Goal: Information Seeking & Learning: Learn about a topic

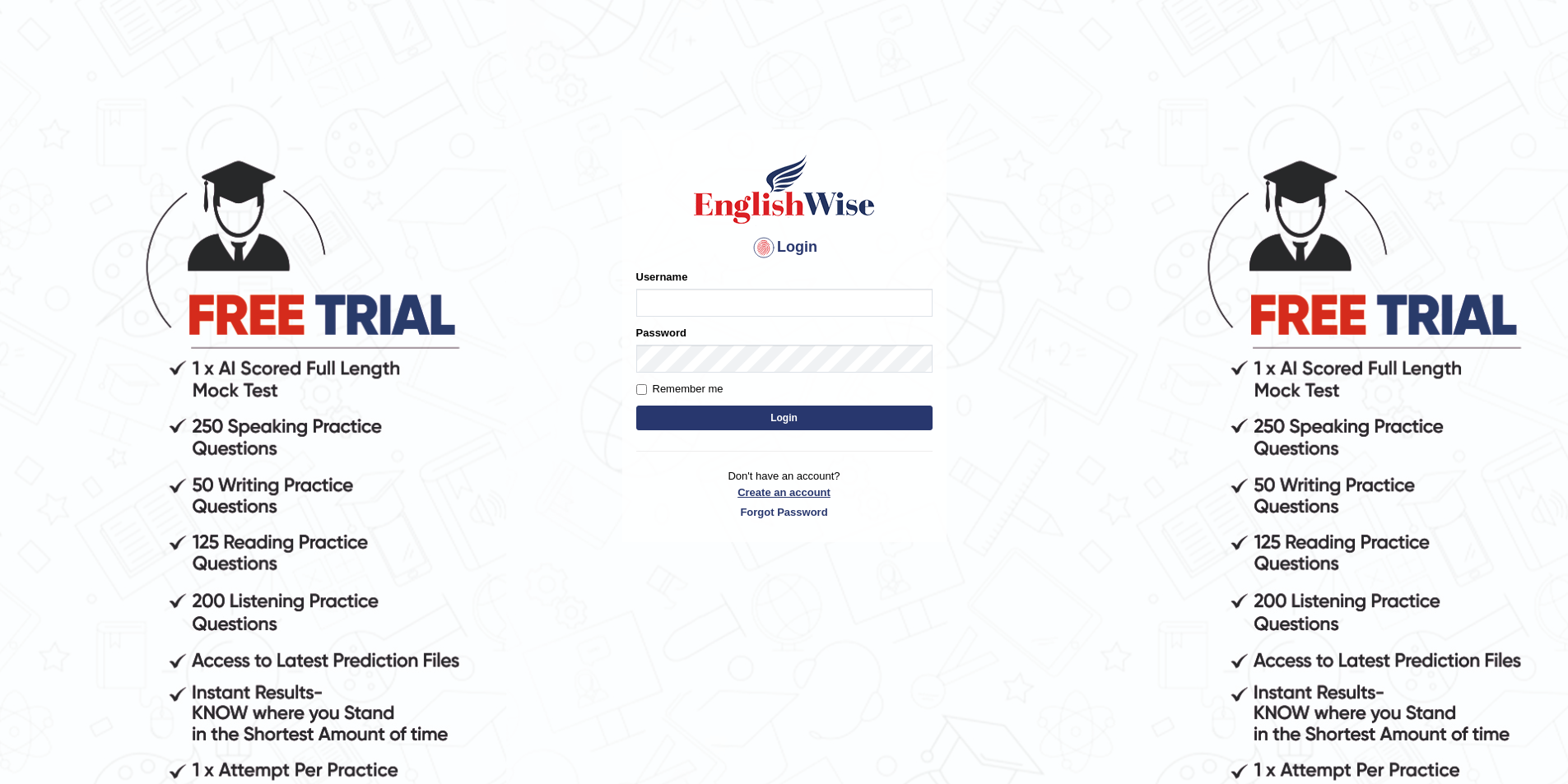
click at [769, 496] on link "Create an account" at bounding box center [784, 492] width 296 height 16
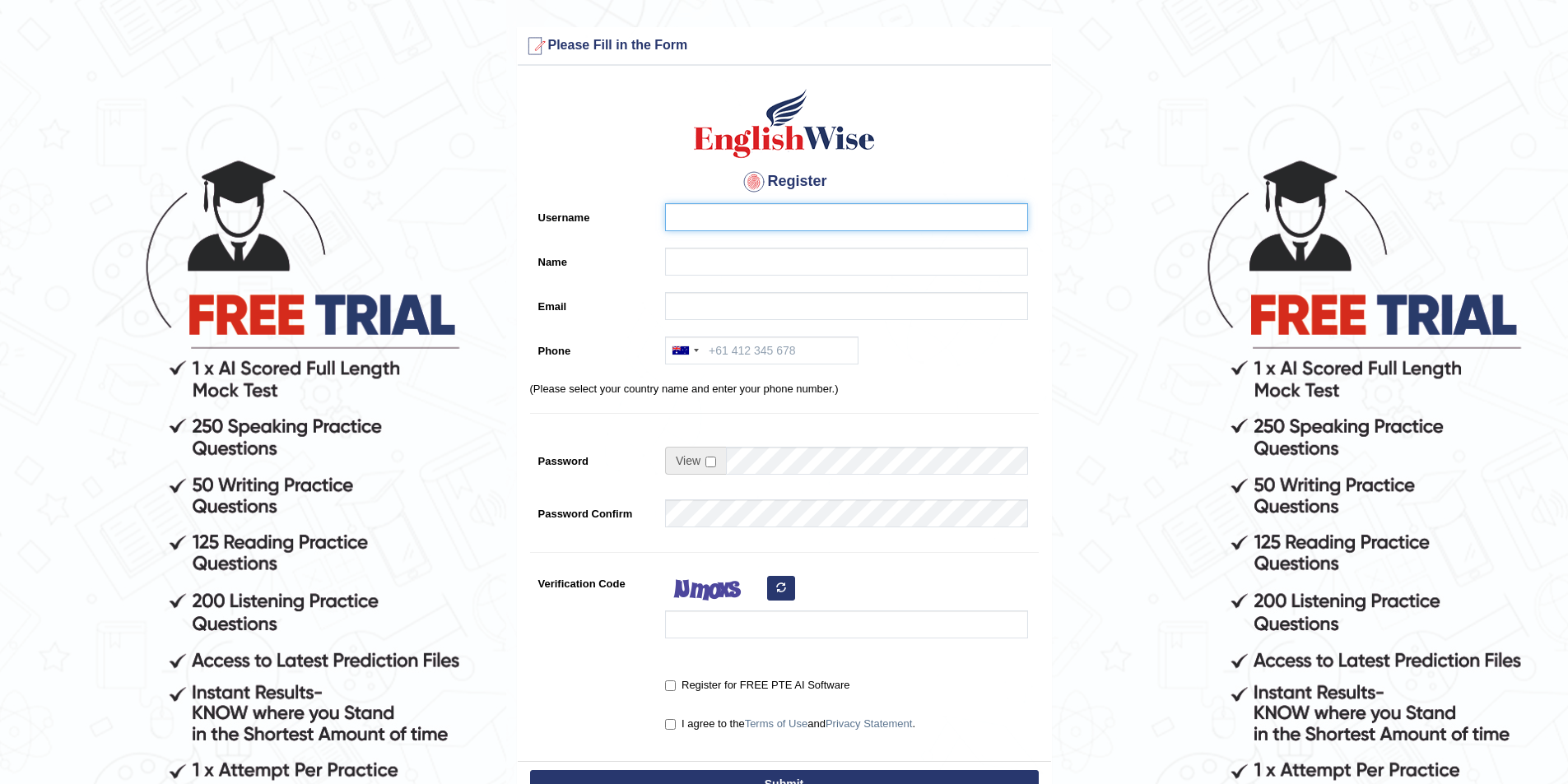
click at [728, 216] on input "Username" at bounding box center [846, 217] width 363 height 28
click at [681, 251] on input "Name" at bounding box center [846, 262] width 363 height 28
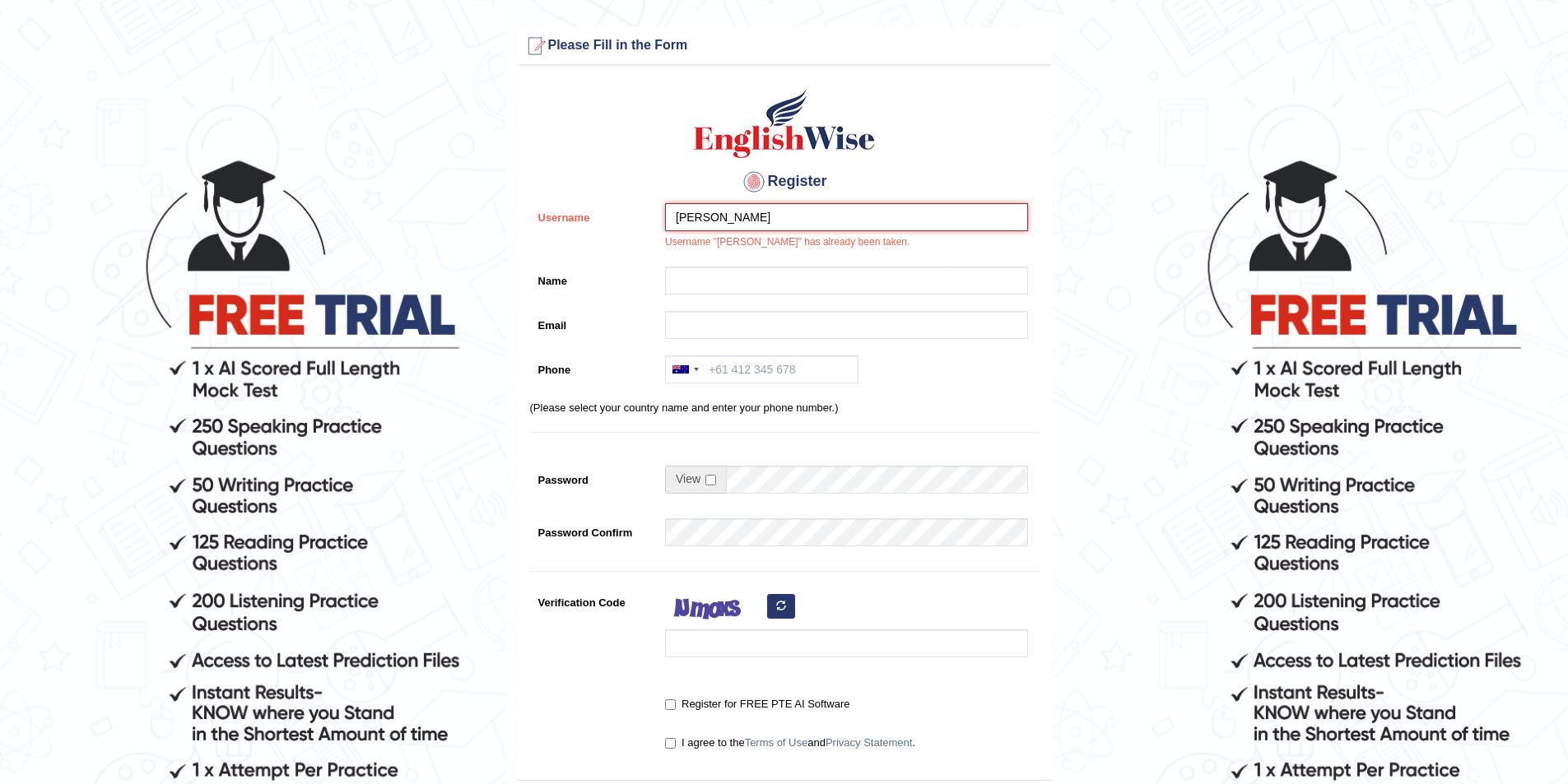
click at [723, 215] on input "kulvinder" at bounding box center [846, 217] width 363 height 28
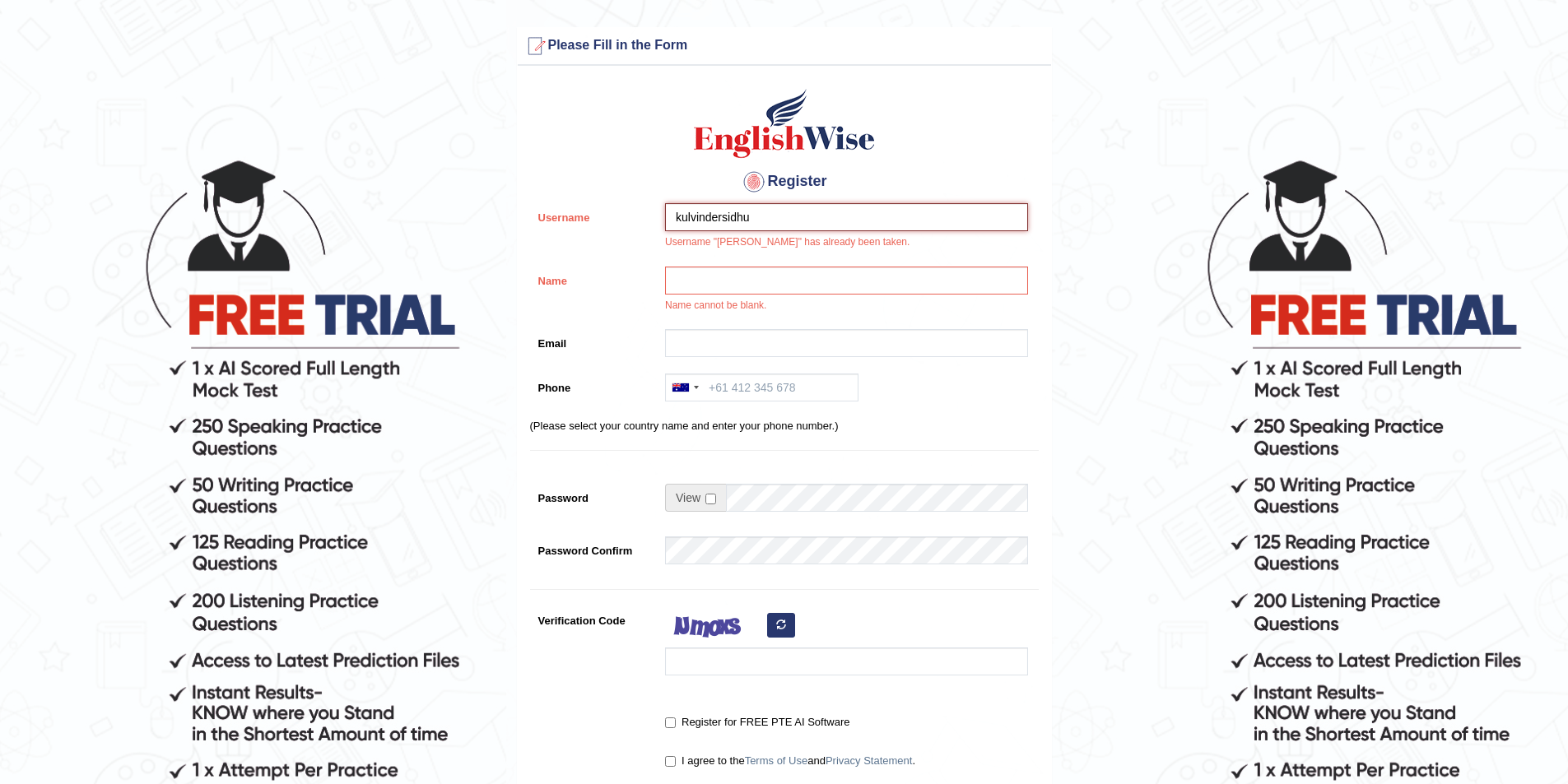
type input "kulvindersidhu"
click at [741, 287] on input "Name" at bounding box center [846, 280] width 363 height 28
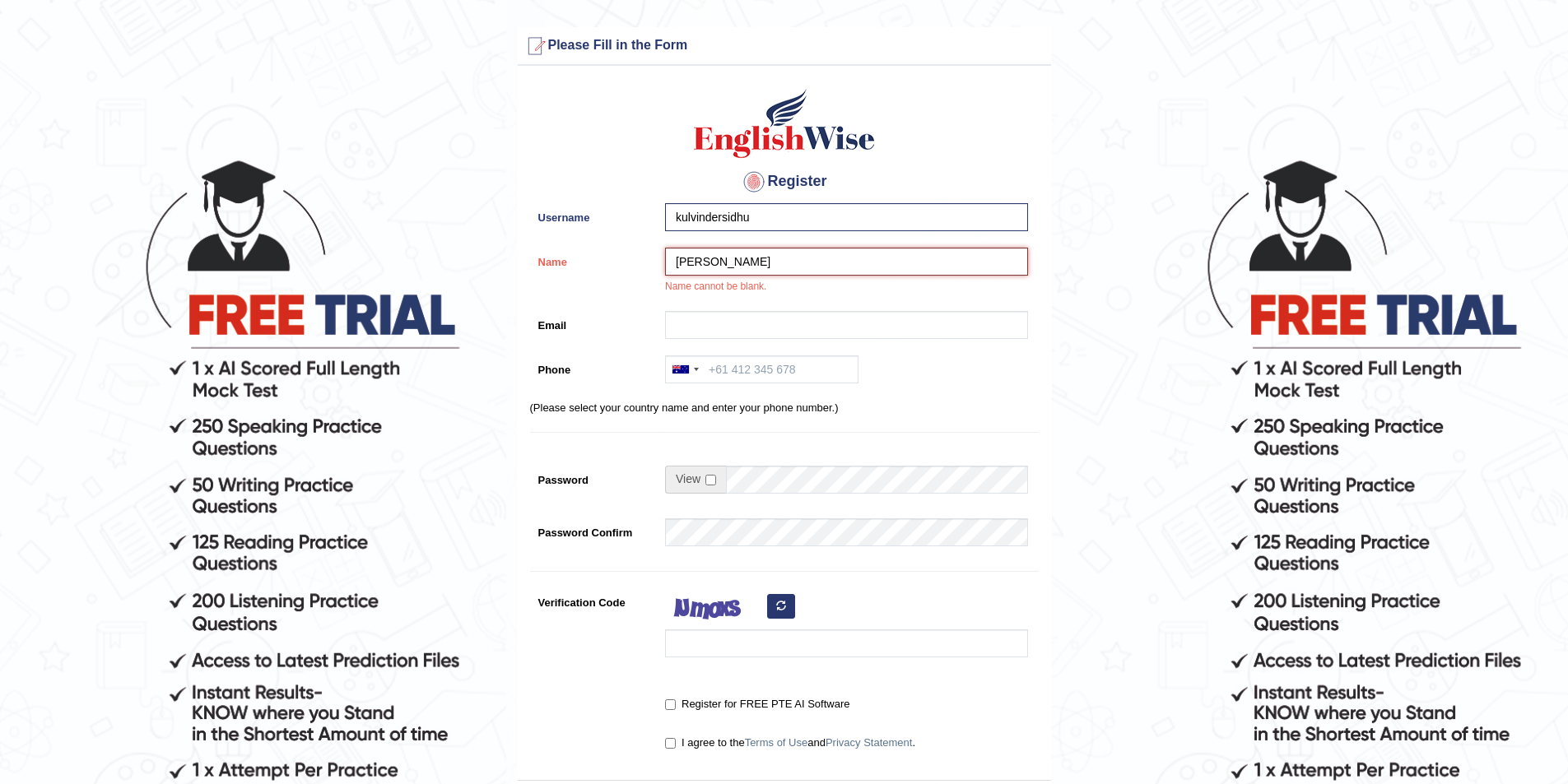
type input "[PERSON_NAME]"
click at [759, 318] on input "Email" at bounding box center [846, 325] width 363 height 28
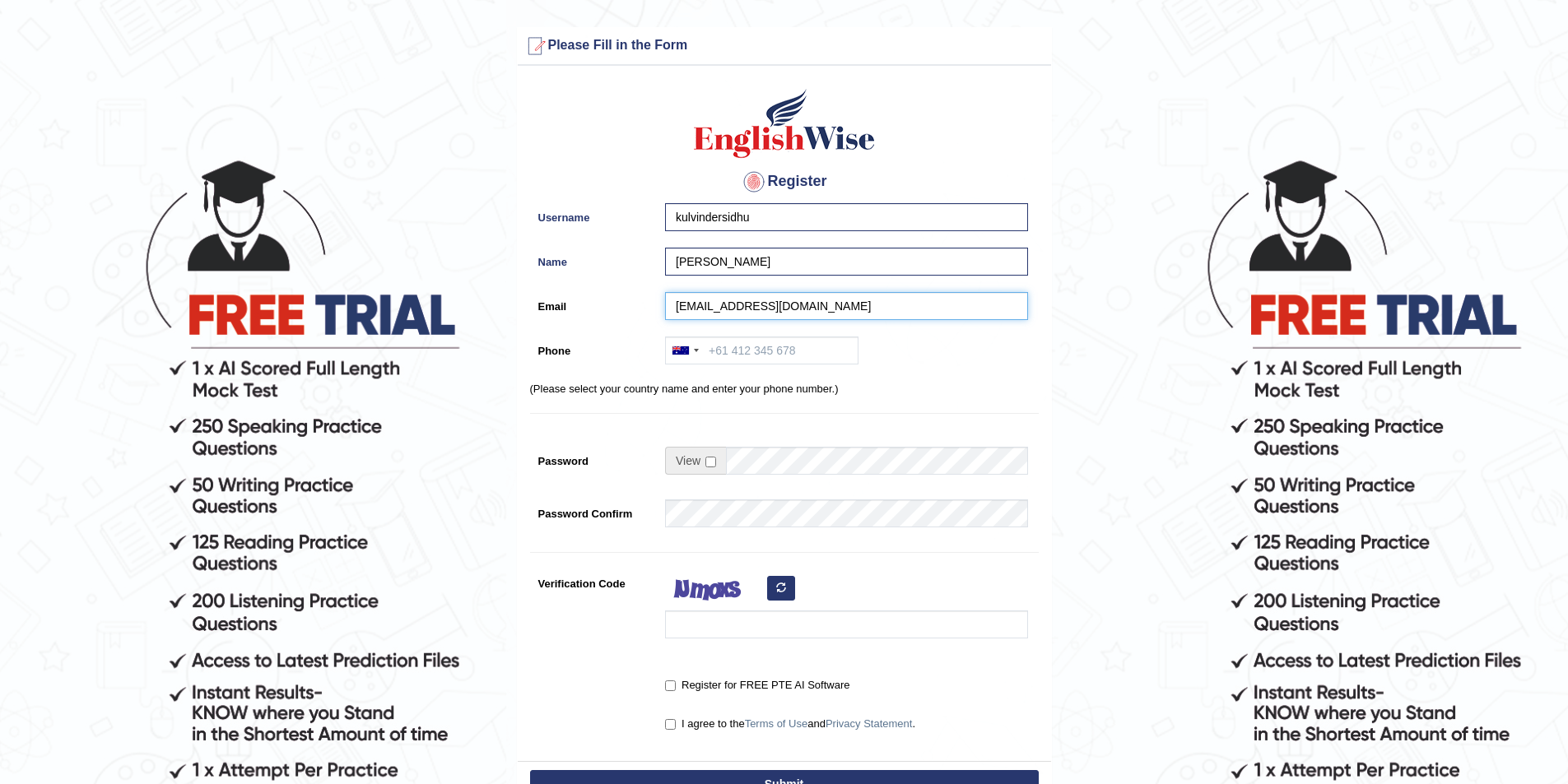
type input "kulwindersidhu52@yahoo.com"
click at [753, 357] on input "Phone" at bounding box center [761, 350] width 193 height 28
type input "0494155898"
click at [707, 459] on input "checkbox" at bounding box center [711, 462] width 11 height 11
checkbox input "true"
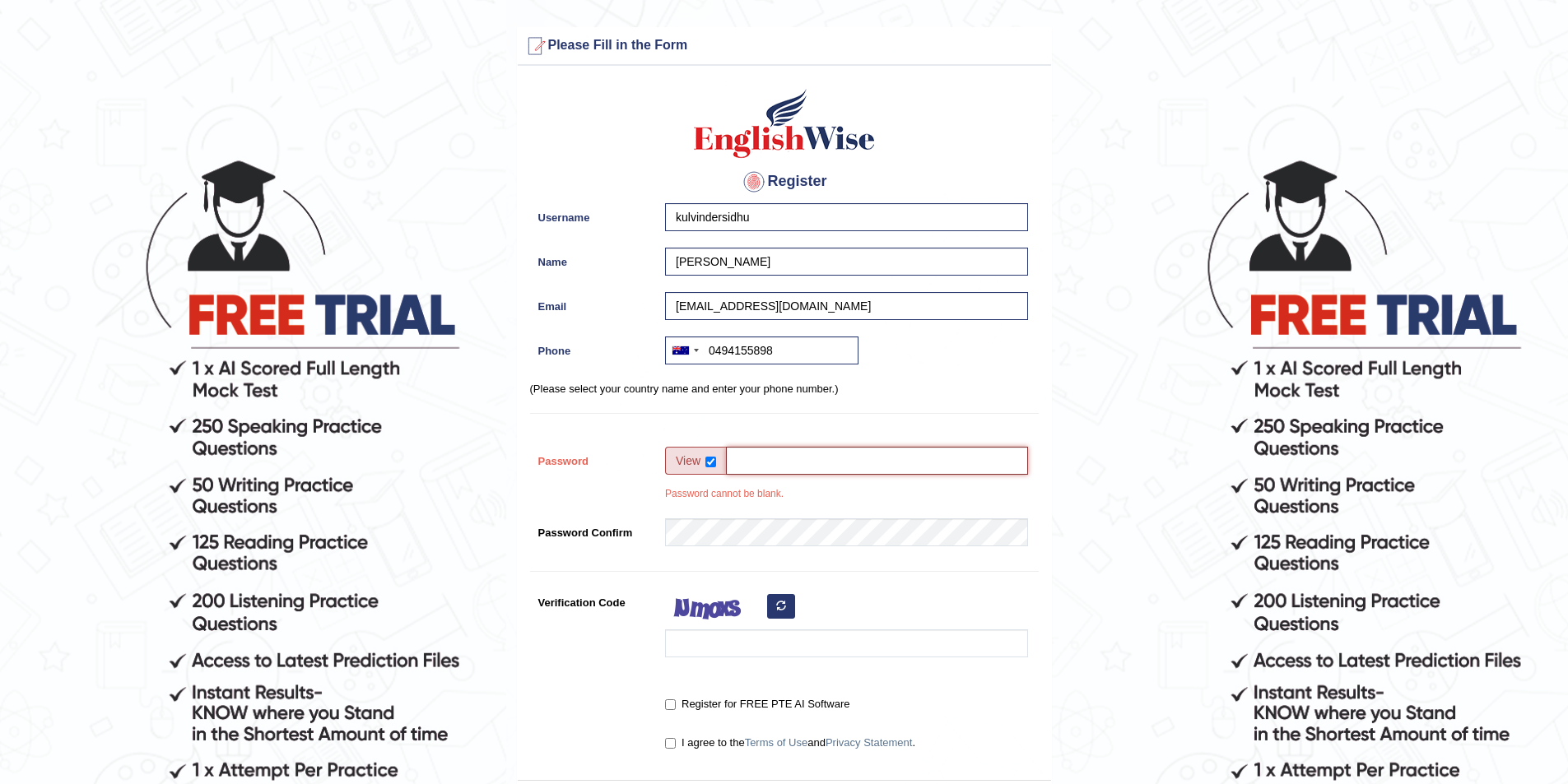
click at [737, 463] on input "Password" at bounding box center [877, 460] width 302 height 28
type input "kulvindersidhu@30"
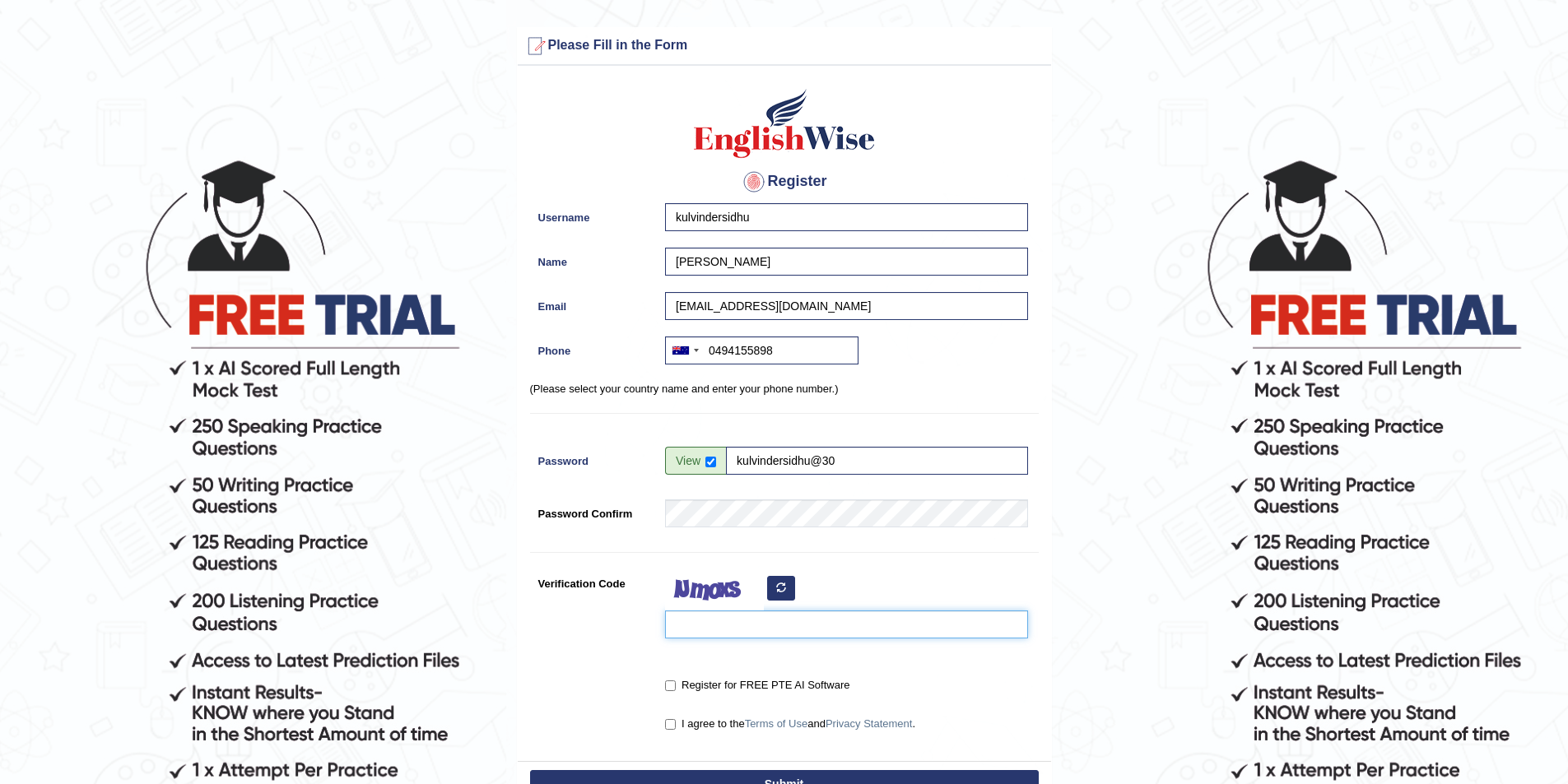
click at [732, 631] on input "Verification Code" at bounding box center [846, 624] width 363 height 28
click at [786, 590] on button "button" at bounding box center [781, 588] width 28 height 25
click at [738, 629] on input "Verification Code" at bounding box center [846, 624] width 363 height 28
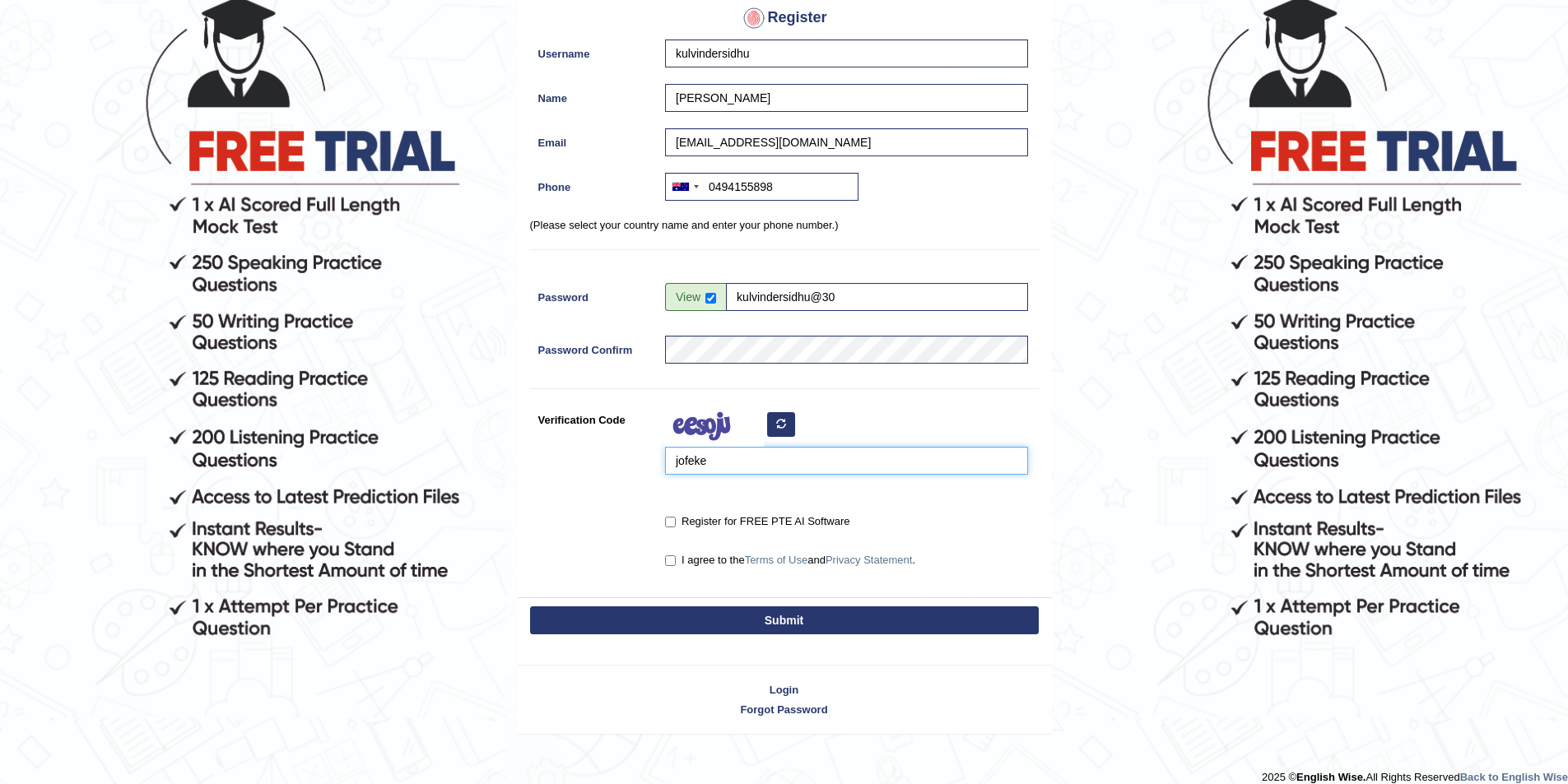
scroll to position [165, 0]
type input "jofeke"
click at [670, 523] on input "Register for FREE PTE AI Software" at bounding box center [671, 521] width 11 height 11
checkbox input "true"
click at [674, 561] on input "I agree to the Terms of Use and Privacy Statement ." at bounding box center [671, 560] width 11 height 11
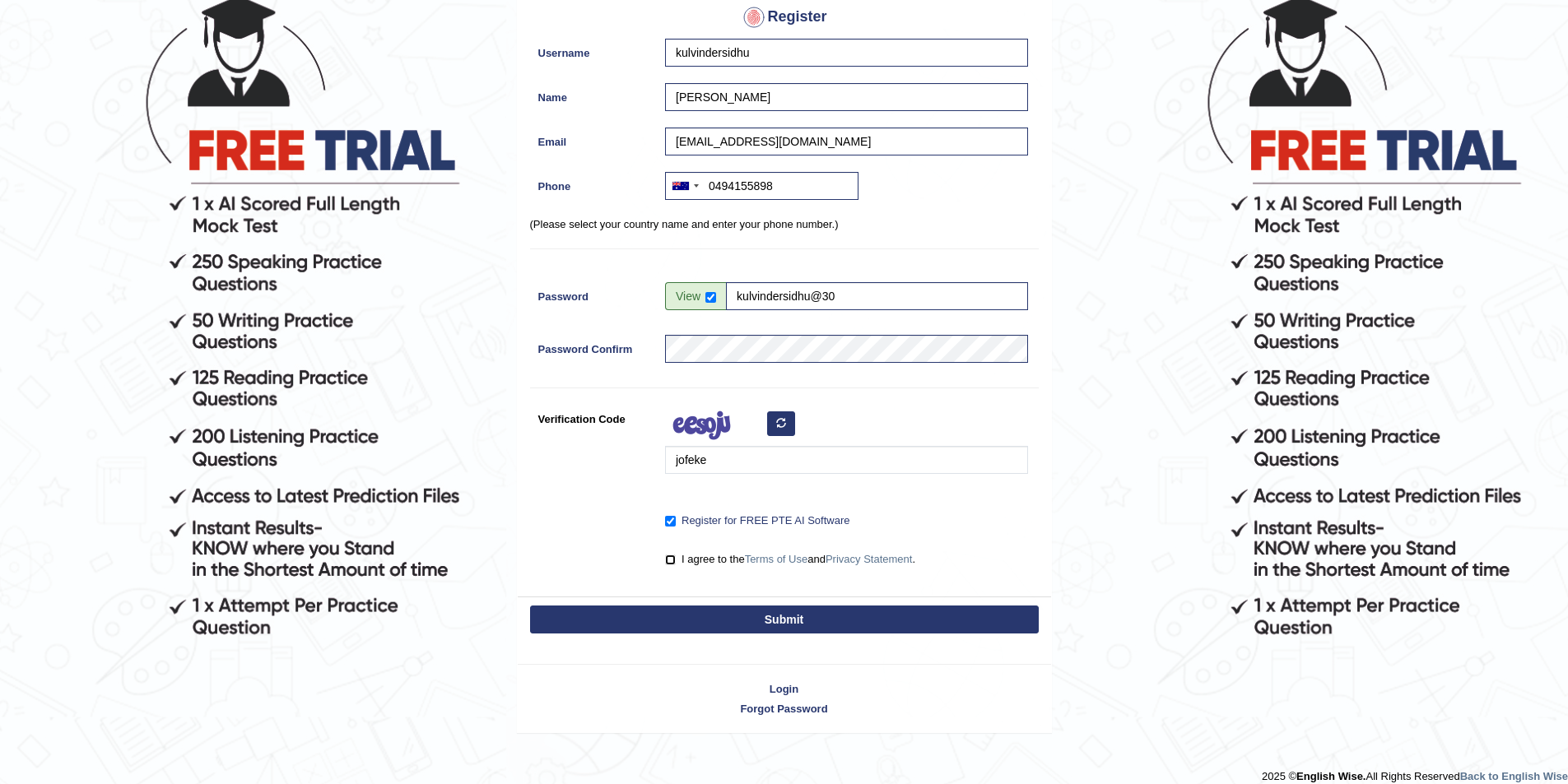
checkbox input "true"
click at [706, 624] on button "Submit" at bounding box center [784, 619] width 509 height 28
type input "+61494155898"
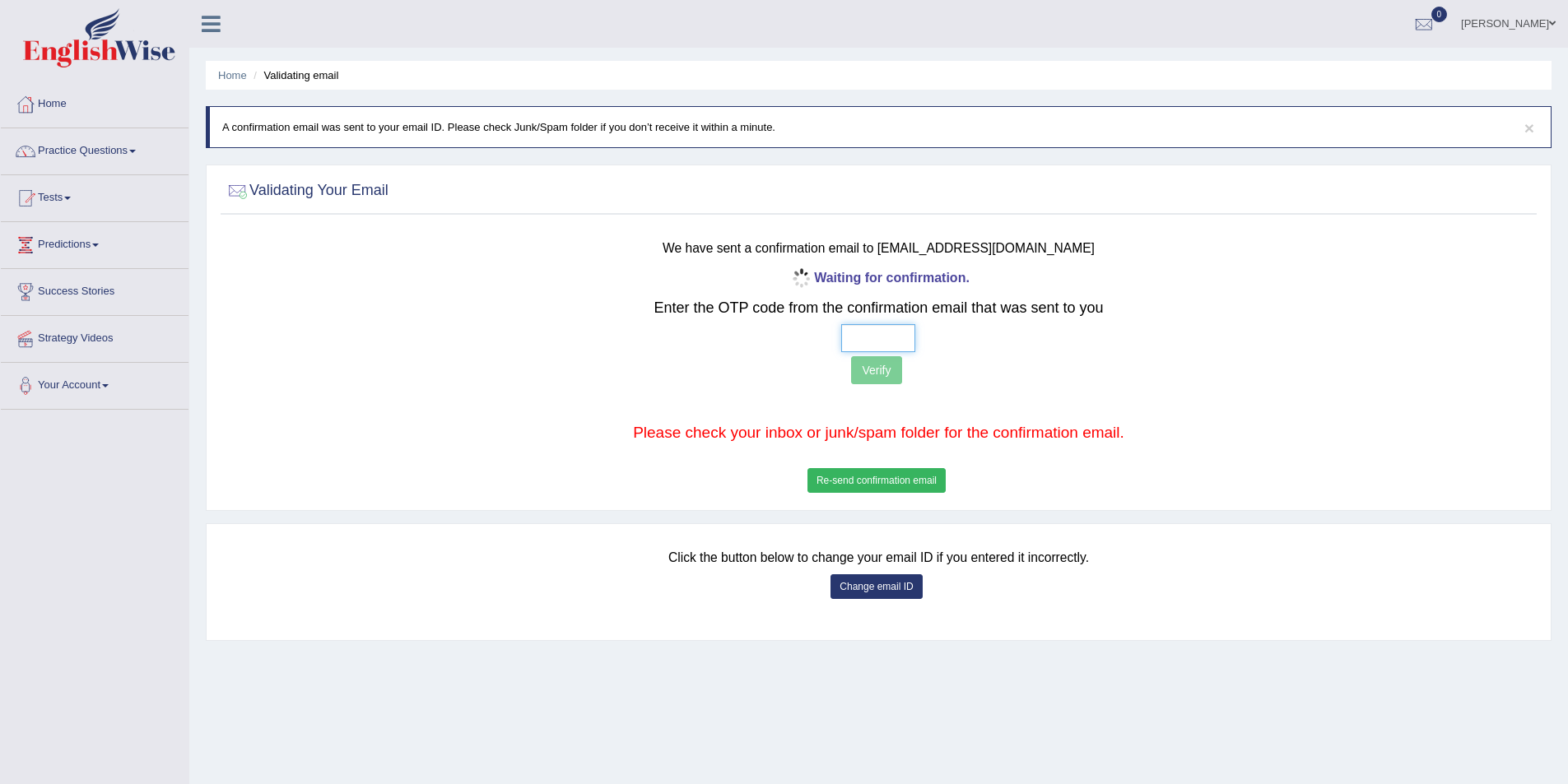
click at [870, 341] on input "text" at bounding box center [879, 338] width 74 height 28
type input "8 2 1 8"
click at [875, 372] on button "Verify" at bounding box center [876, 370] width 50 height 28
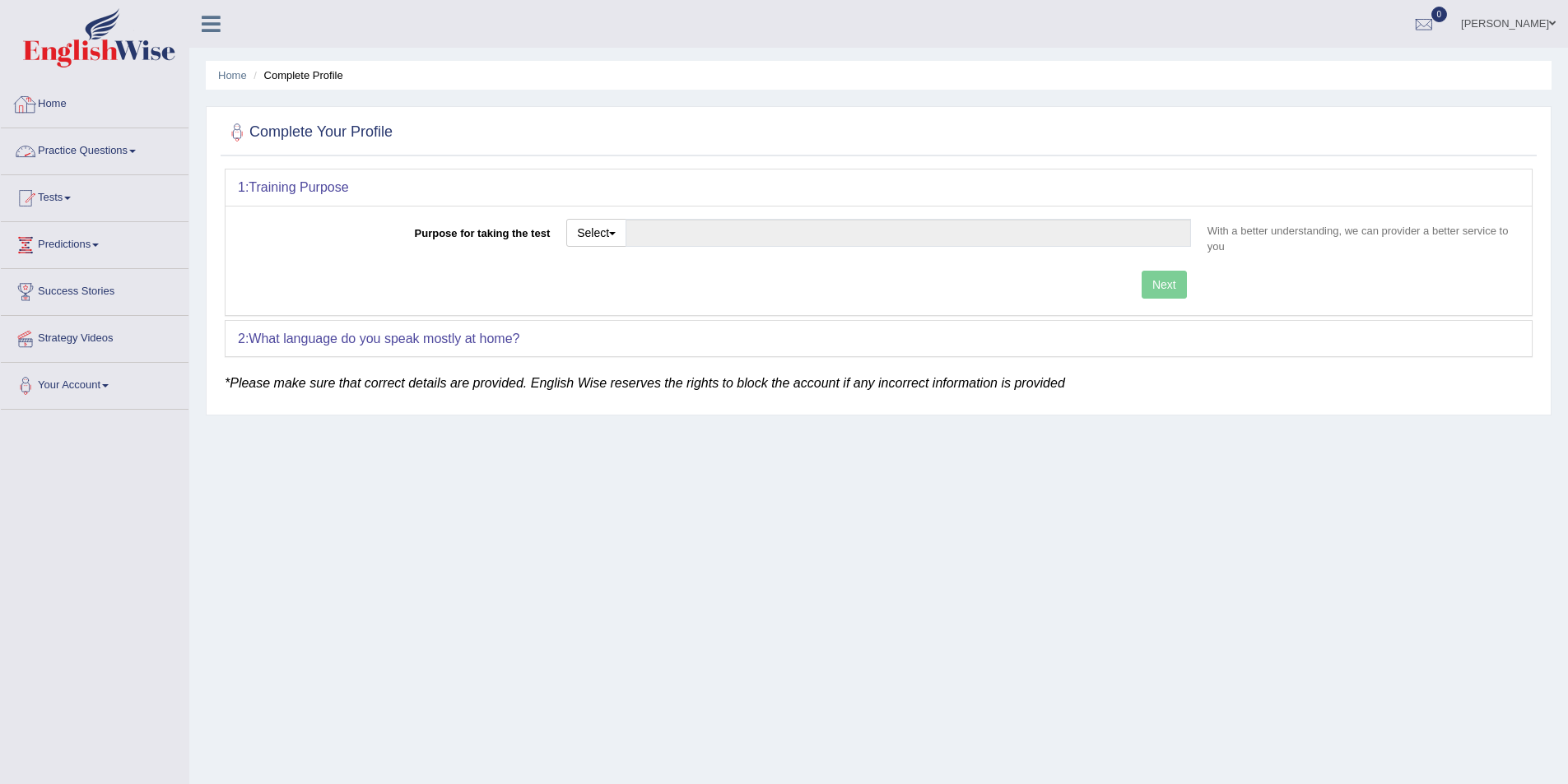
click at [88, 154] on link "Practice Questions" at bounding box center [94, 149] width 188 height 41
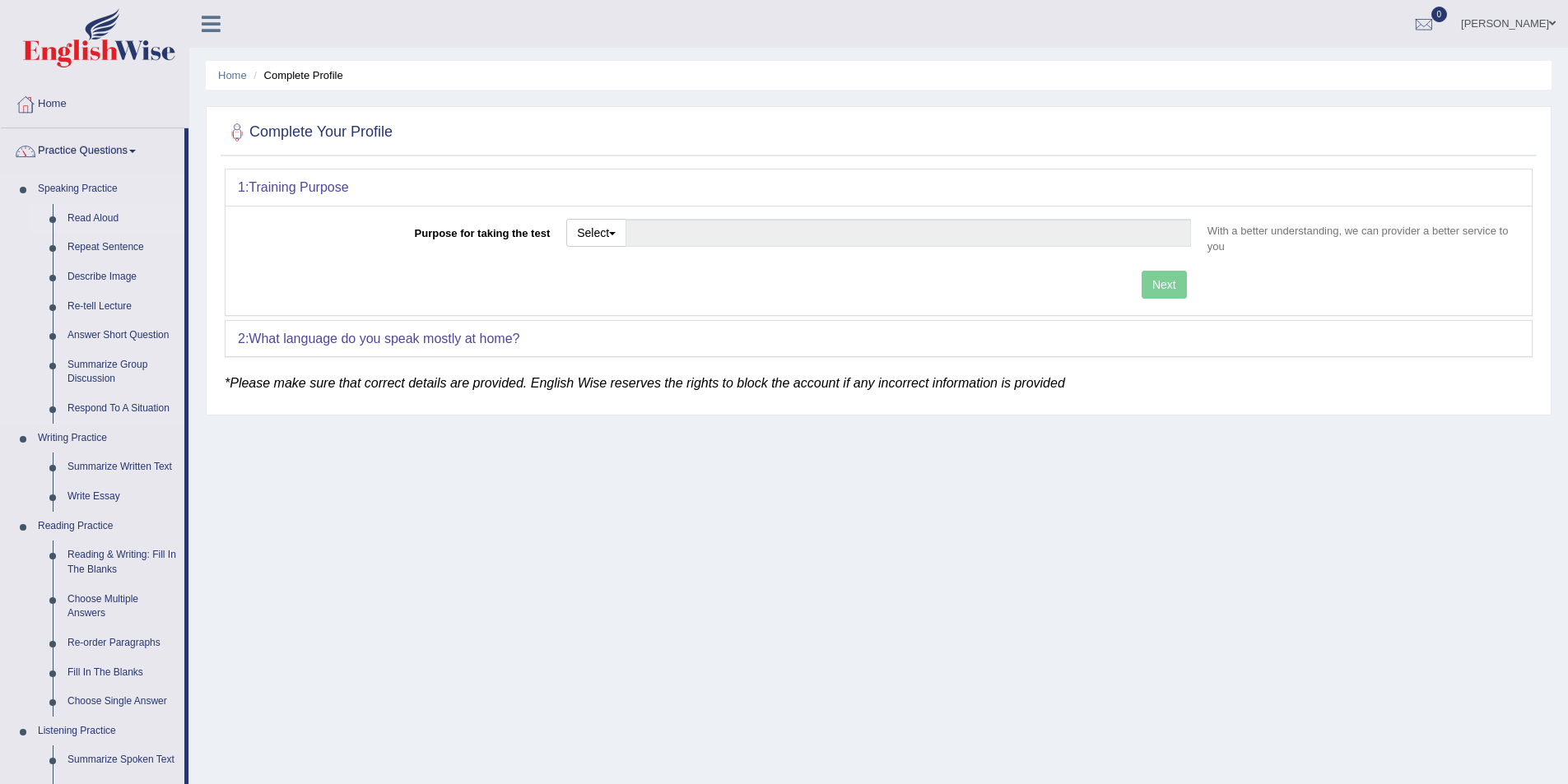
click at [84, 217] on link "Read Aloud" at bounding box center [122, 219] width 124 height 30
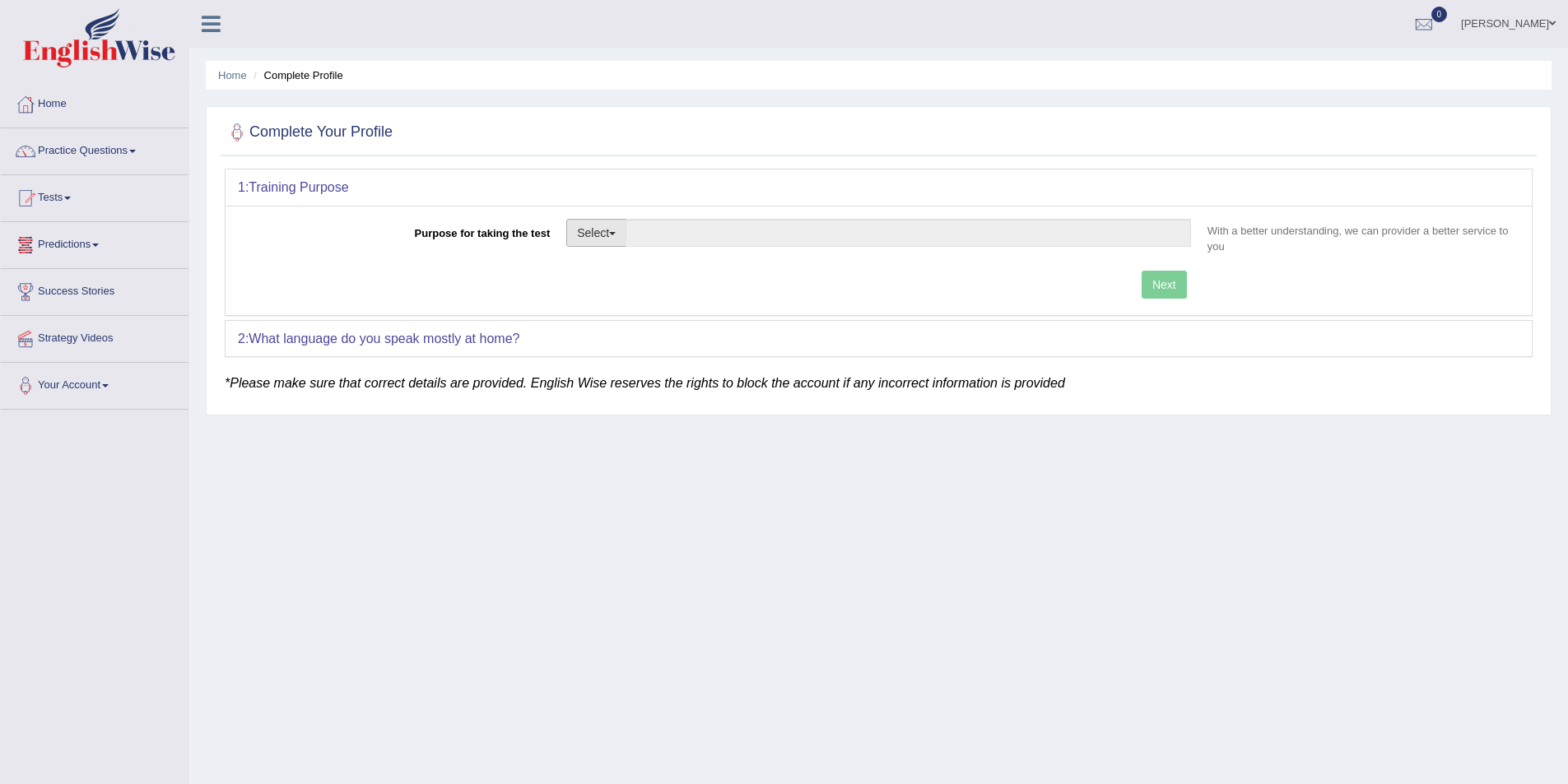
click at [601, 239] on button "Select" at bounding box center [596, 233] width 60 height 28
click at [596, 332] on link "Other" at bounding box center [640, 332] width 146 height 21
click at [1158, 294] on div "Next" at bounding box center [718, 287] width 961 height 32
click at [1160, 286] on div "Next" at bounding box center [718, 287] width 961 height 32
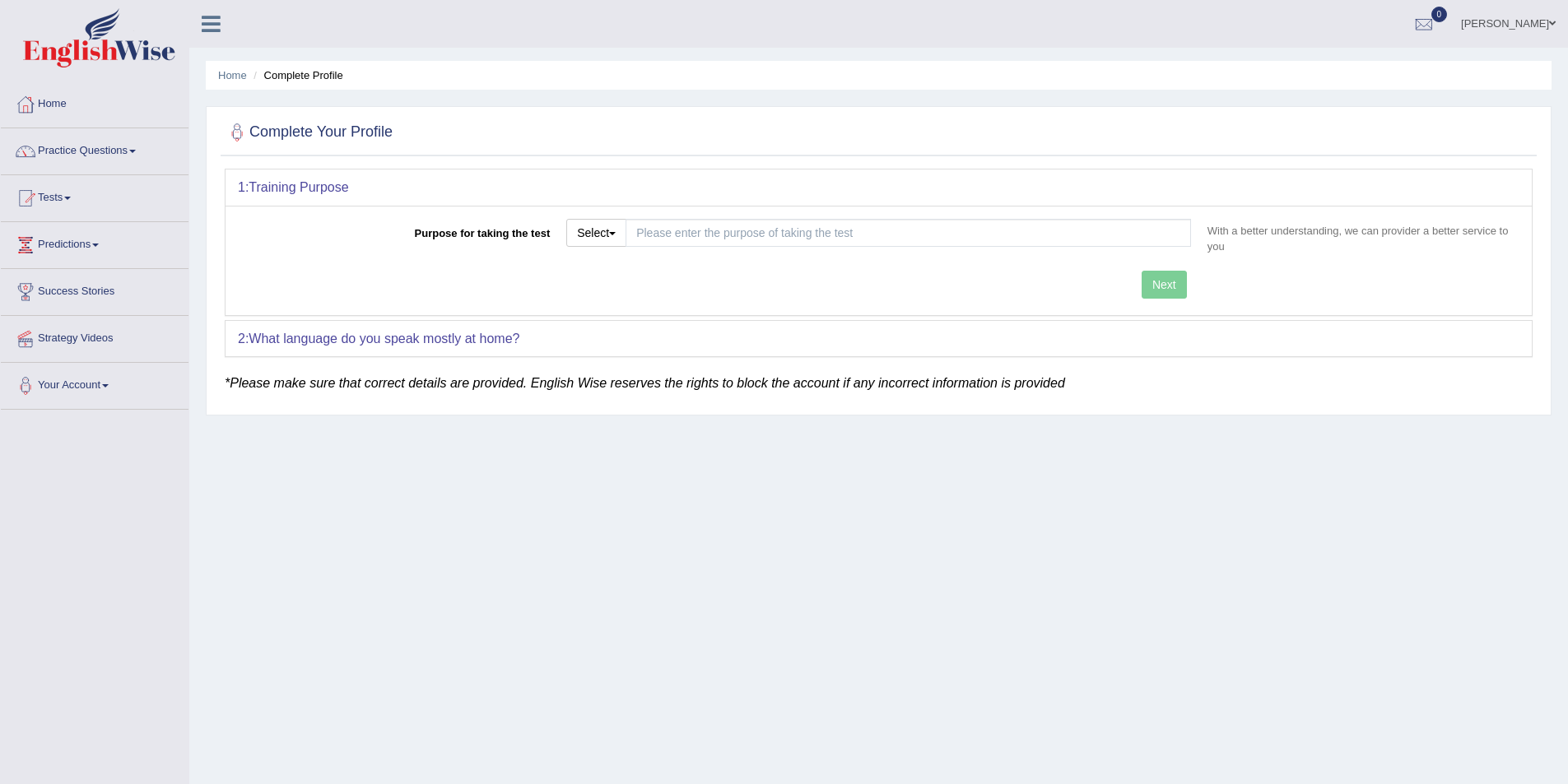
click at [540, 344] on div "2: What language do you speak mostly at home?" at bounding box center [879, 338] width 1306 height 36
click at [509, 377] on em "*Please make sure that correct details are provided. English Wise reserves the …" at bounding box center [645, 383] width 841 height 14
click at [557, 386] on em "*Please make sure that correct details are provided. English Wise reserves the …" at bounding box center [645, 383] width 841 height 14
click at [558, 386] on em "*Please make sure that correct details are provided. English Wise reserves the …" at bounding box center [645, 383] width 841 height 14
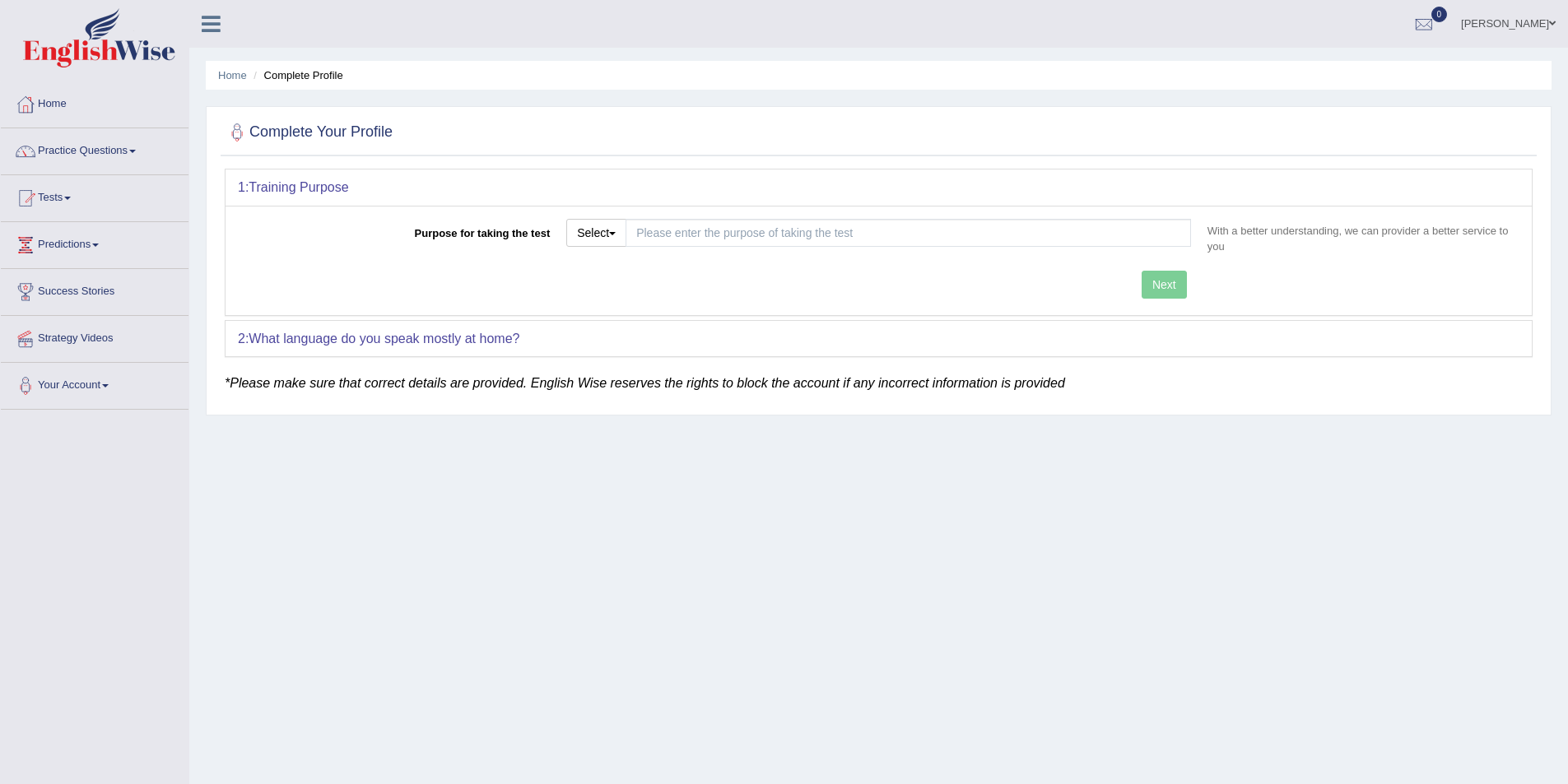
click at [536, 443] on div "Home Complete Profile Complete Your Profile 1: Training Purpose Purpose for tak…" at bounding box center [879, 411] width 1379 height 823
drag, startPoint x: 538, startPoint y: 443, endPoint x: 774, endPoint y: 417, distance: 237.4
click at [566, 437] on div "Home Complete Profile Complete Your Profile 1: Training Purpose Purpose for tak…" at bounding box center [879, 411] width 1379 height 823
click at [969, 336] on div "2: What language do you speak mostly at home?" at bounding box center [879, 338] width 1306 height 36
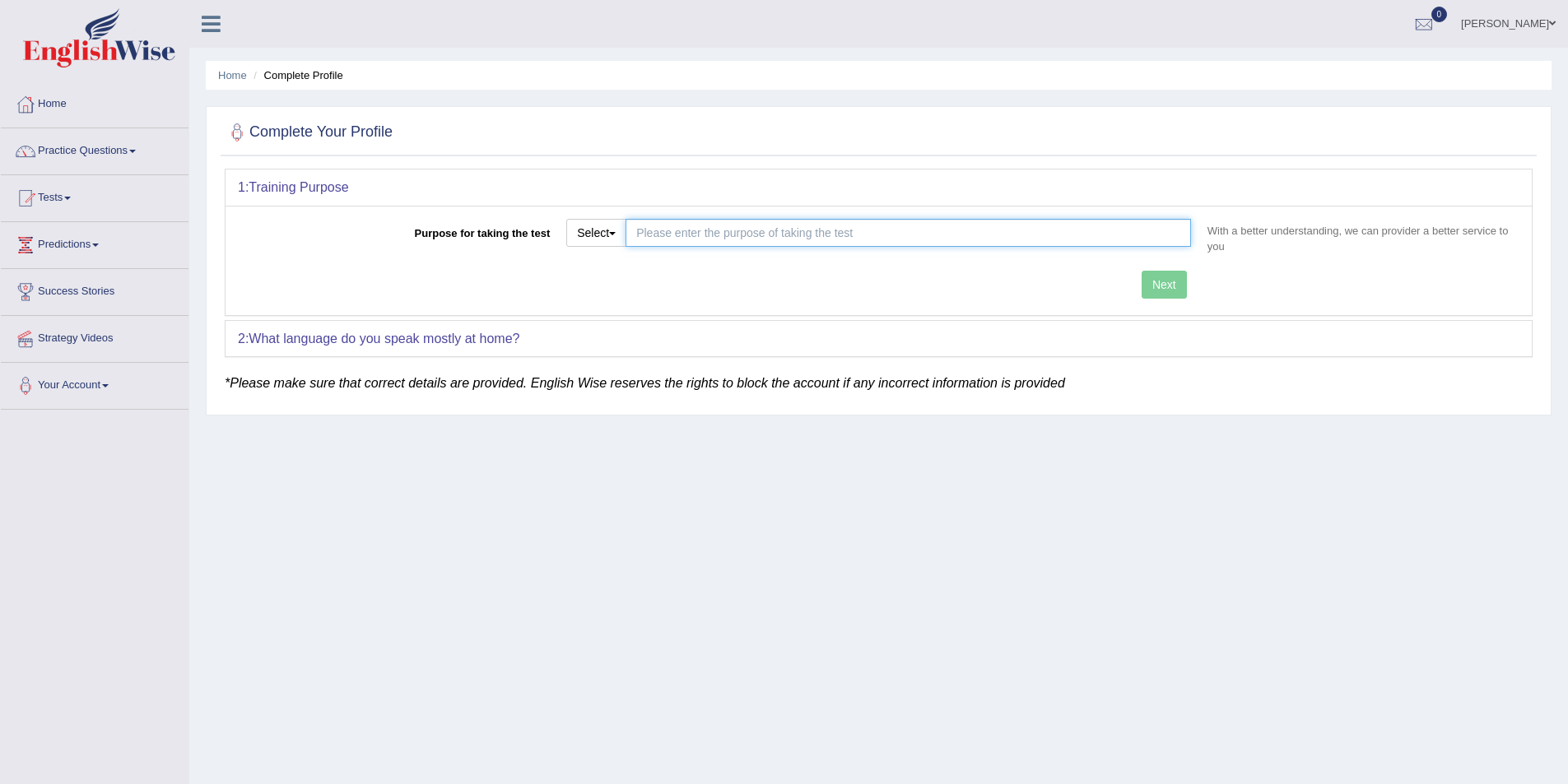
click at [692, 229] on input "Purpose for taking the test" at bounding box center [907, 233] width 565 height 28
type input "Graduate Visa"
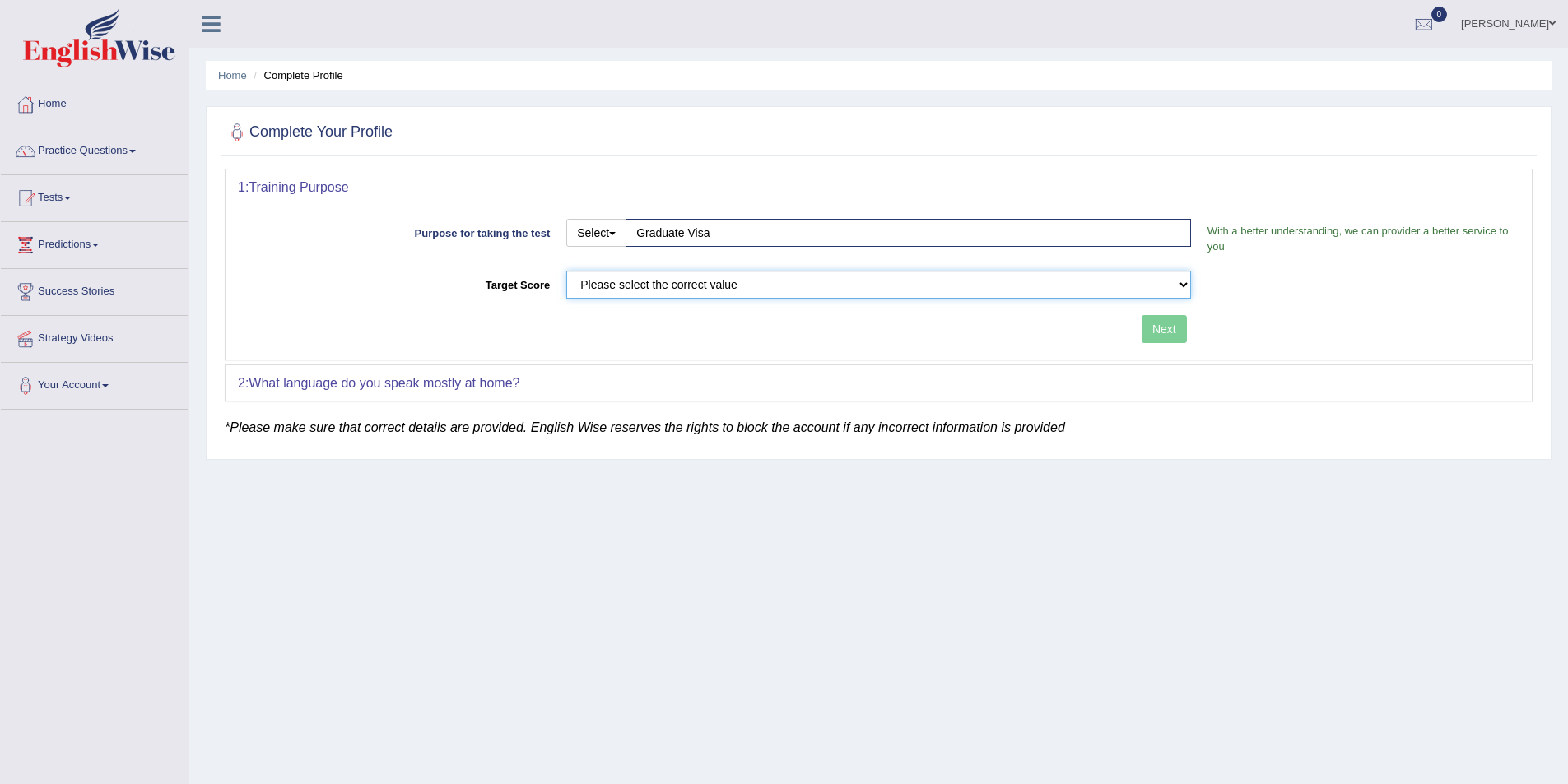
click at [774, 282] on select "Please select the correct value 50 (6 bands) 58 (6.5 bands) 65 (7 bands) 79 (8 …" at bounding box center [878, 285] width 624 height 28
select select "50"
click at [566, 271] on select "Please select the correct value 50 (6 bands) 58 (6.5 bands) 65 (7 bands) 79 (8 …" at bounding box center [878, 285] width 624 height 28
click at [1160, 334] on button "Next" at bounding box center [1164, 329] width 45 height 28
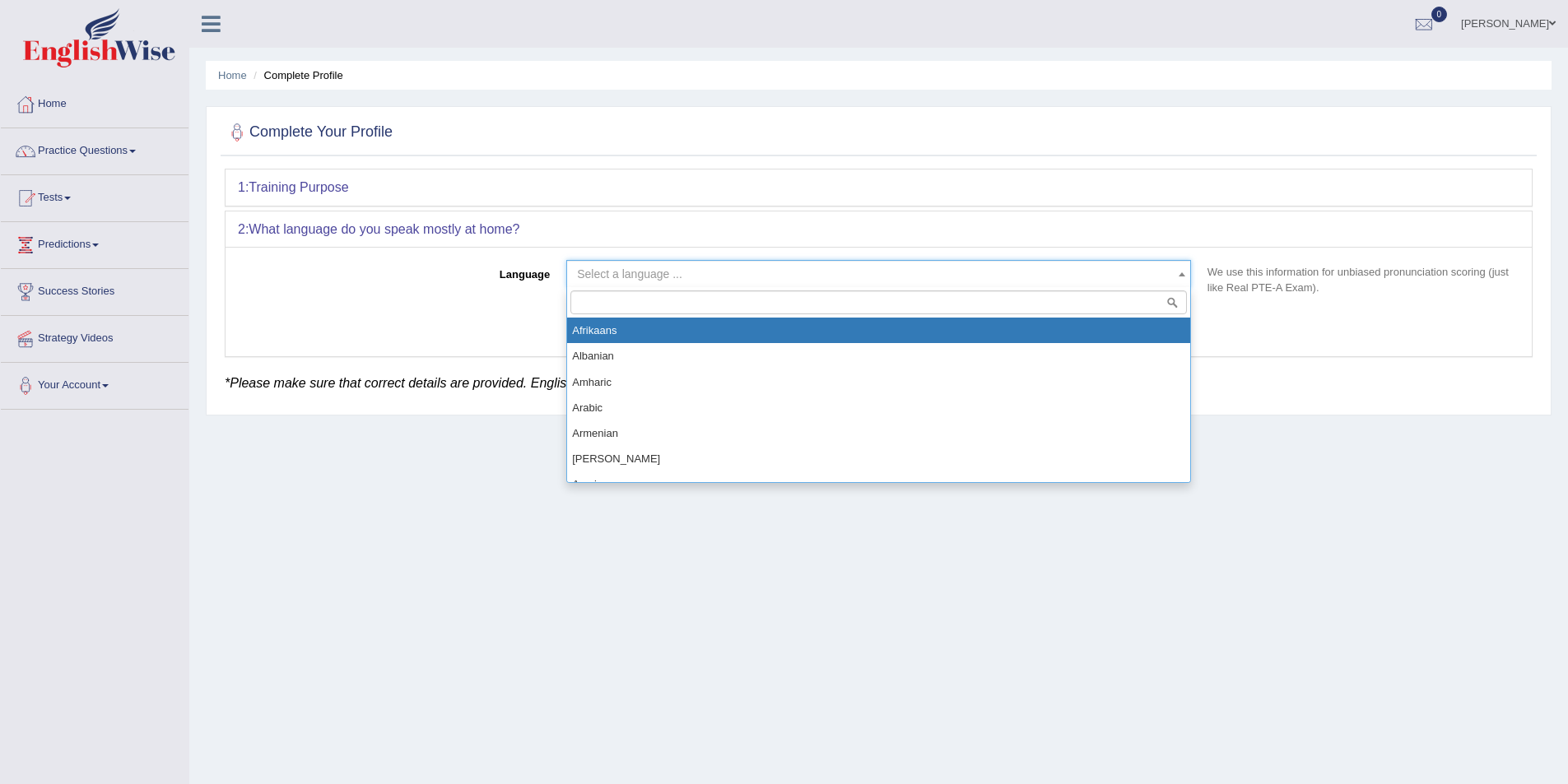
click at [751, 263] on span "Select a language ..." at bounding box center [878, 274] width 624 height 28
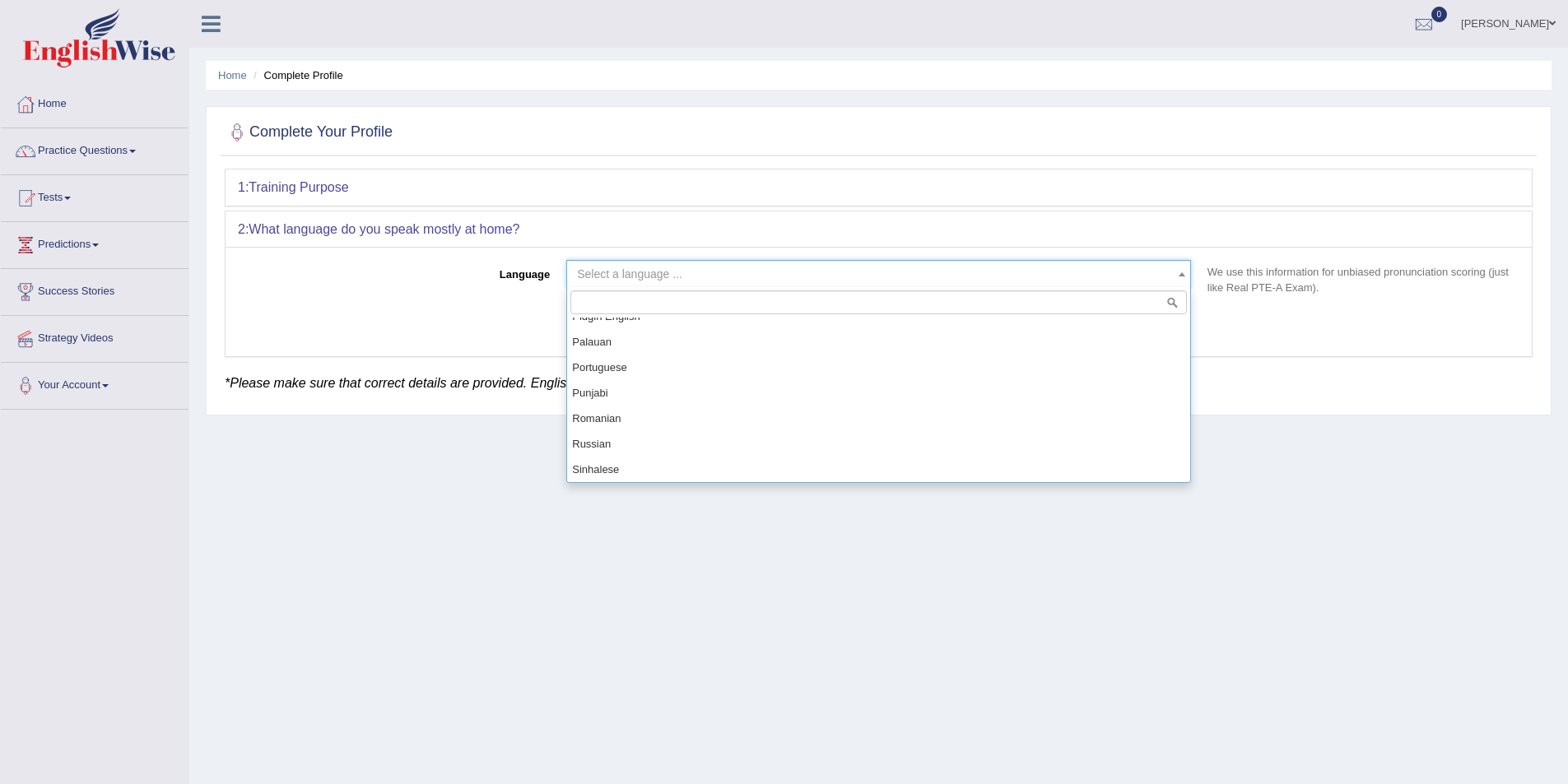
scroll to position [987, 0]
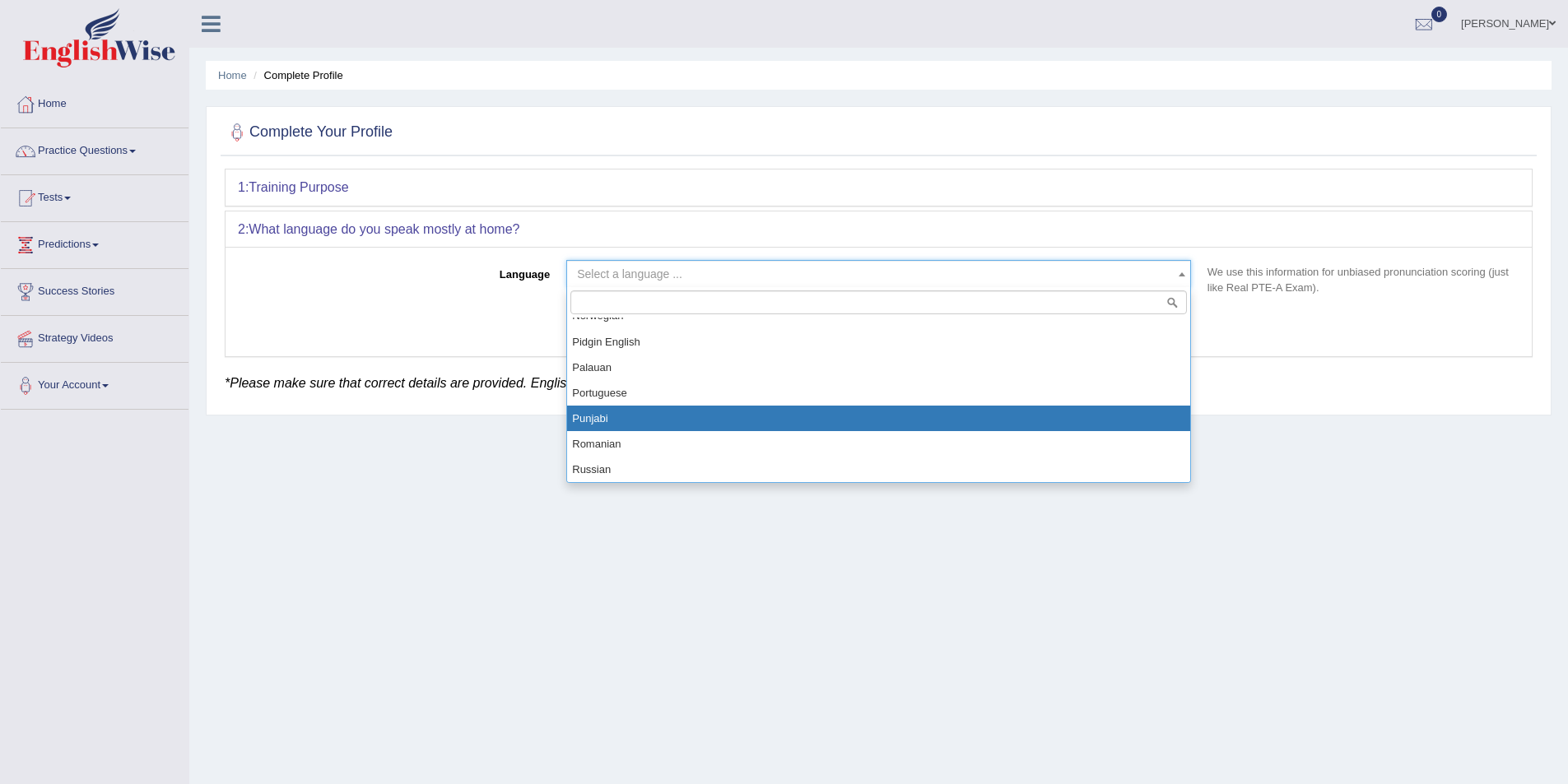
select select "Punjabi"
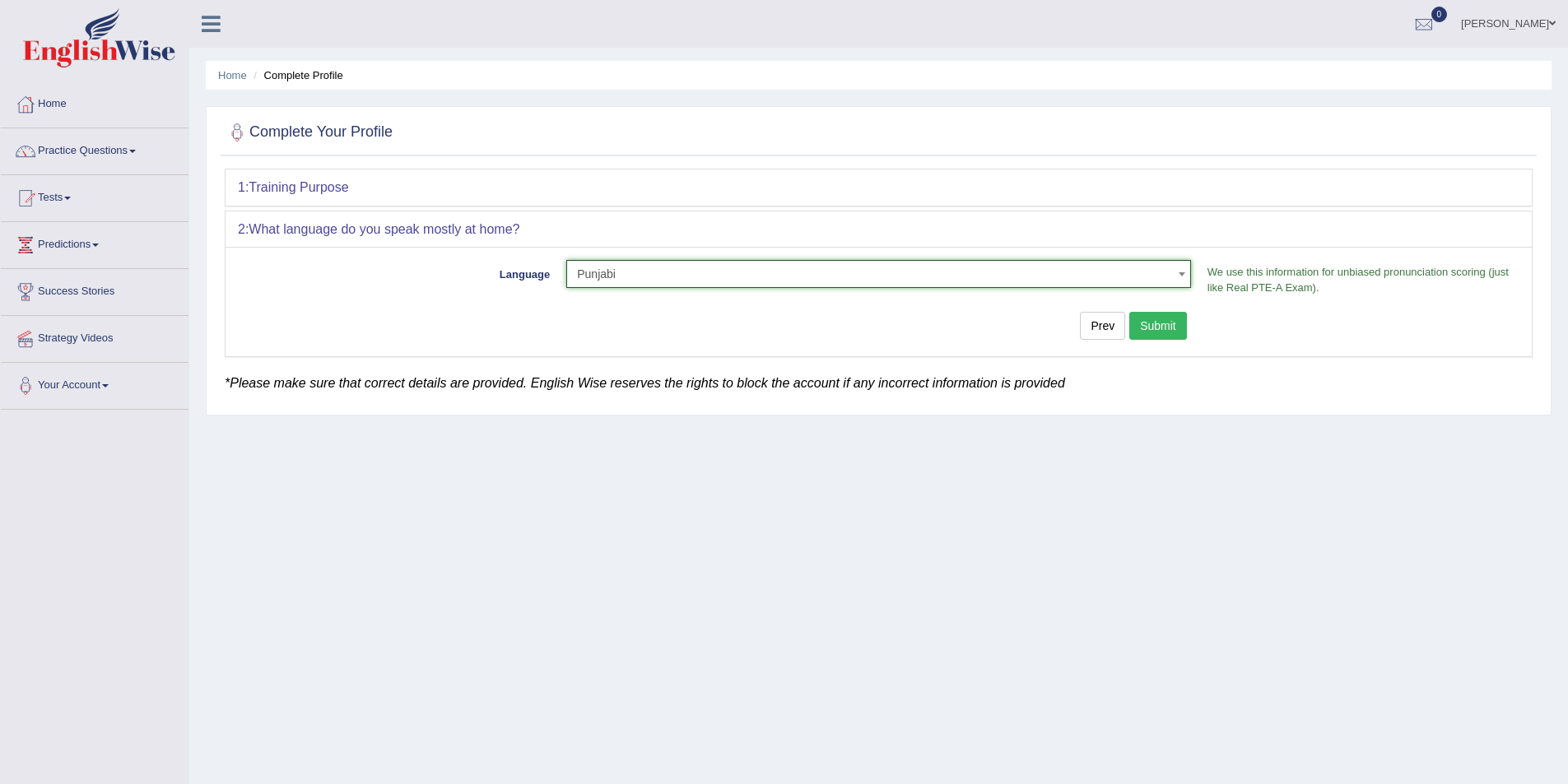
click at [1161, 335] on button "Submit" at bounding box center [1158, 325] width 57 height 28
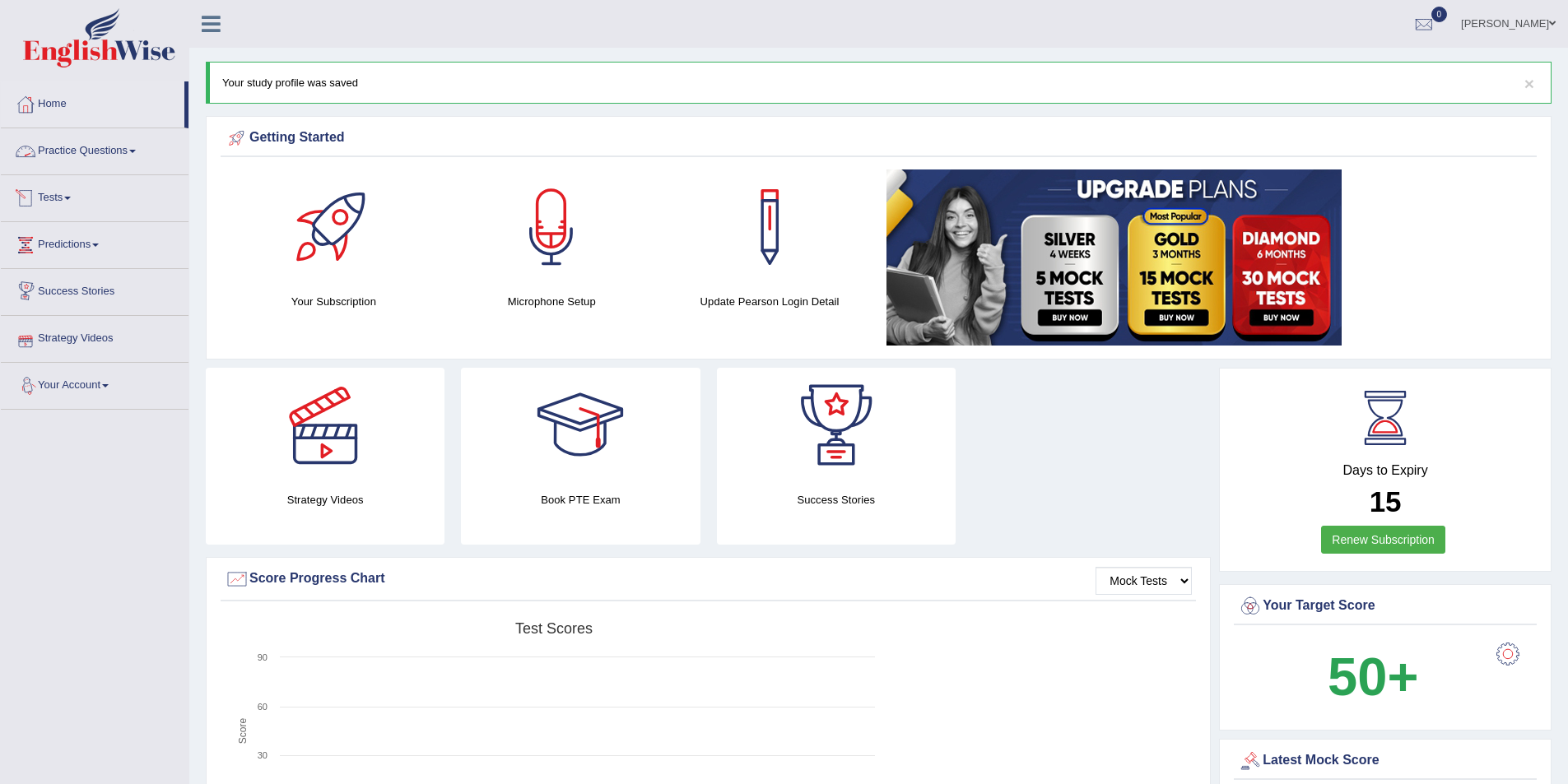
click at [139, 153] on link "Practice Questions" at bounding box center [94, 149] width 188 height 41
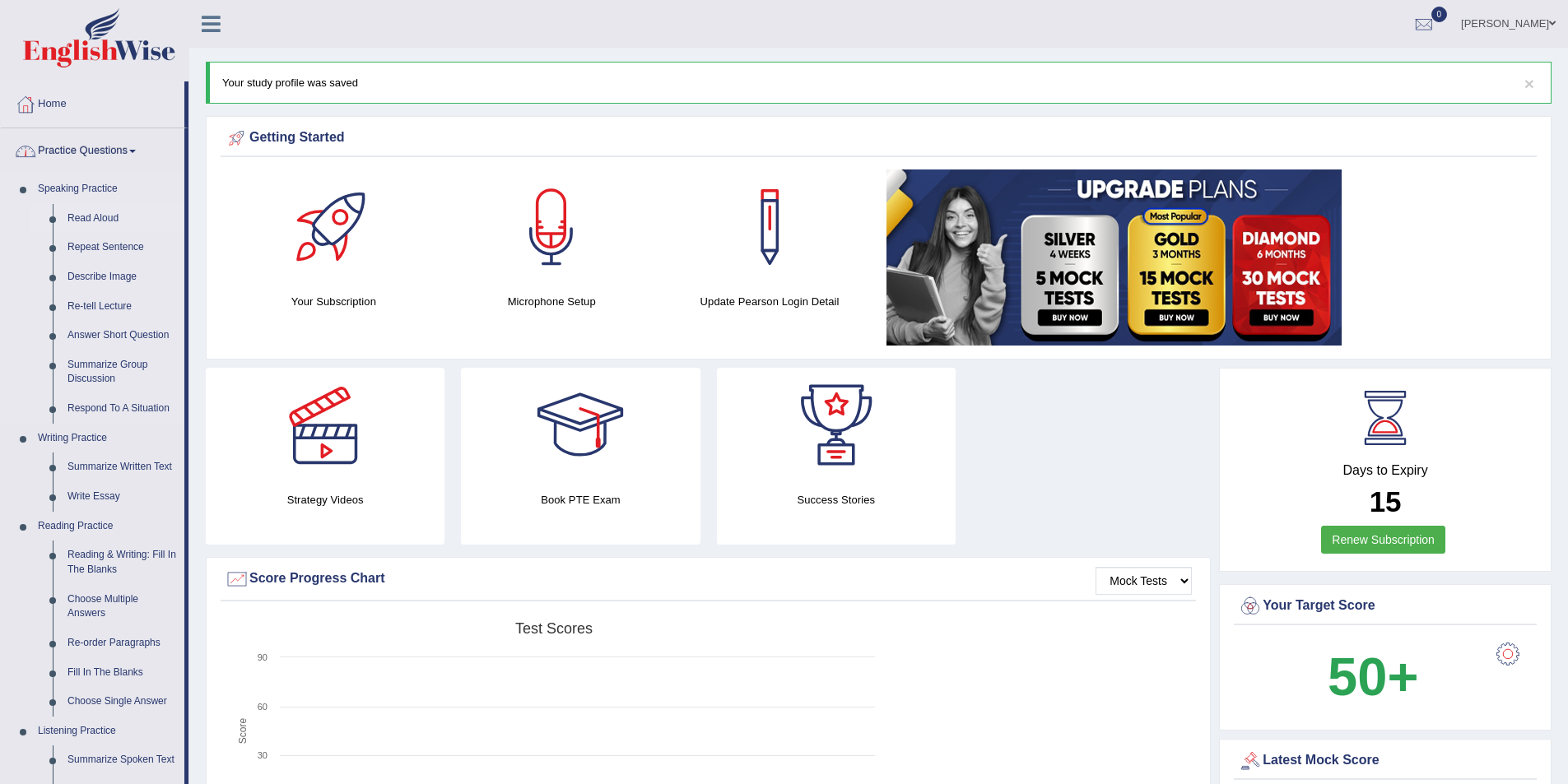
click at [89, 214] on link "Read Aloud" at bounding box center [122, 219] width 124 height 30
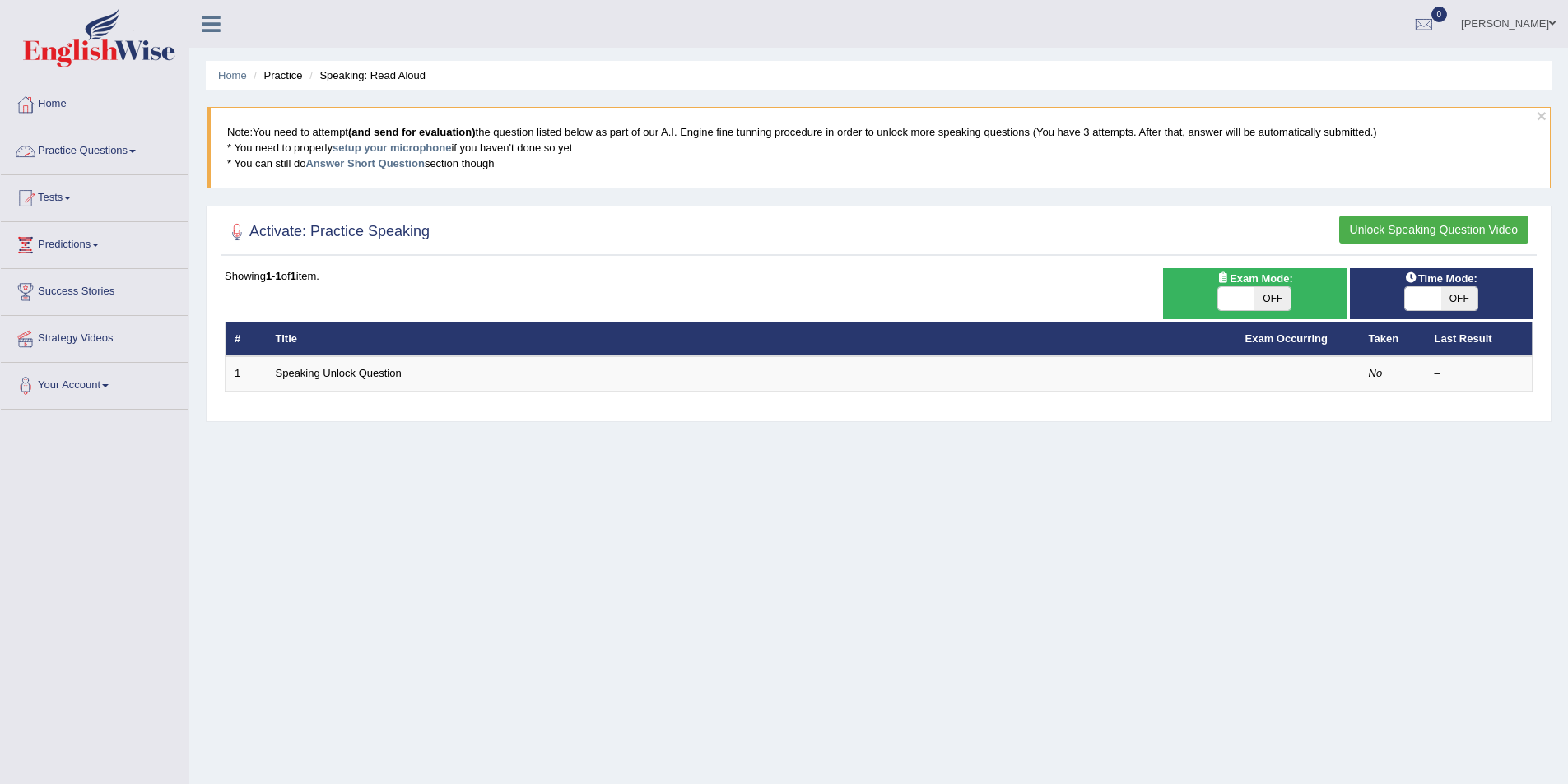
click at [124, 153] on link "Practice Questions" at bounding box center [94, 149] width 188 height 41
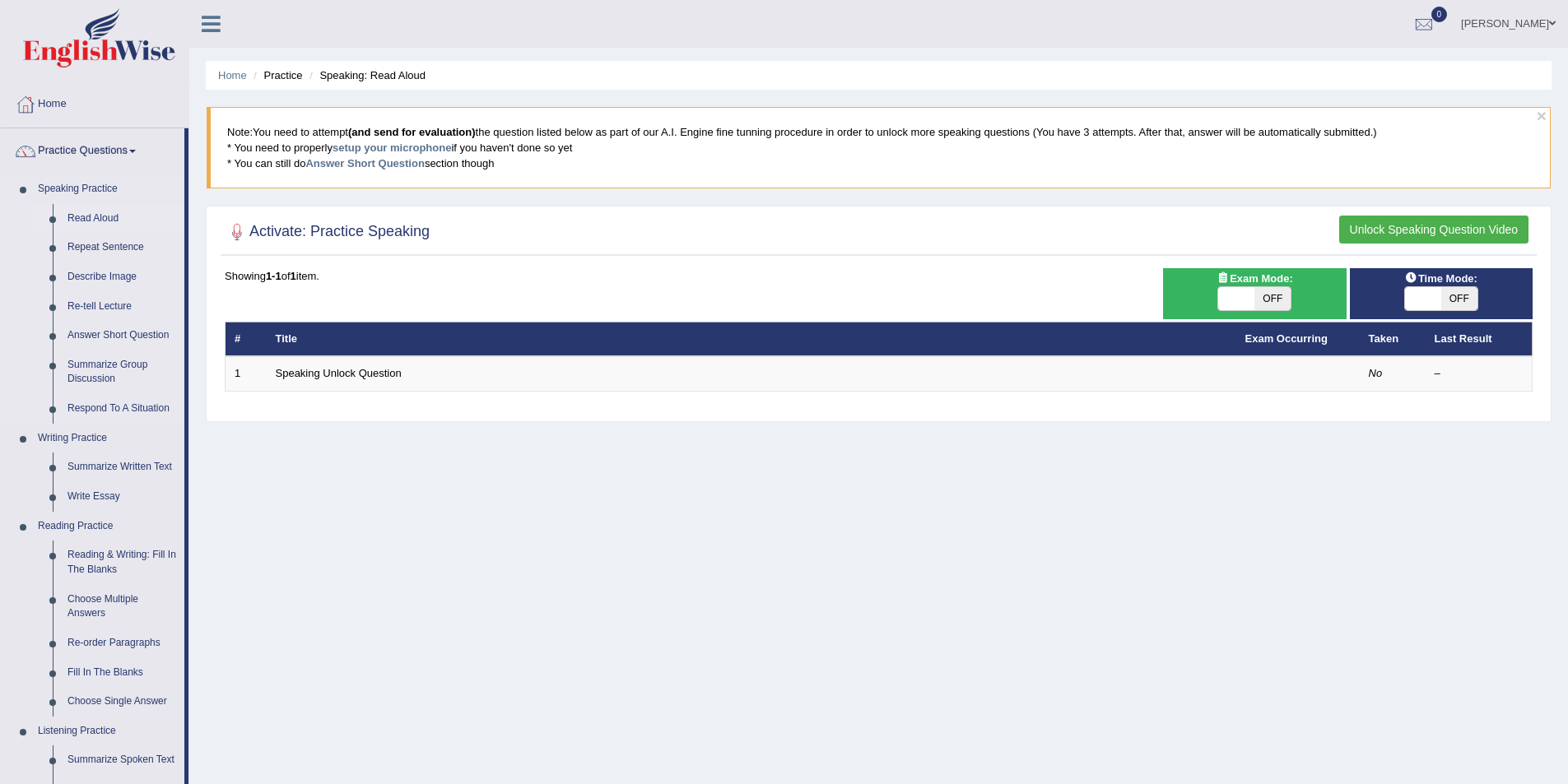
click at [109, 219] on link "Read Aloud" at bounding box center [122, 219] width 124 height 30
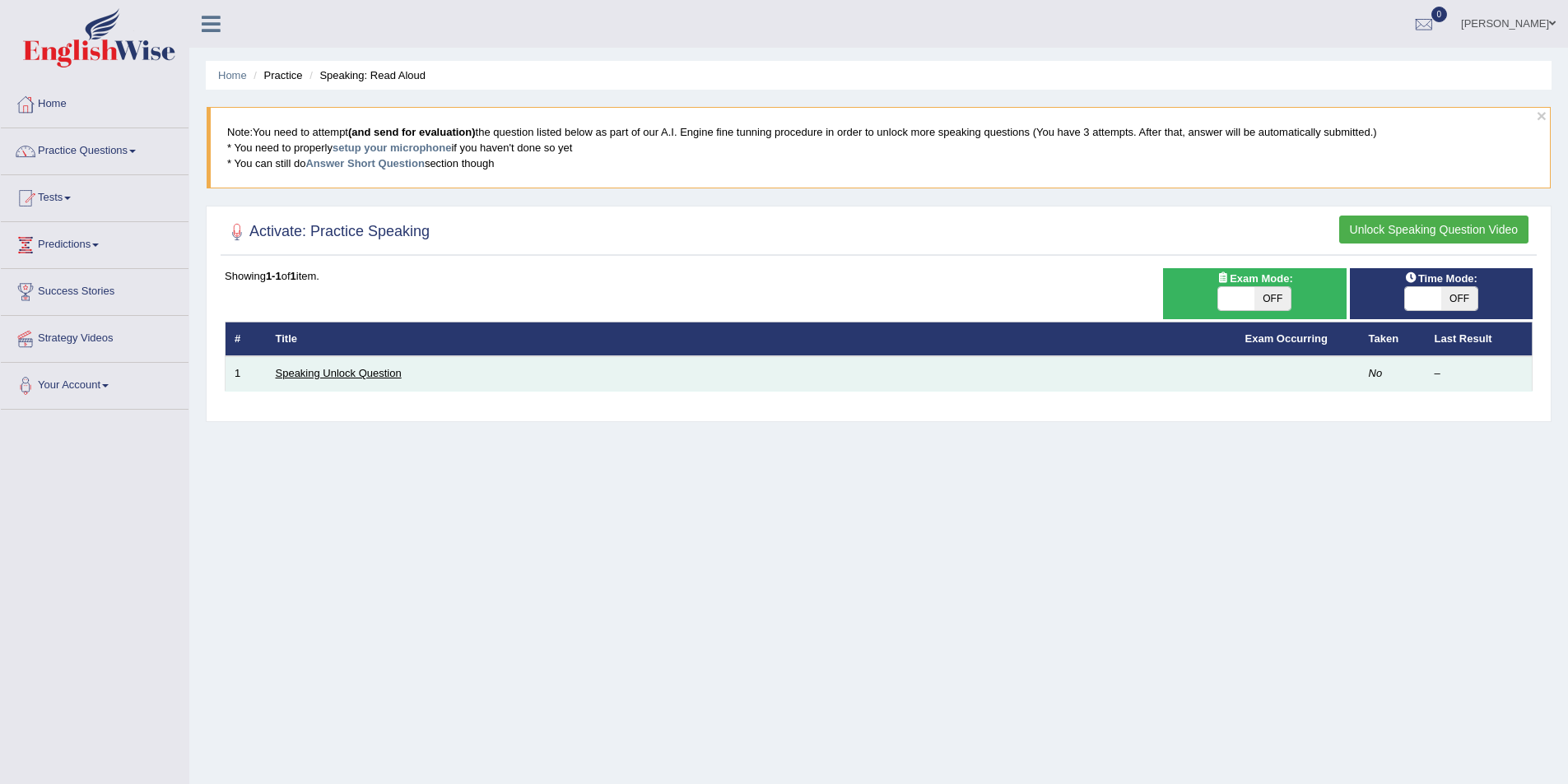
click at [367, 374] on link "Speaking Unlock Question" at bounding box center [339, 373] width 126 height 12
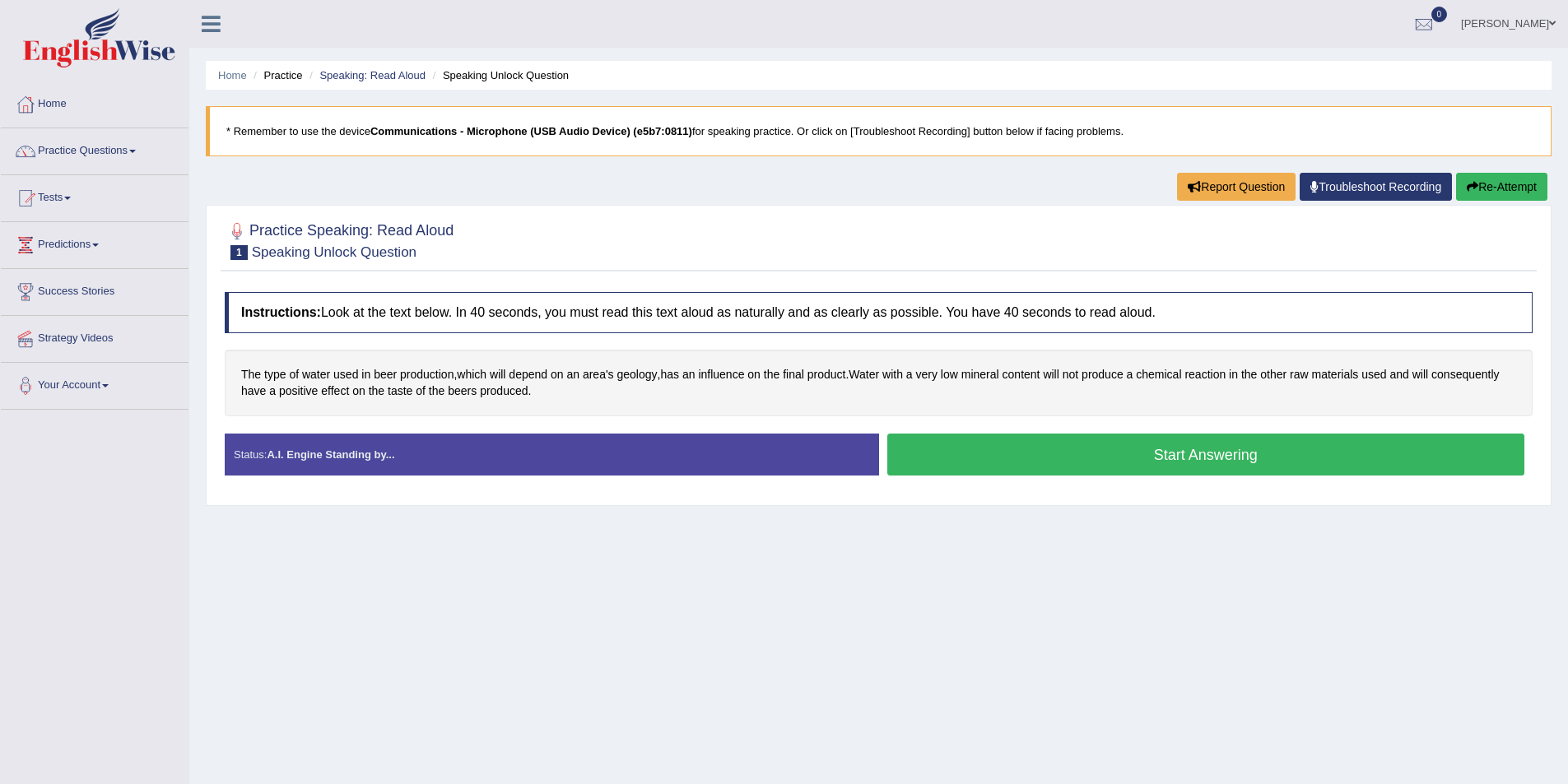
click at [1080, 457] on button "Start Answering" at bounding box center [1206, 454] width 638 height 42
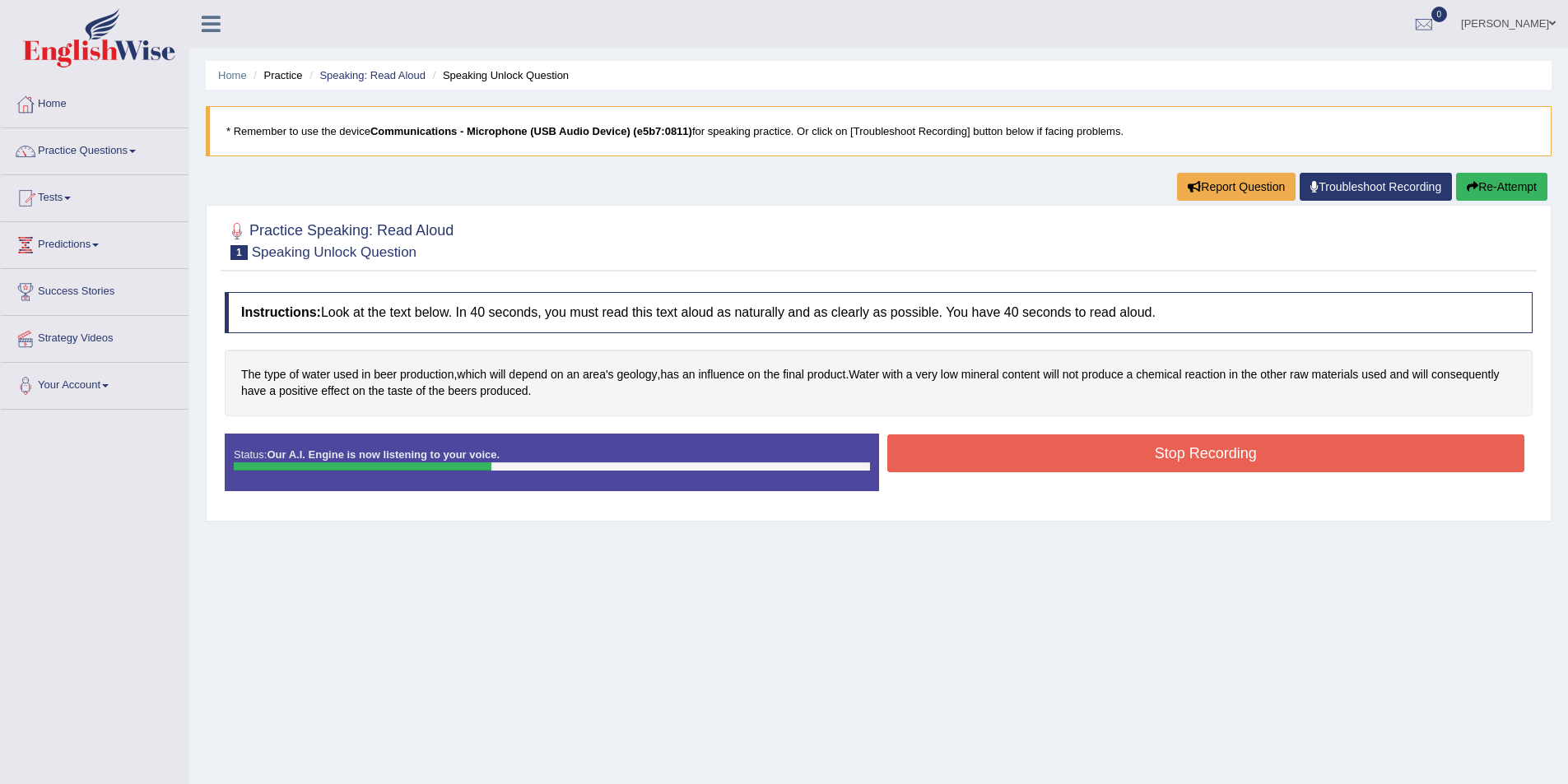
click at [1079, 457] on button "Stop Recording" at bounding box center [1206, 453] width 638 height 38
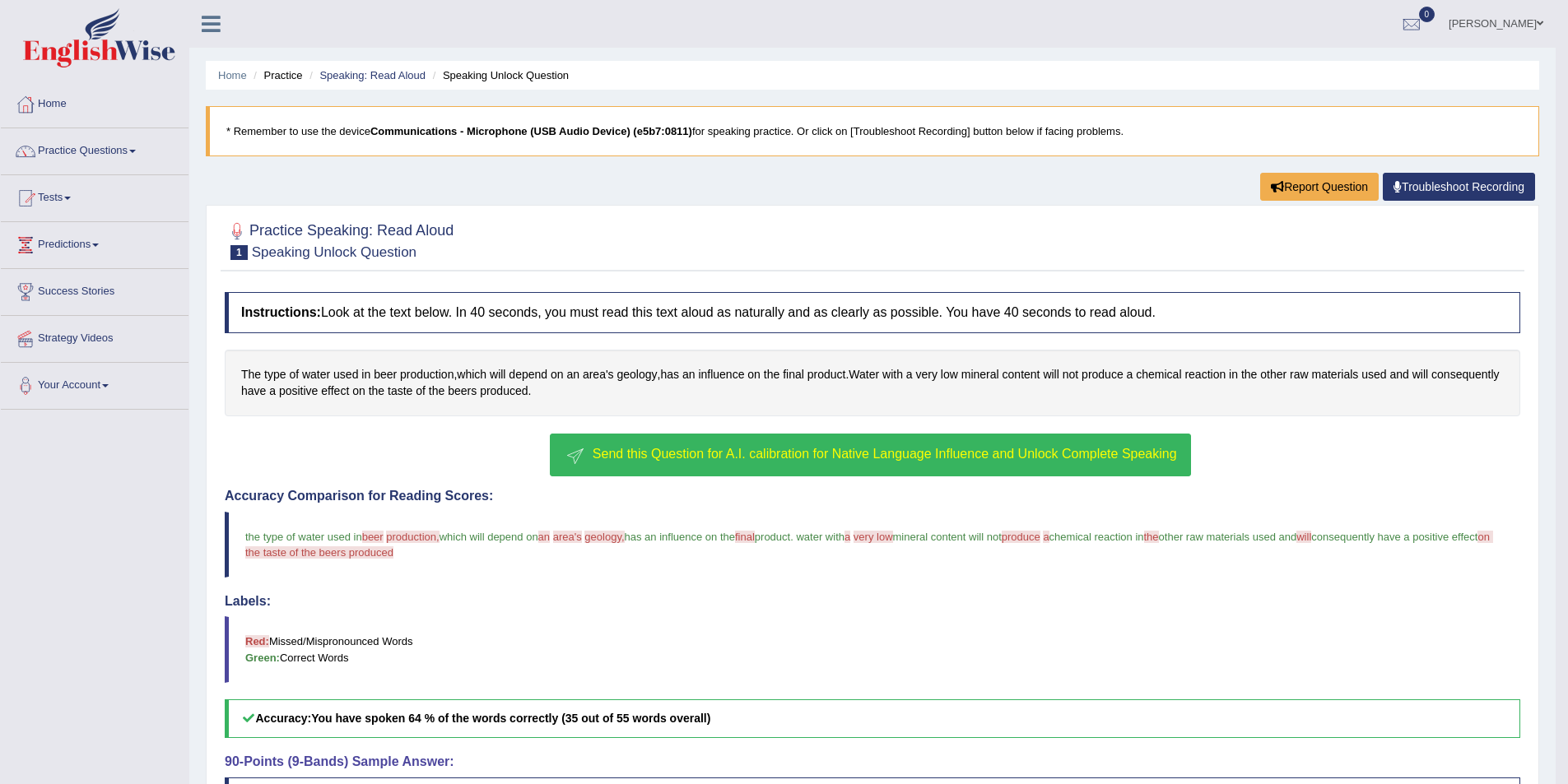
click at [837, 456] on span "Send this Question for A.I. calibration for Native Language Influence and Unloc…" at bounding box center [885, 453] width 585 height 14
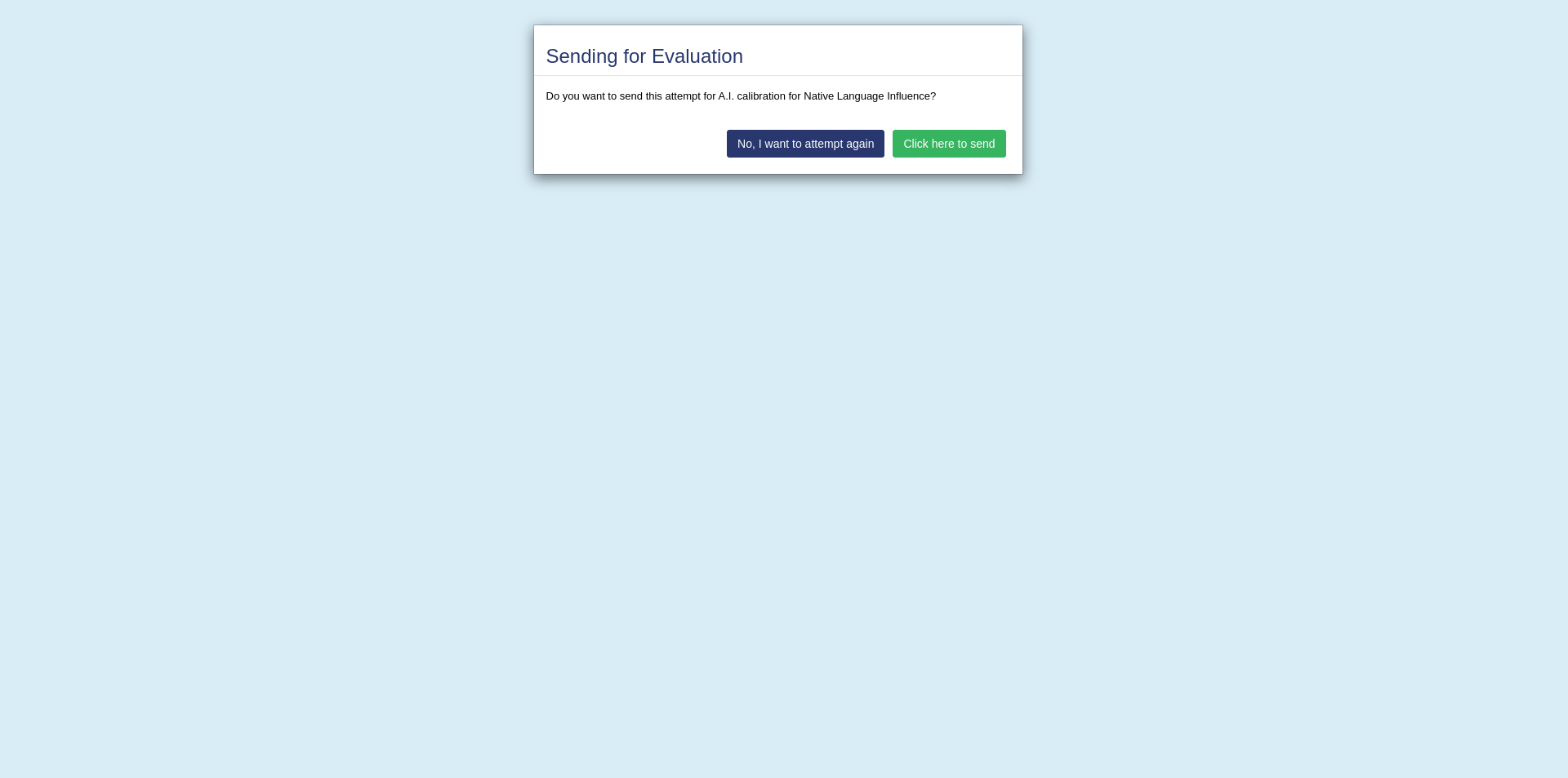
click at [991, 149] on button "Click here to send" at bounding box center [949, 144] width 113 height 28
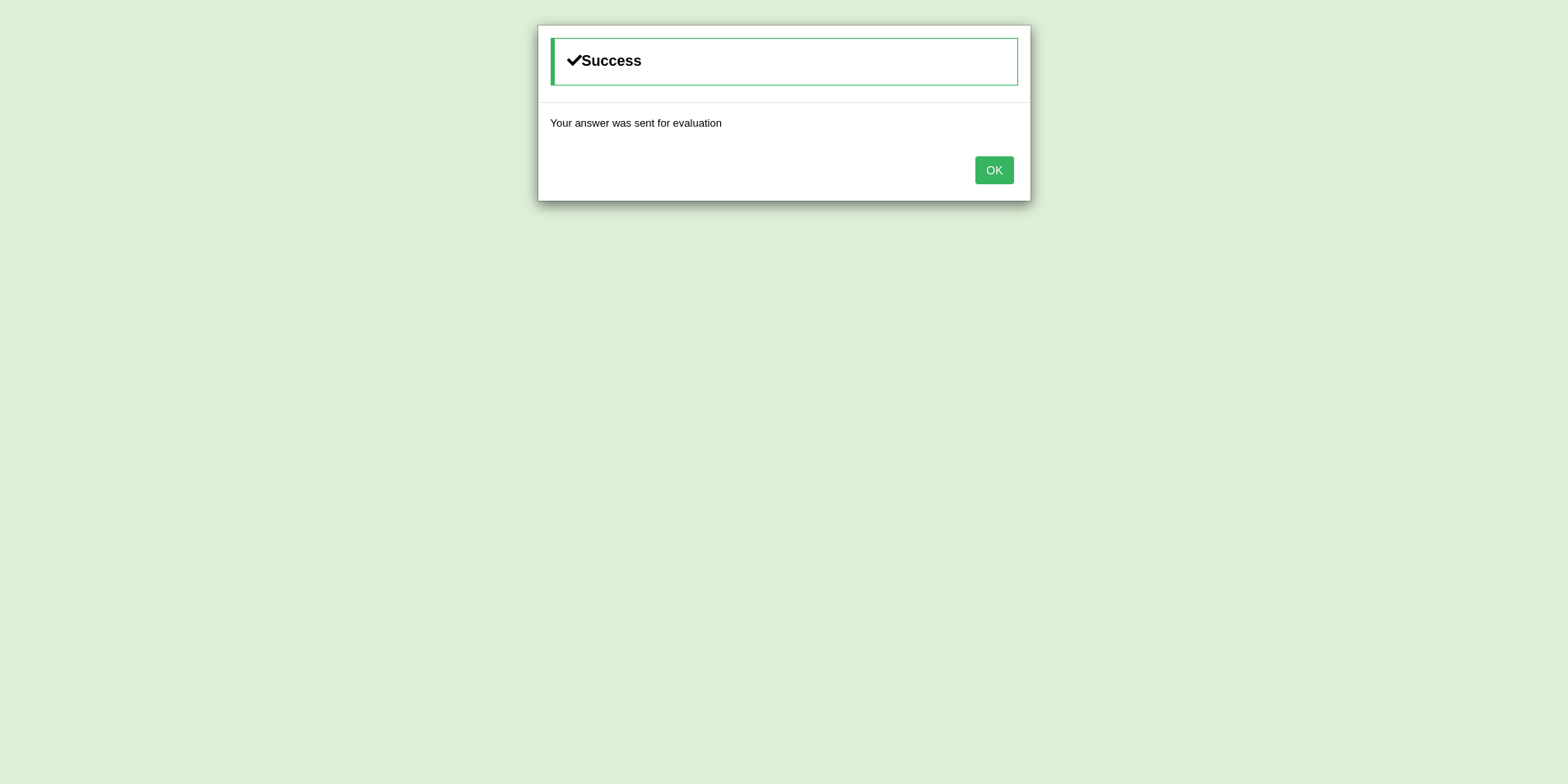
click at [1012, 166] on button "OK" at bounding box center [994, 170] width 38 height 28
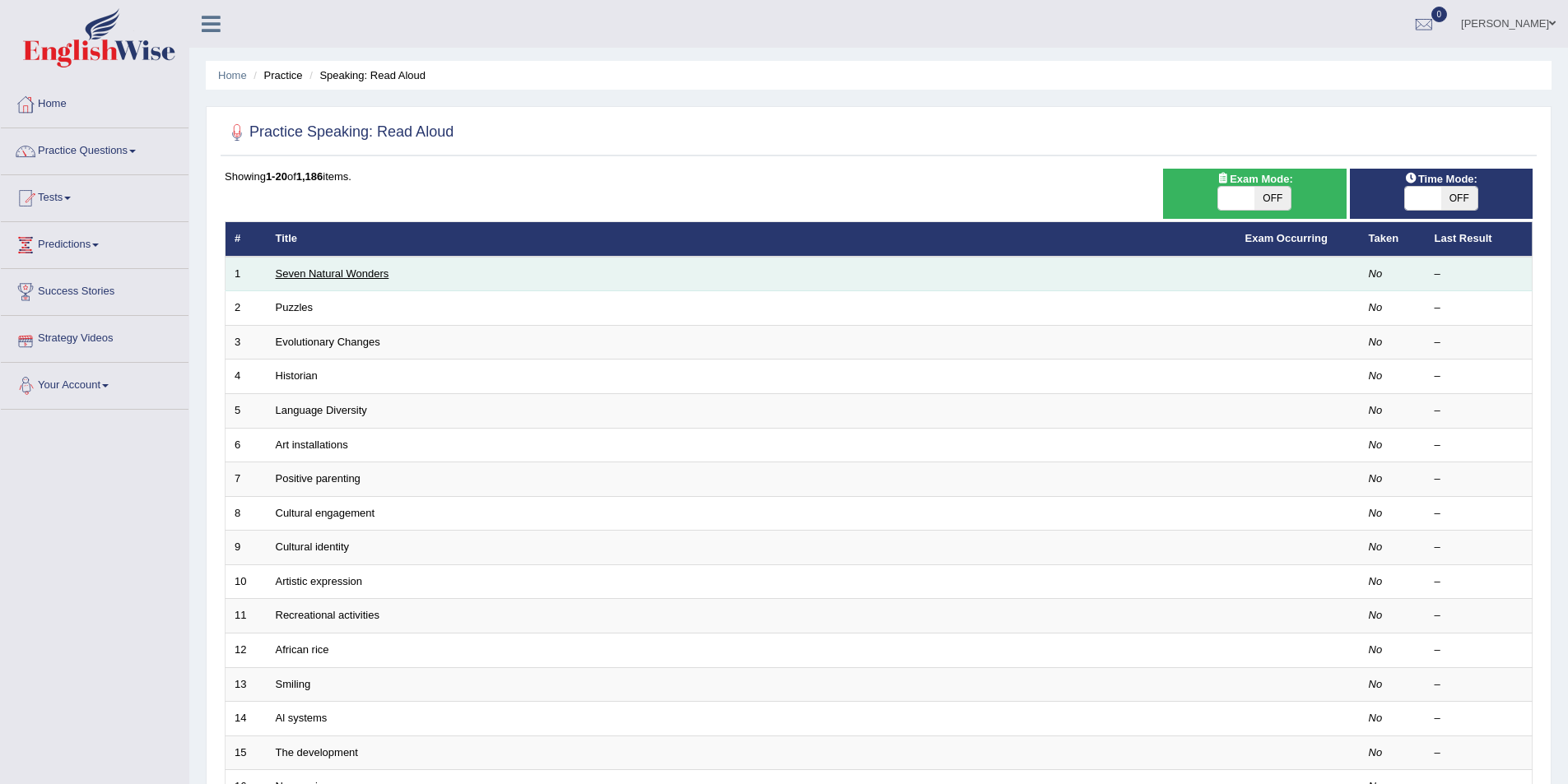
click at [333, 279] on link "Seven Natural Wonders" at bounding box center [332, 273] width 114 height 12
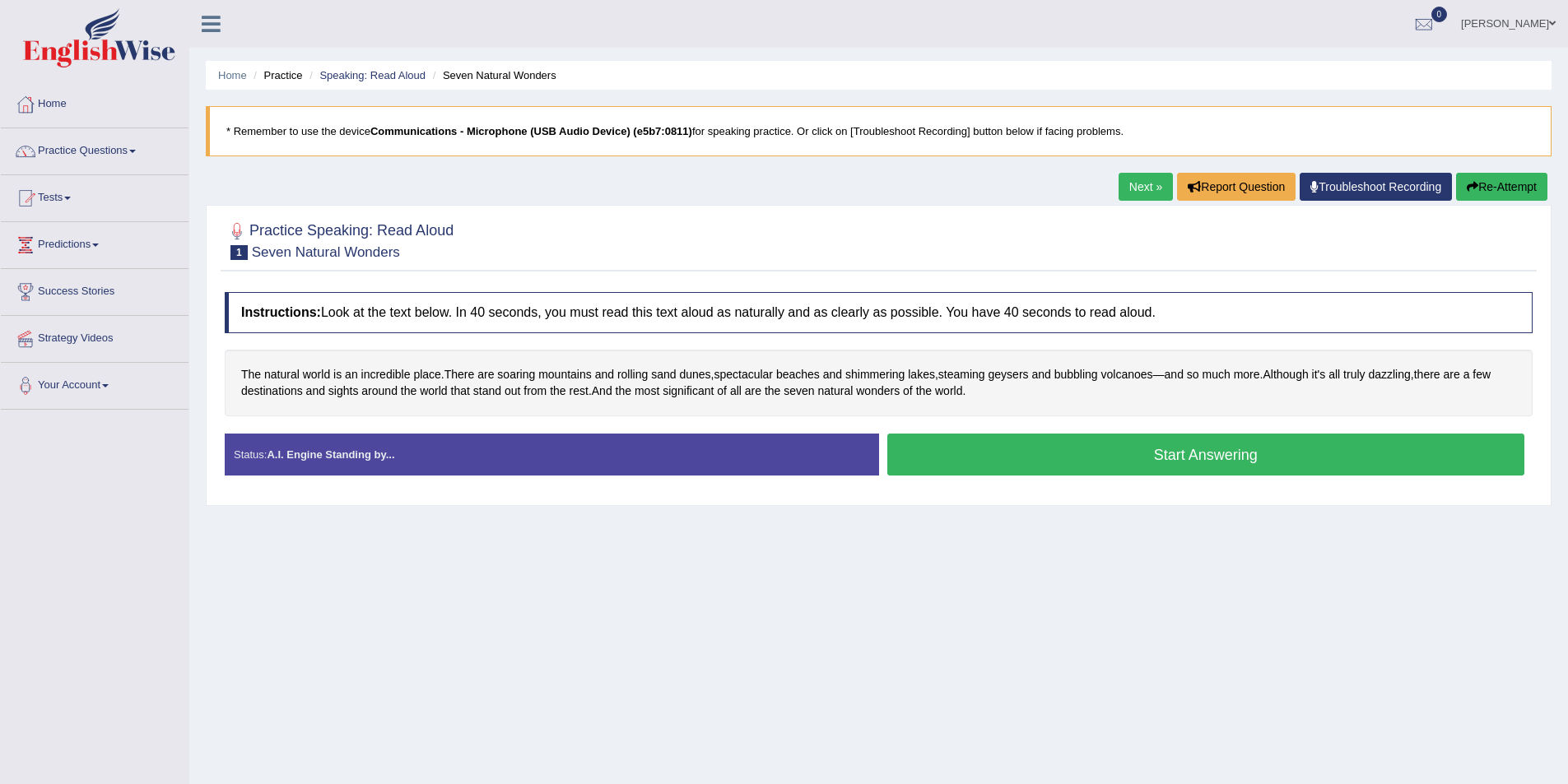
click at [993, 464] on button "Start Answering" at bounding box center [1206, 454] width 638 height 42
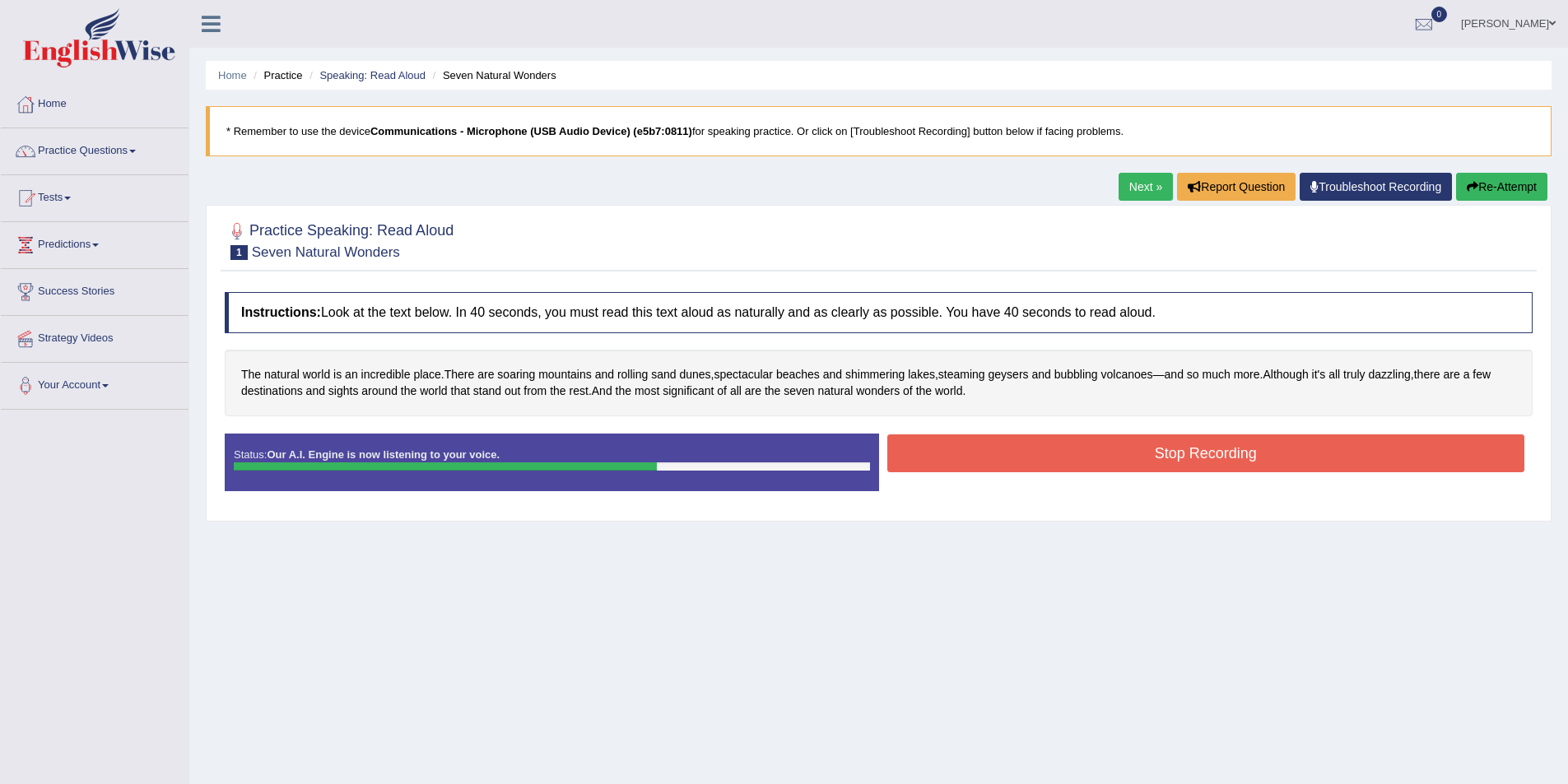
click at [1013, 463] on button "Stop Recording" at bounding box center [1206, 453] width 638 height 38
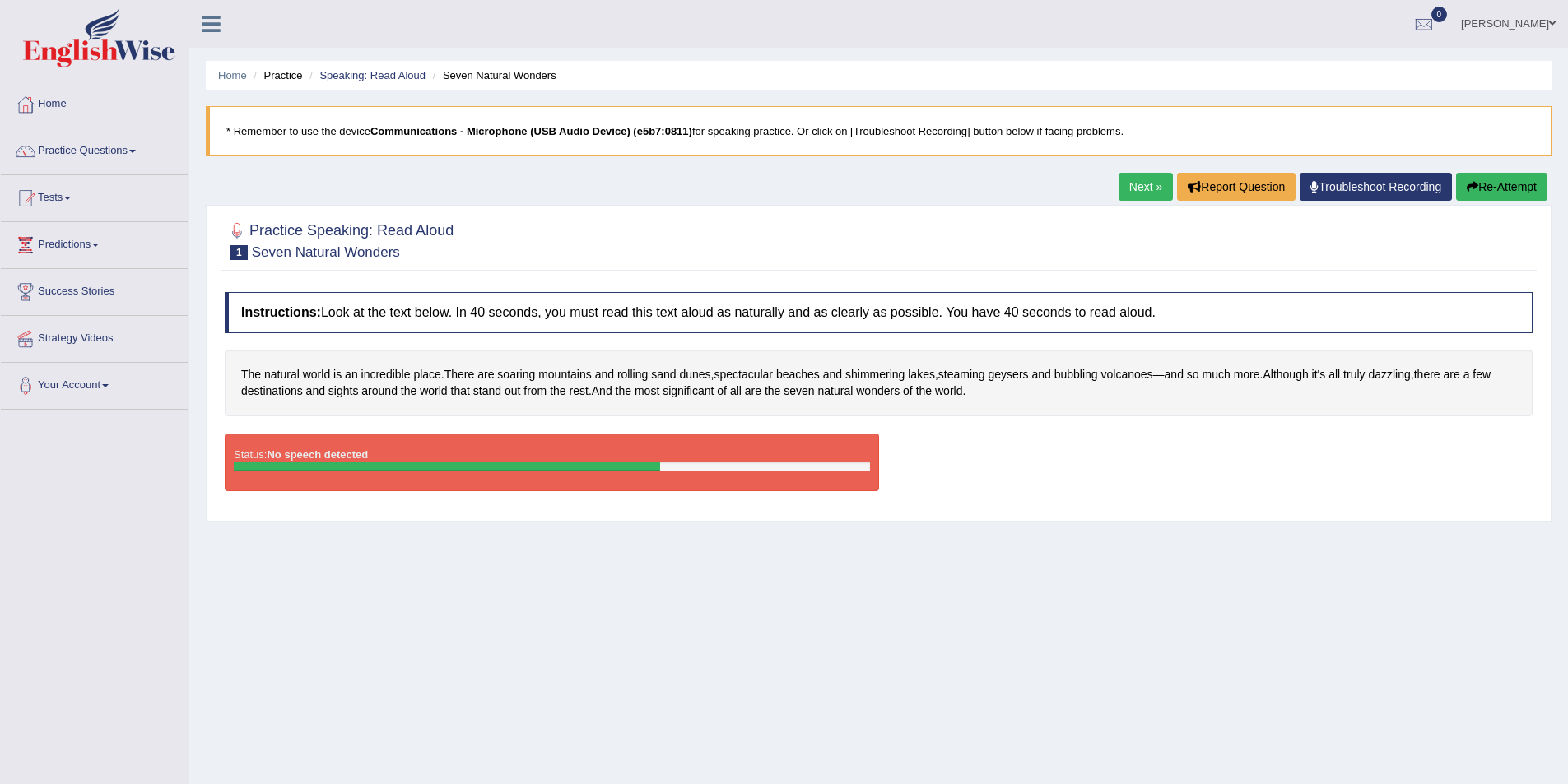
click at [1141, 189] on link "Next »" at bounding box center [1145, 187] width 55 height 28
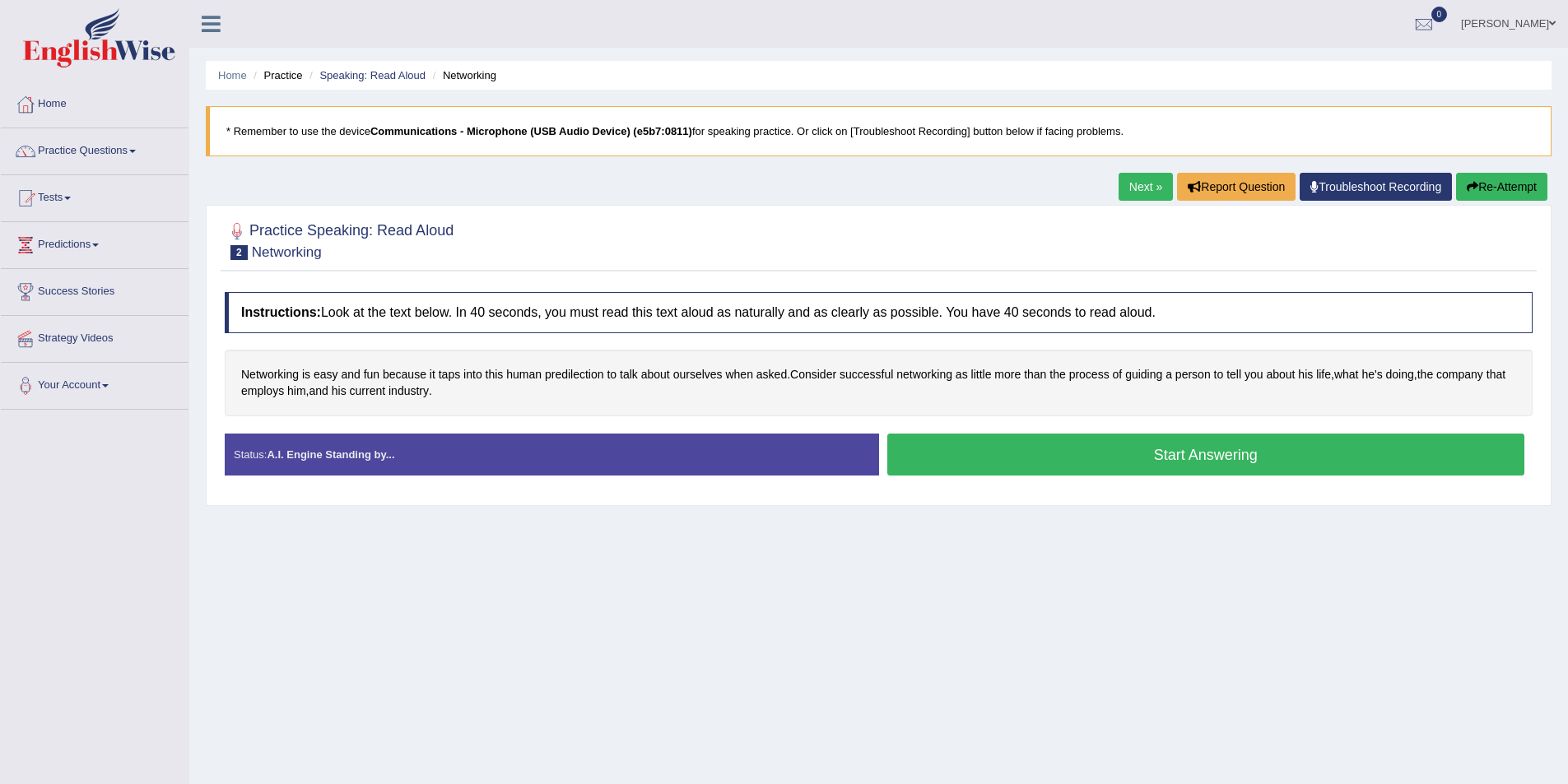
click at [1139, 190] on link "Next »" at bounding box center [1145, 187] width 55 height 28
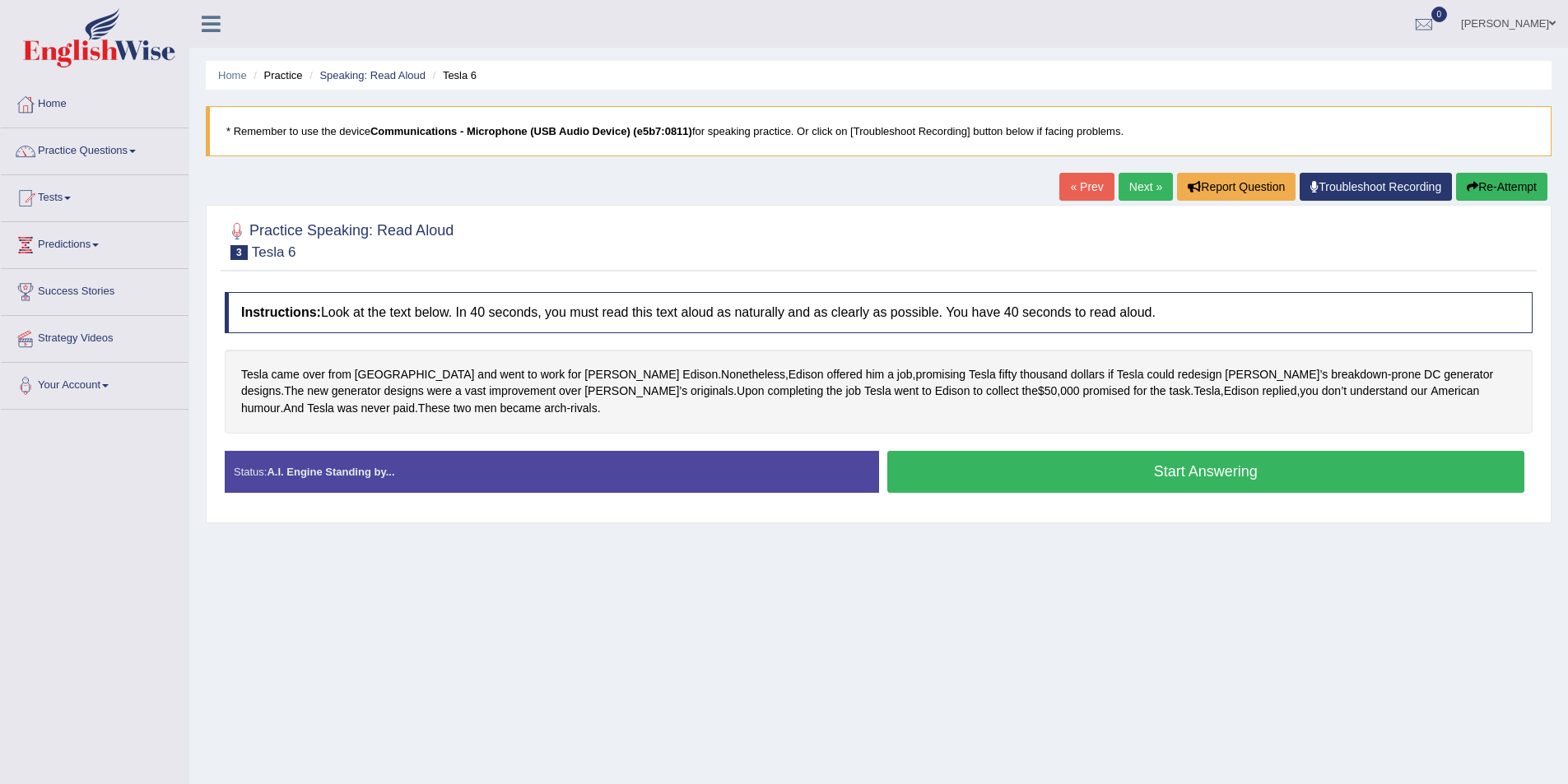
click at [1133, 192] on link "Next »" at bounding box center [1145, 187] width 55 height 28
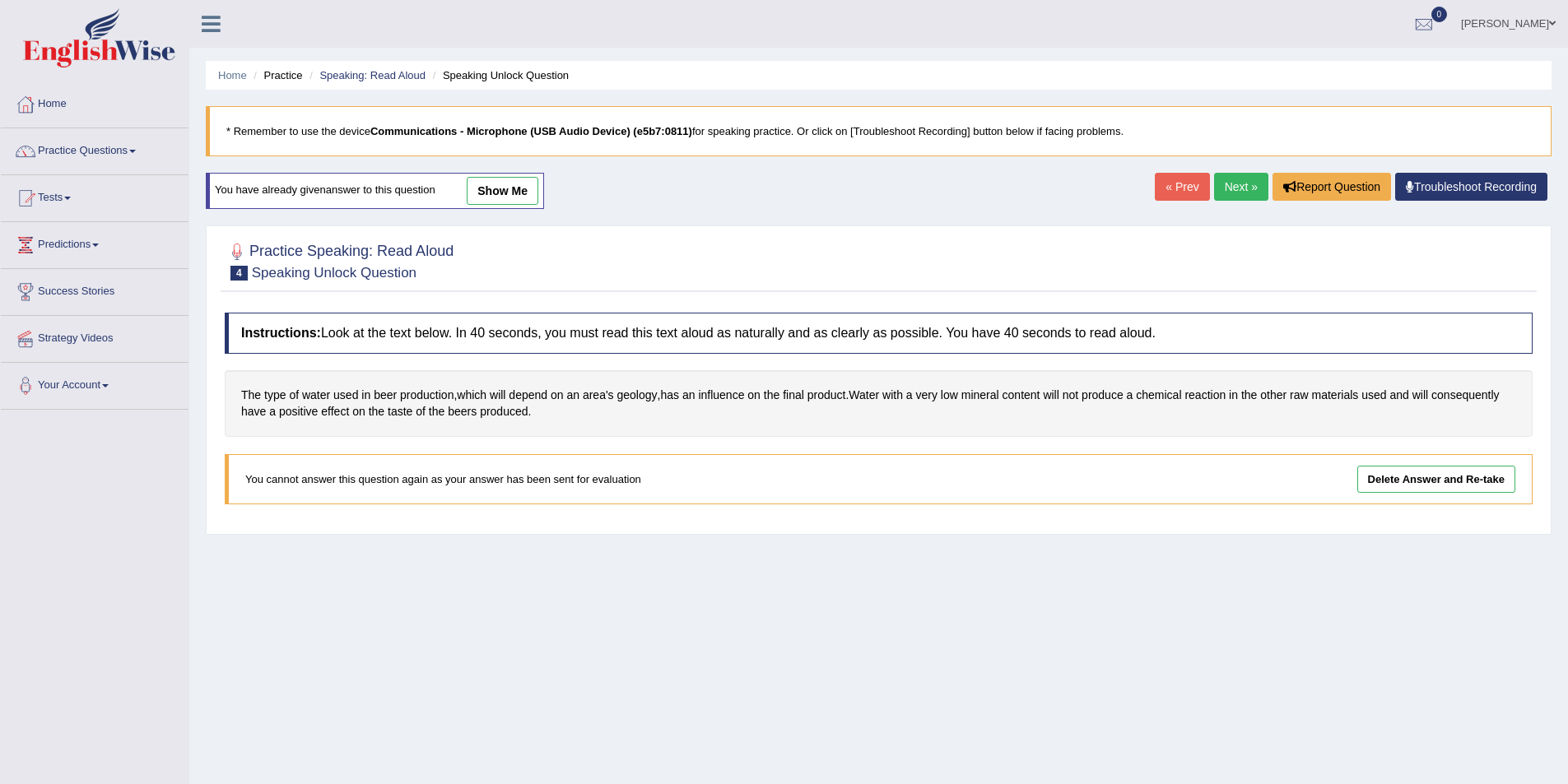
click at [511, 474] on div "Delete Answer and Re-take You cannot answer this question again as your answer …" at bounding box center [879, 479] width 1308 height 50
click at [550, 490] on div "Delete Answer and Re-take You cannot answer this question again as your answer …" at bounding box center [879, 479] width 1308 height 50
click at [1222, 188] on link "Next »" at bounding box center [1241, 187] width 55 height 28
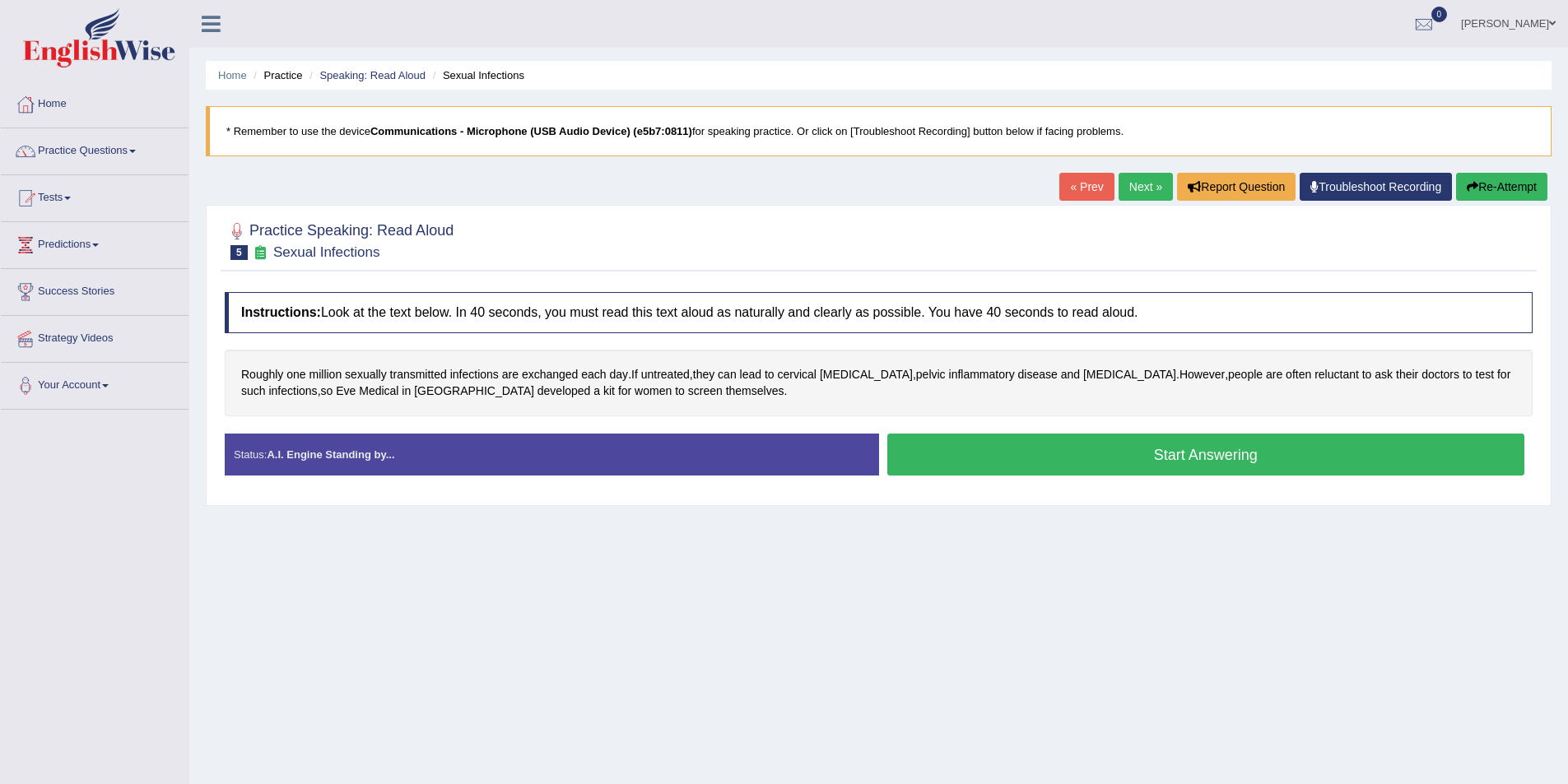
click at [1126, 181] on link "Next »" at bounding box center [1145, 187] width 55 height 28
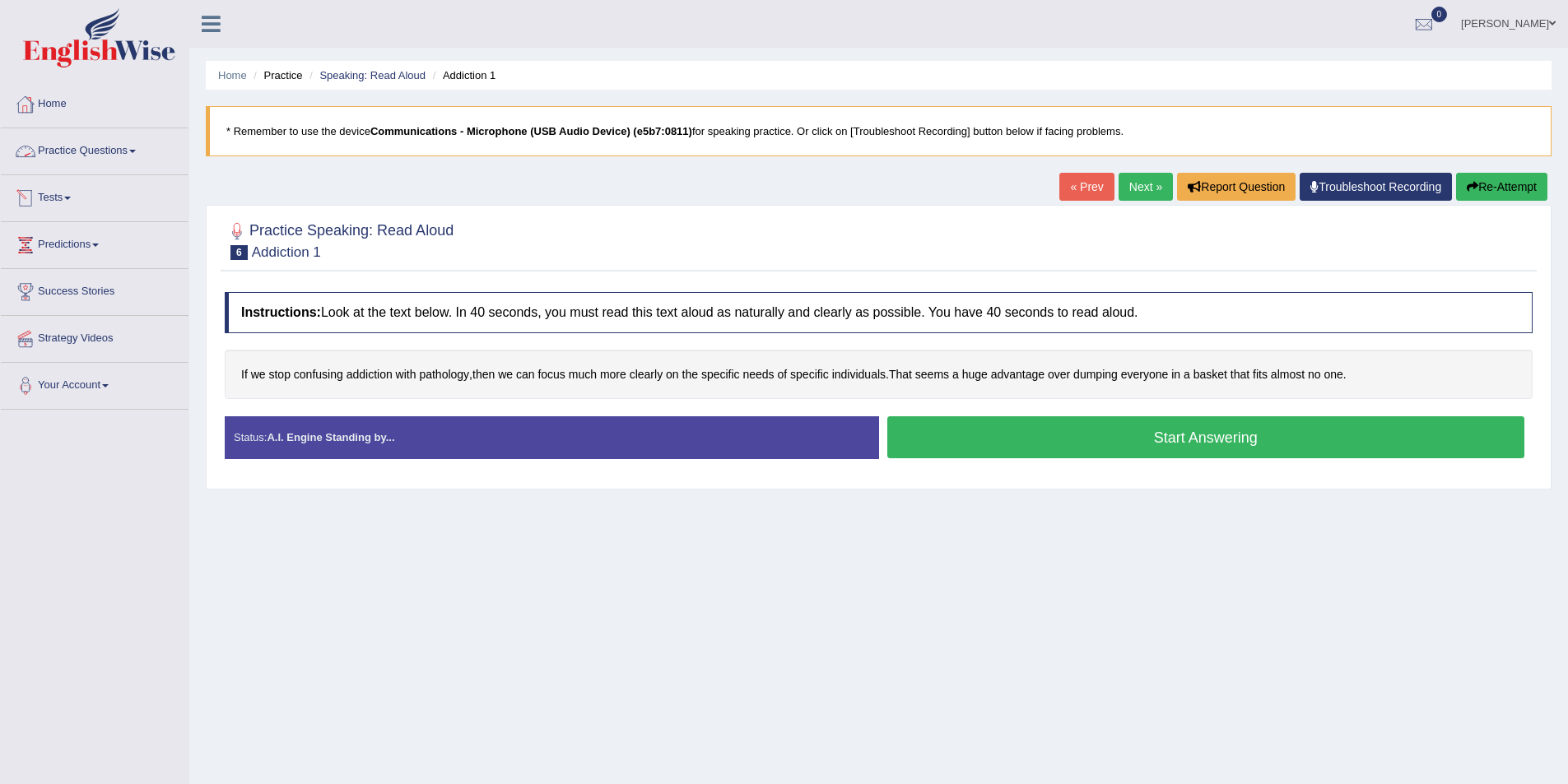
click at [93, 150] on link "Practice Questions" at bounding box center [94, 149] width 188 height 41
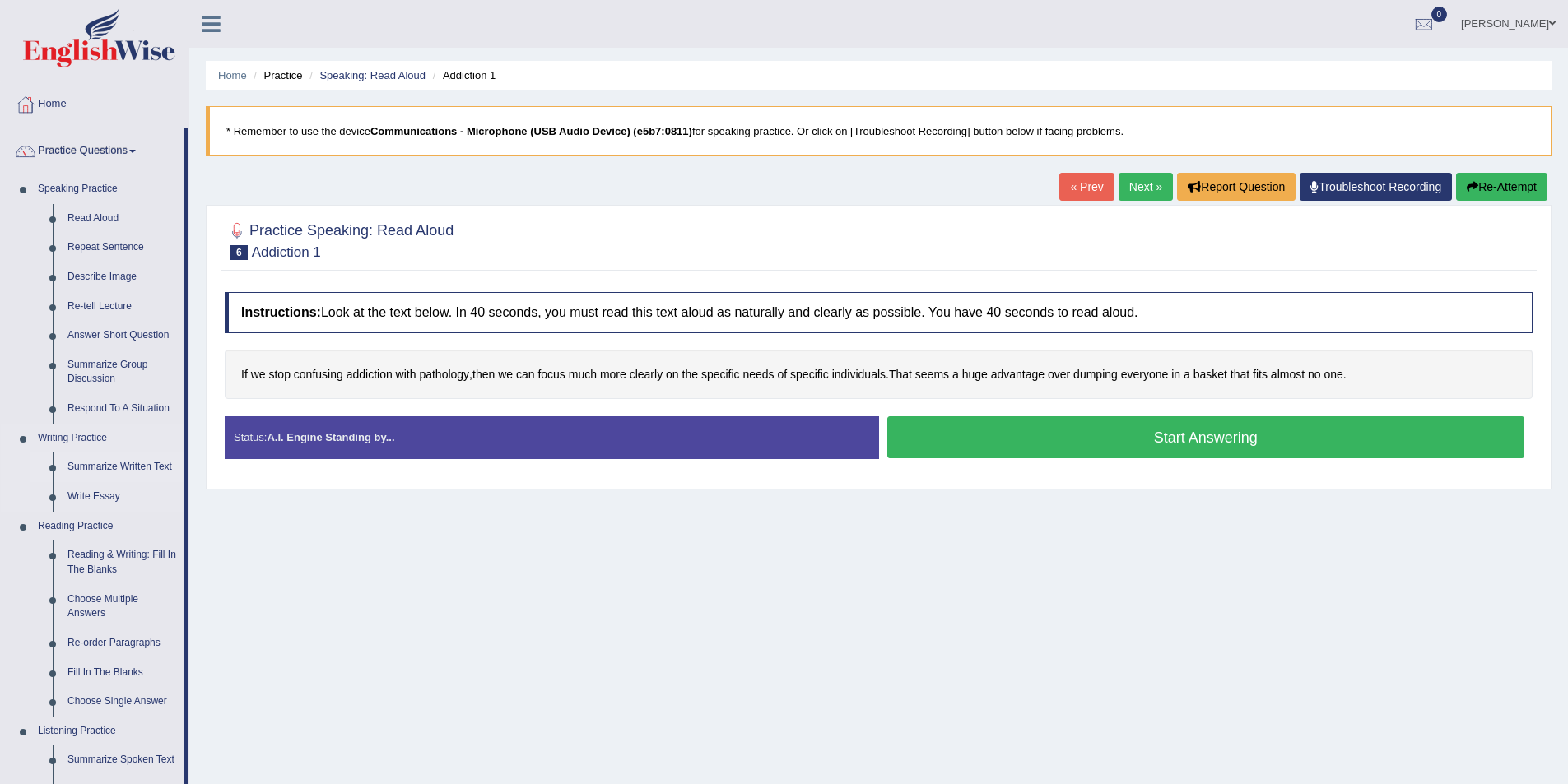
click at [141, 472] on link "Summarize Written Text" at bounding box center [122, 467] width 124 height 30
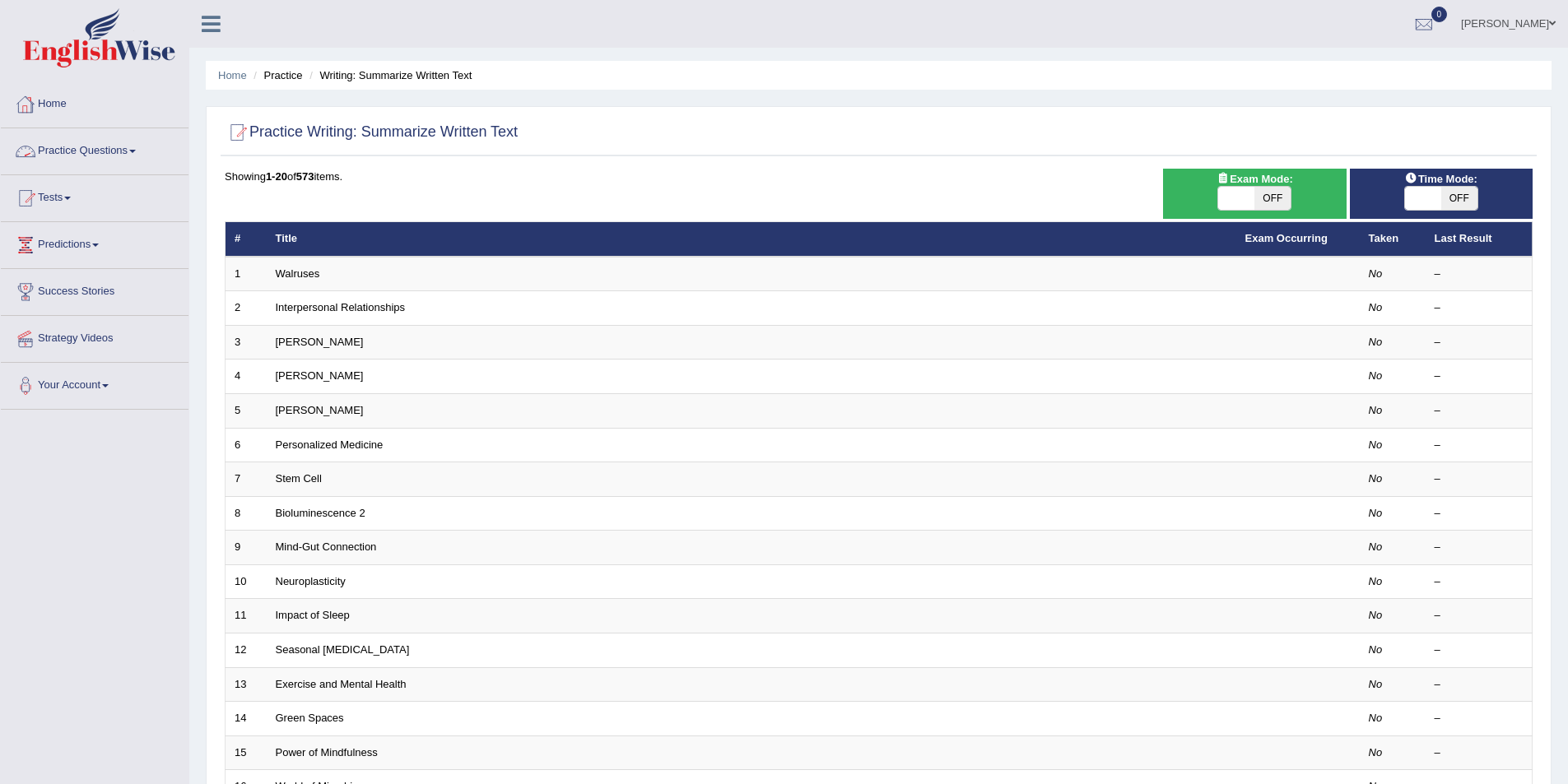
drag, startPoint x: 311, startPoint y: 244, endPoint x: 323, endPoint y: 241, distance: 12.4
click at [323, 241] on th "Title" at bounding box center [751, 239] width 969 height 34
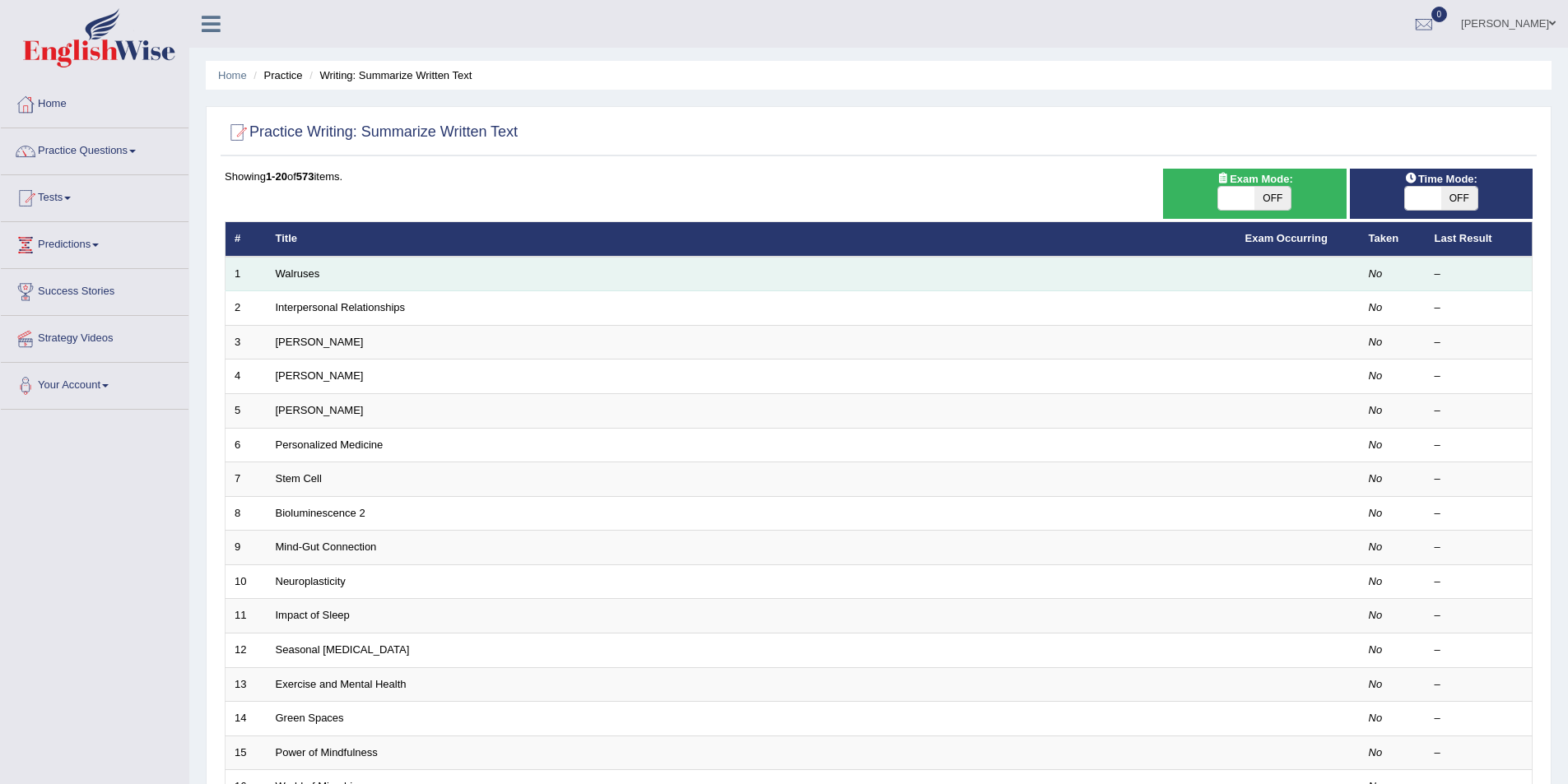
drag, startPoint x: 323, startPoint y: 241, endPoint x: 363, endPoint y: 272, distance: 50.6
click at [363, 272] on td "Walruses" at bounding box center [751, 274] width 969 height 34
click at [364, 272] on td "Walruses" at bounding box center [751, 274] width 969 height 34
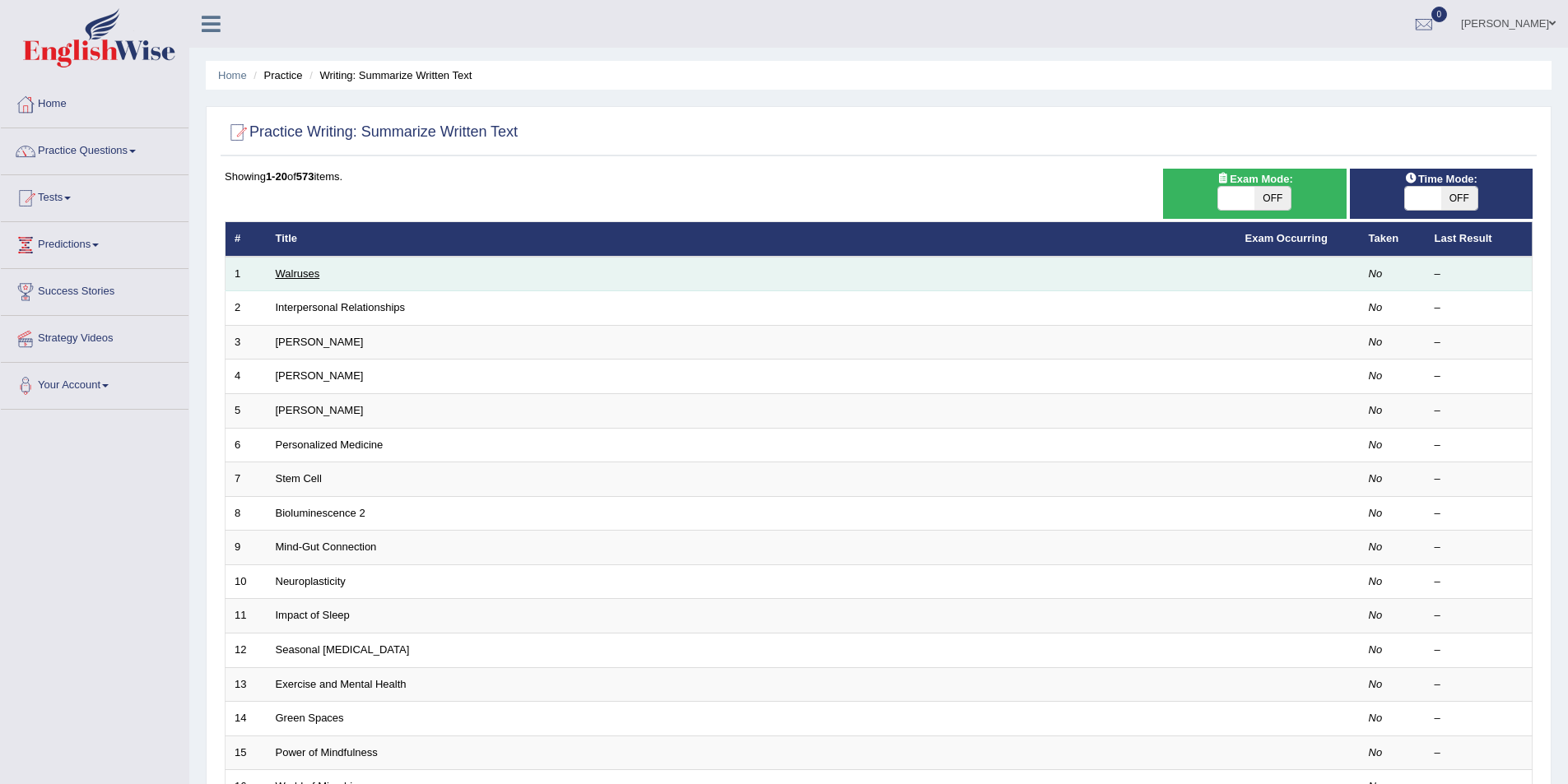
click at [303, 274] on link "Walruses" at bounding box center [298, 273] width 44 height 12
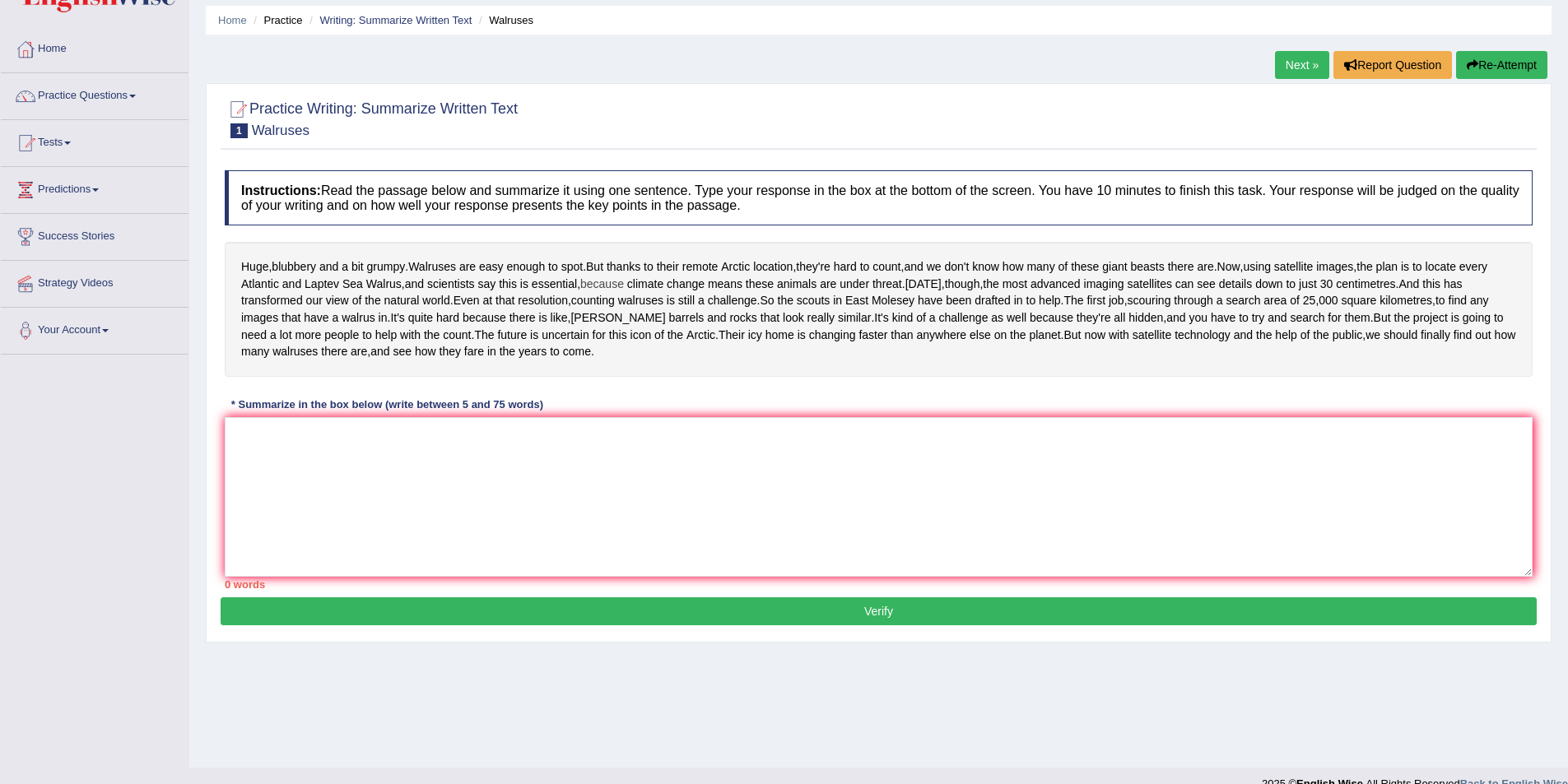
scroll to position [80, 0]
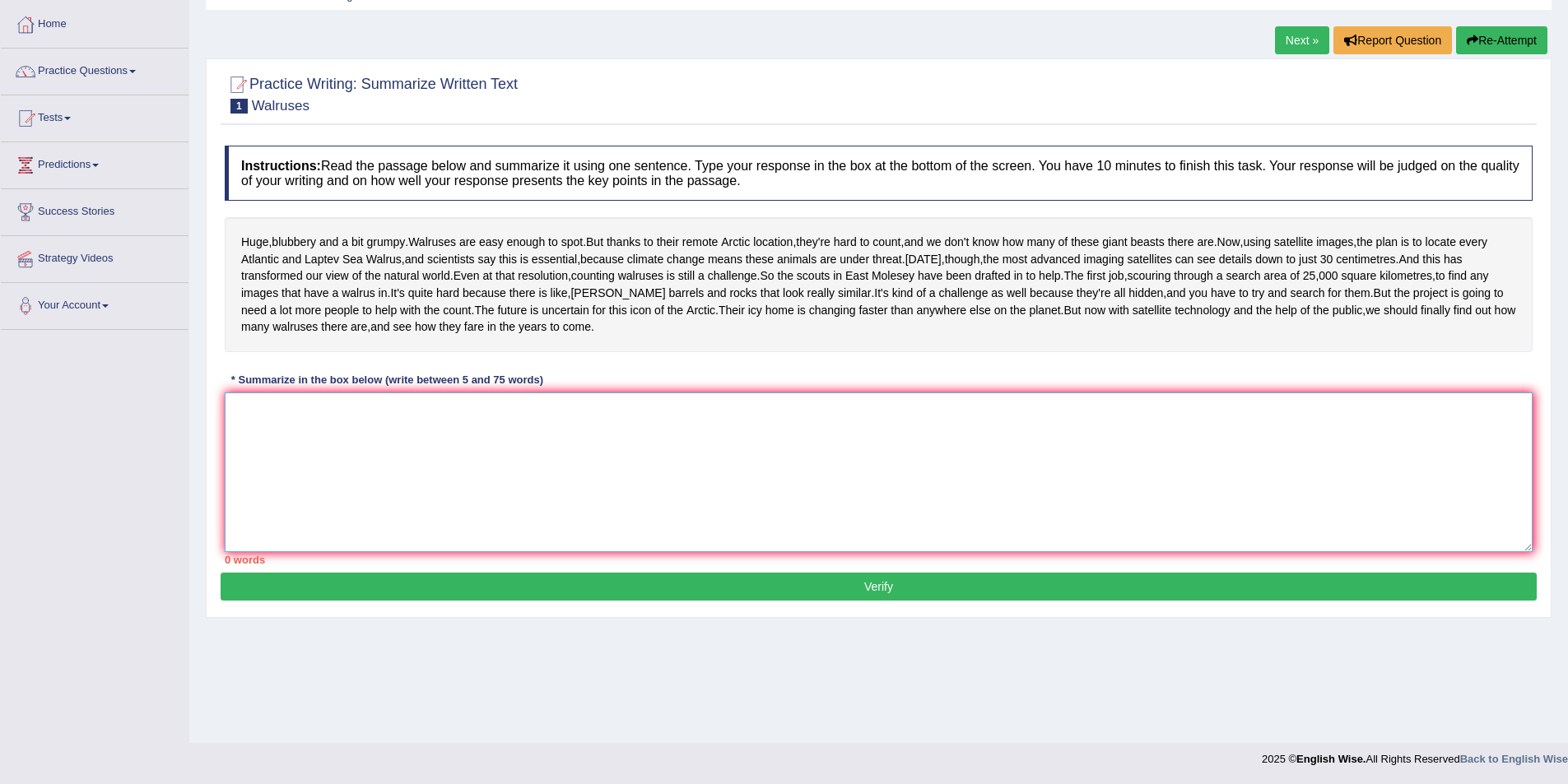
click at [311, 485] on textarea at bounding box center [879, 472] width 1308 height 160
drag, startPoint x: 243, startPoint y: 298, endPoint x: 408, endPoint y: 306, distance: 165.2
click at [407, 306] on div "Huge , blubbery and a bit grumpy . Walruses are easy enough to spot . But thank…" at bounding box center [879, 285] width 1308 height 135
drag, startPoint x: 236, startPoint y: 288, endPoint x: 367, endPoint y: 288, distance: 131.0
click at [269, 483] on textarea at bounding box center [879, 472] width 1308 height 160
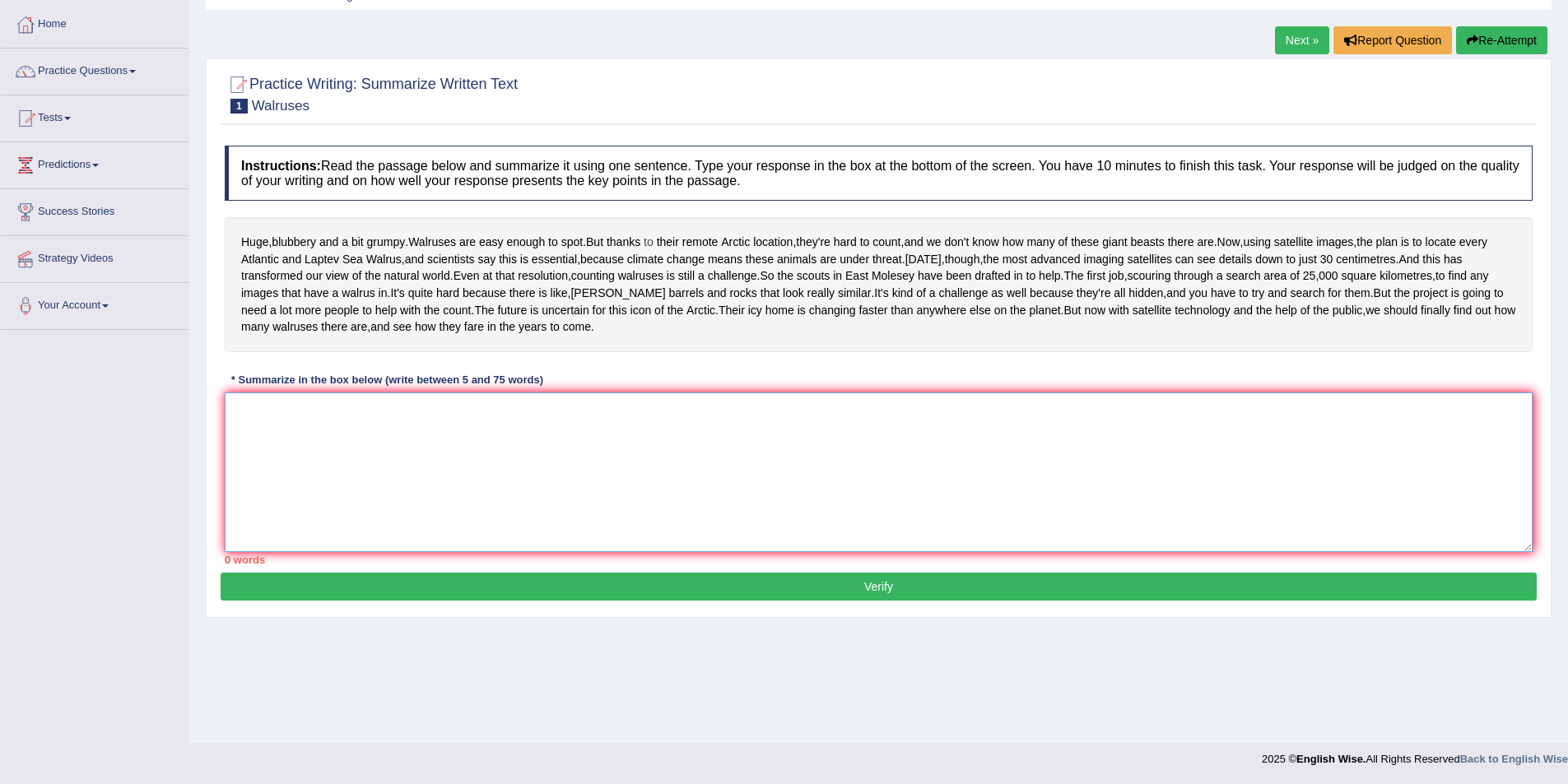
type textarea "t"
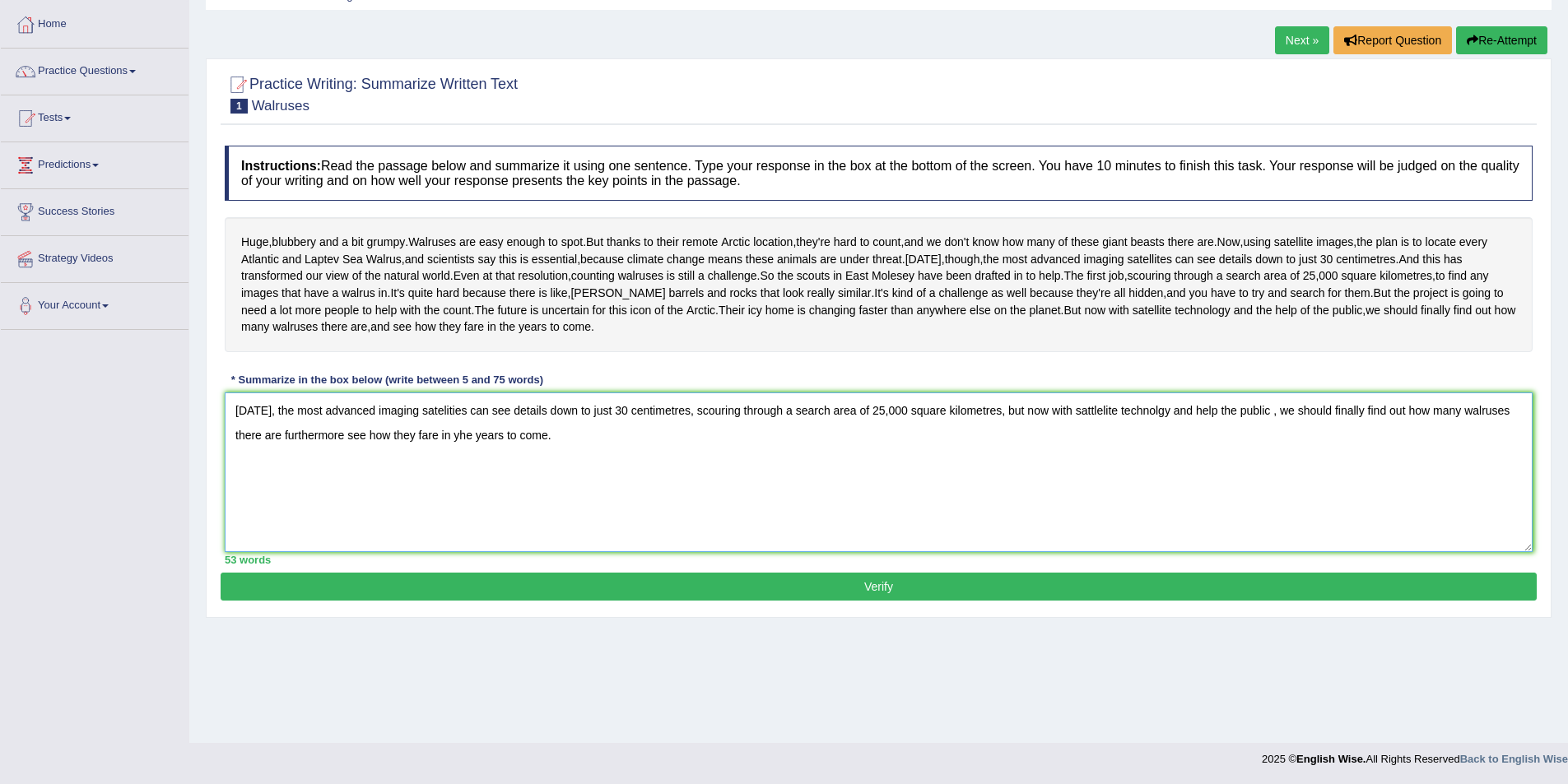
click at [1272, 482] on textarea "Today, the most advanced imaging satelities can see details down to just 30 cen…" at bounding box center [879, 472] width 1308 height 160
click at [1276, 484] on textarea "Today, the most advanced imaging satelities can see details down to just 30 cen…" at bounding box center [879, 472] width 1308 height 160
click at [1266, 482] on textarea "Today, the most advanced imaging satelities can see details down to just 30 cen…" at bounding box center [879, 472] width 1308 height 160
click at [279, 506] on textarea "Today, the most advanced imaging satelities can see details down to just 30 cen…" at bounding box center [879, 472] width 1308 height 160
click at [347, 508] on textarea "Today, the most advanced imaging satelities can see details down to just 30 cen…" at bounding box center [879, 472] width 1308 height 160
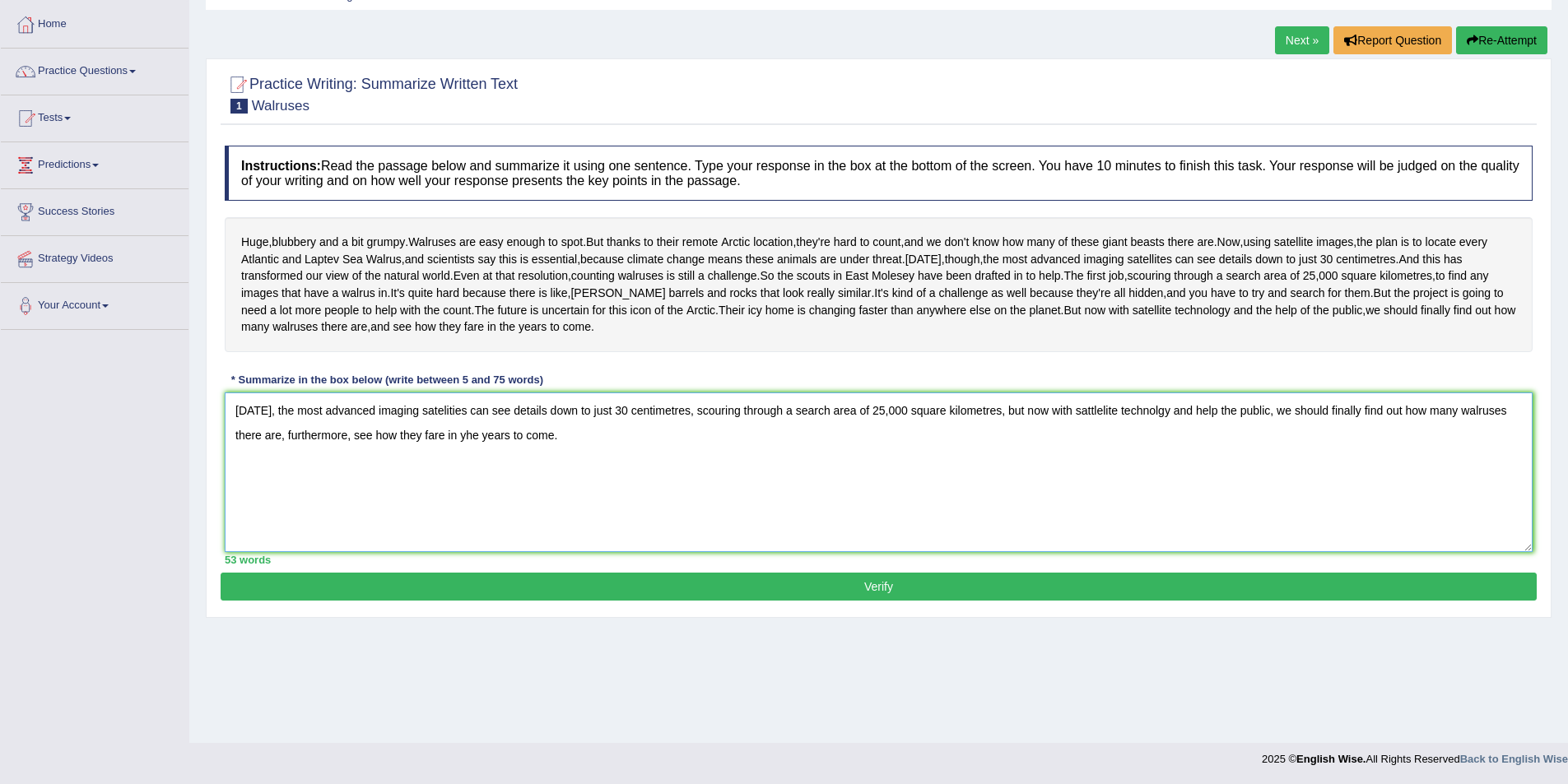
click at [477, 508] on textarea "Today, the most advanced imaging satelities can see details down to just 30 cen…" at bounding box center [879, 472] width 1308 height 160
click at [452, 484] on textarea "Today, the most advanced imaging satelities can see details down to just 30 cen…" at bounding box center [879, 472] width 1308 height 160
click at [461, 490] on textarea "Today, the most advanced imaging satelities can see details down to just 30 cen…" at bounding box center [879, 472] width 1308 height 160
click at [1103, 479] on textarea "Today, the most advanced imaging satelites can see details down to just 30 cent…" at bounding box center [879, 472] width 1308 height 160
click at [1085, 480] on textarea "Today, the most advanced imaging satelites can see details down to just 30 cent…" at bounding box center [879, 472] width 1308 height 160
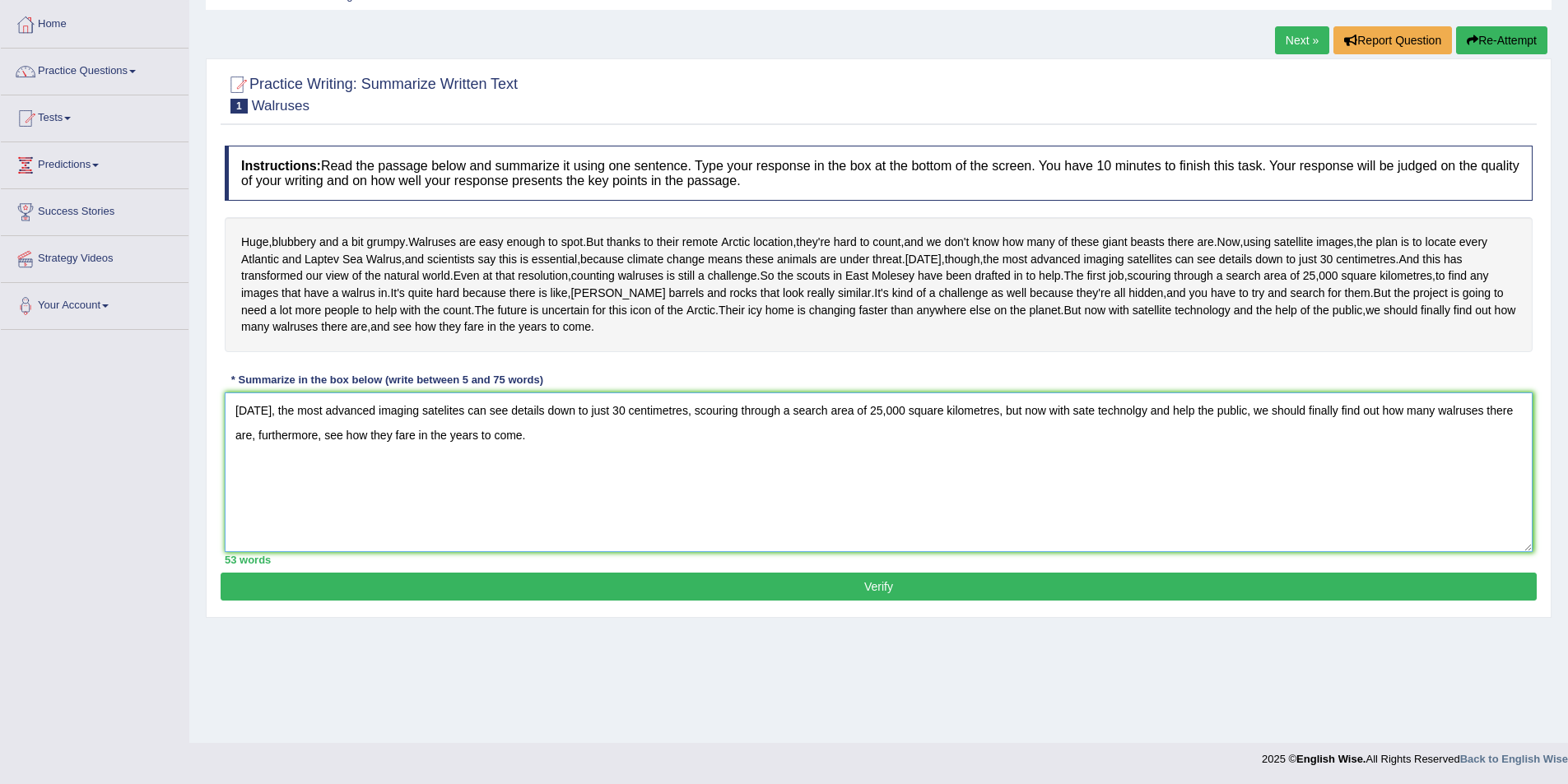
click at [1088, 481] on textarea "Today, the most advanced imaging satelites can see details down to just 30 cent…" at bounding box center [879, 472] width 1308 height 160
click at [1168, 482] on textarea "Today, the most advanced imaging satelites can see details down to just 30 cent…" at bounding box center [879, 472] width 1308 height 160
click at [1166, 481] on textarea "Today, the most advanced imaging satelites can see details down to just 30 cent…" at bounding box center [879, 472] width 1308 height 160
type textarea "Today, the most advanced imaging satelites can see details down to just 30 cent…"
click at [889, 601] on button "Verify" at bounding box center [879, 586] width 1316 height 28
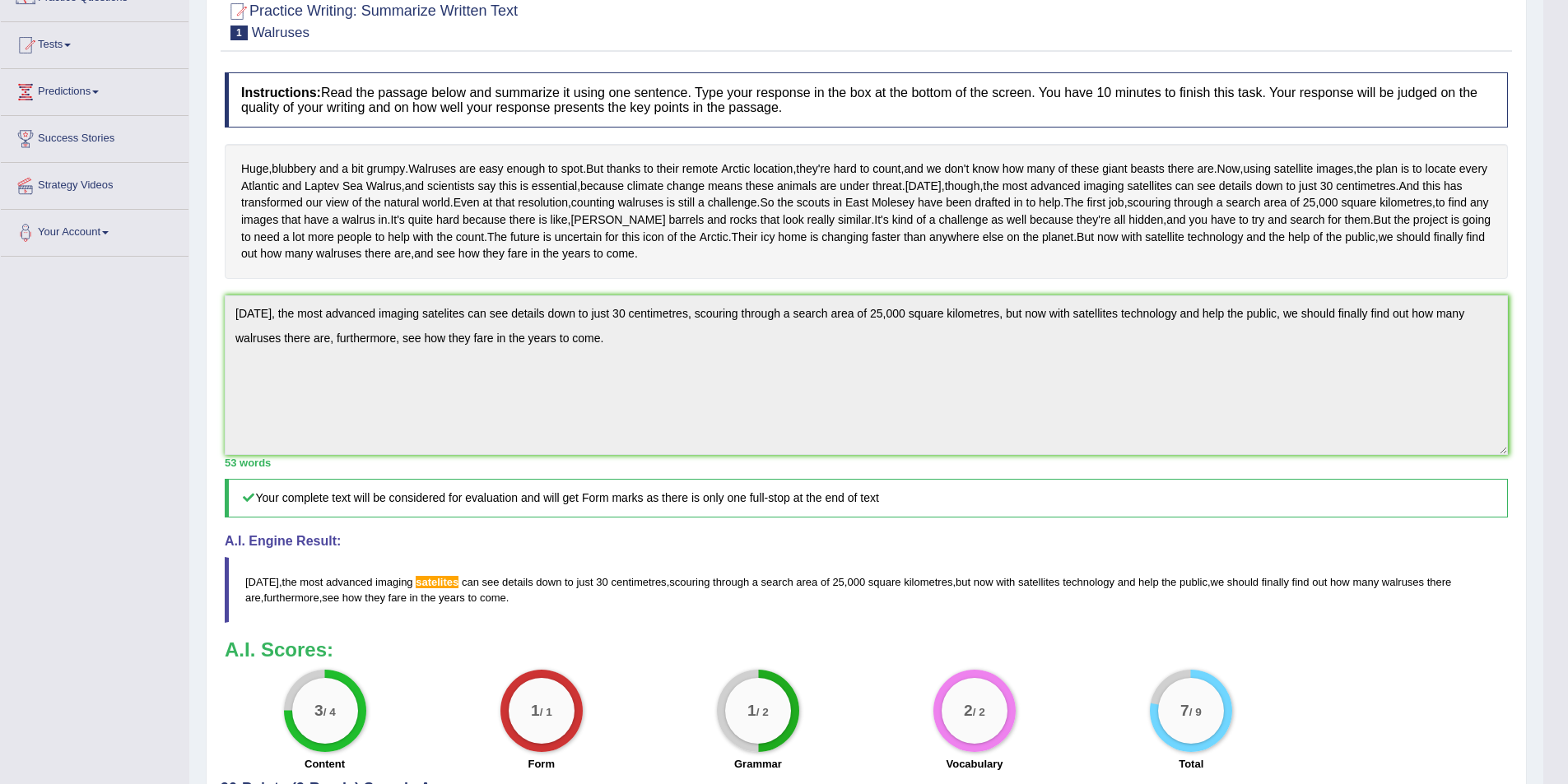
scroll to position [0, 0]
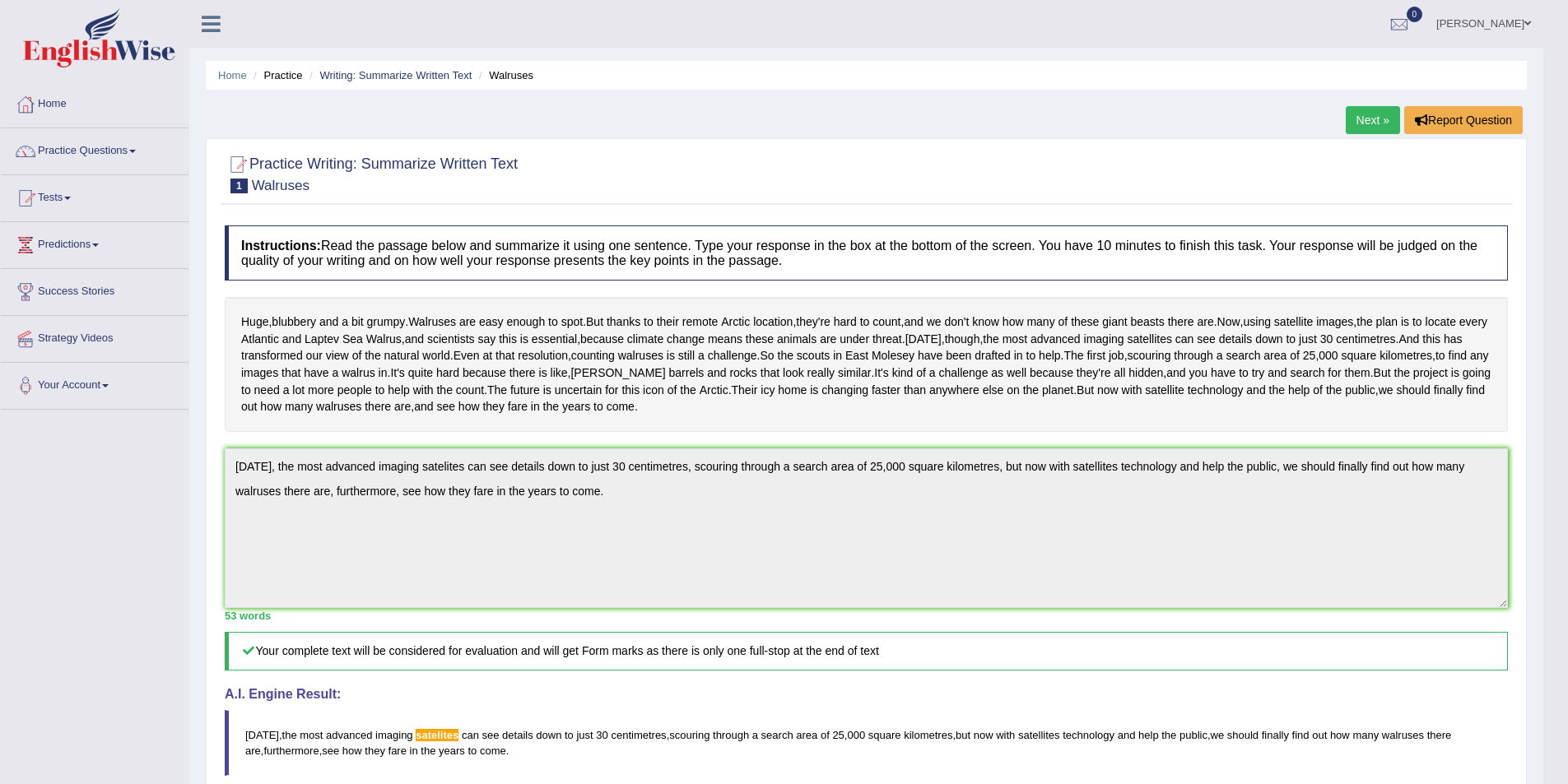
click at [1380, 120] on link "Next »" at bounding box center [1373, 120] width 55 height 28
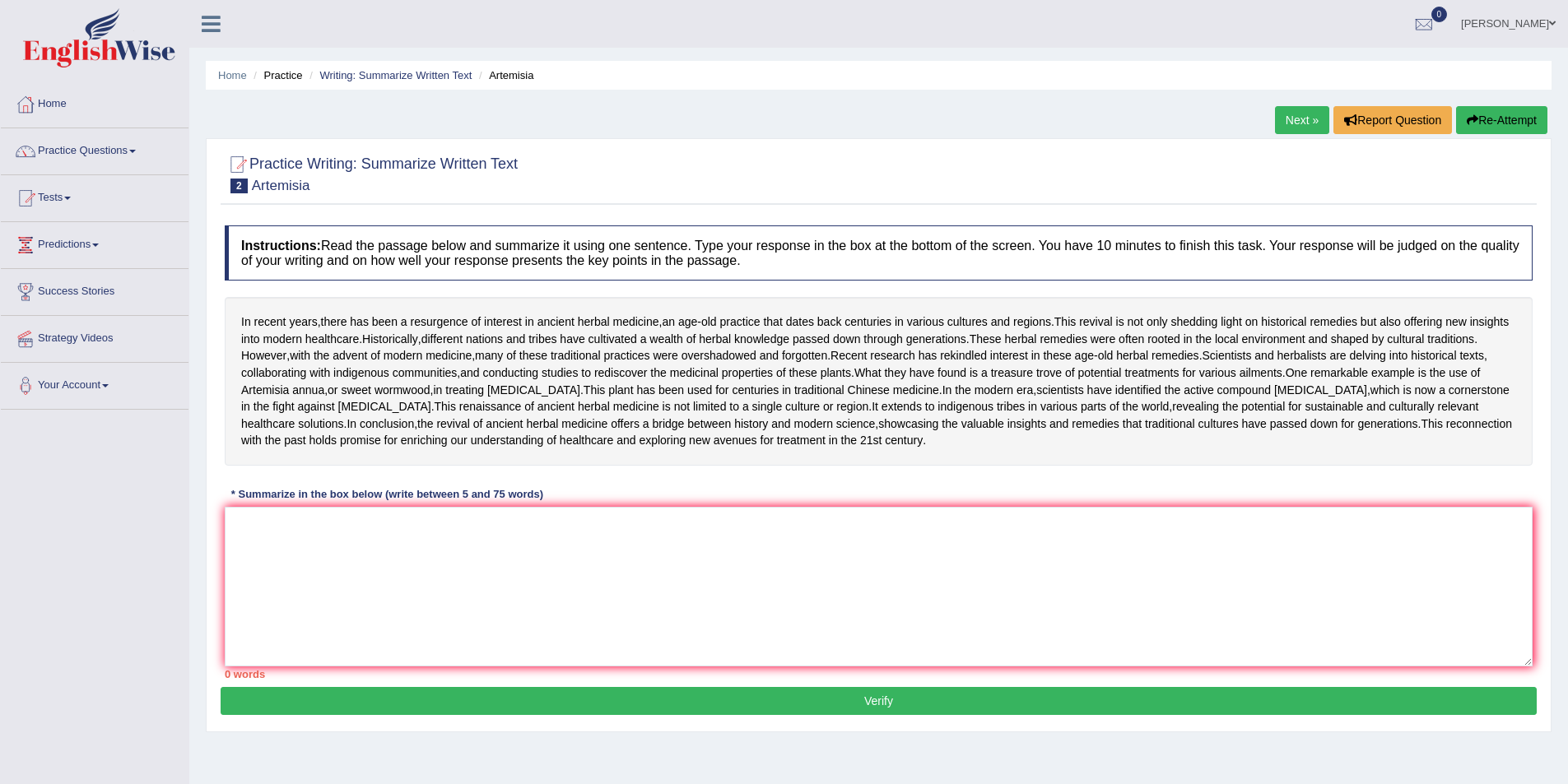
click at [1290, 119] on link "Next »" at bounding box center [1303, 120] width 55 height 28
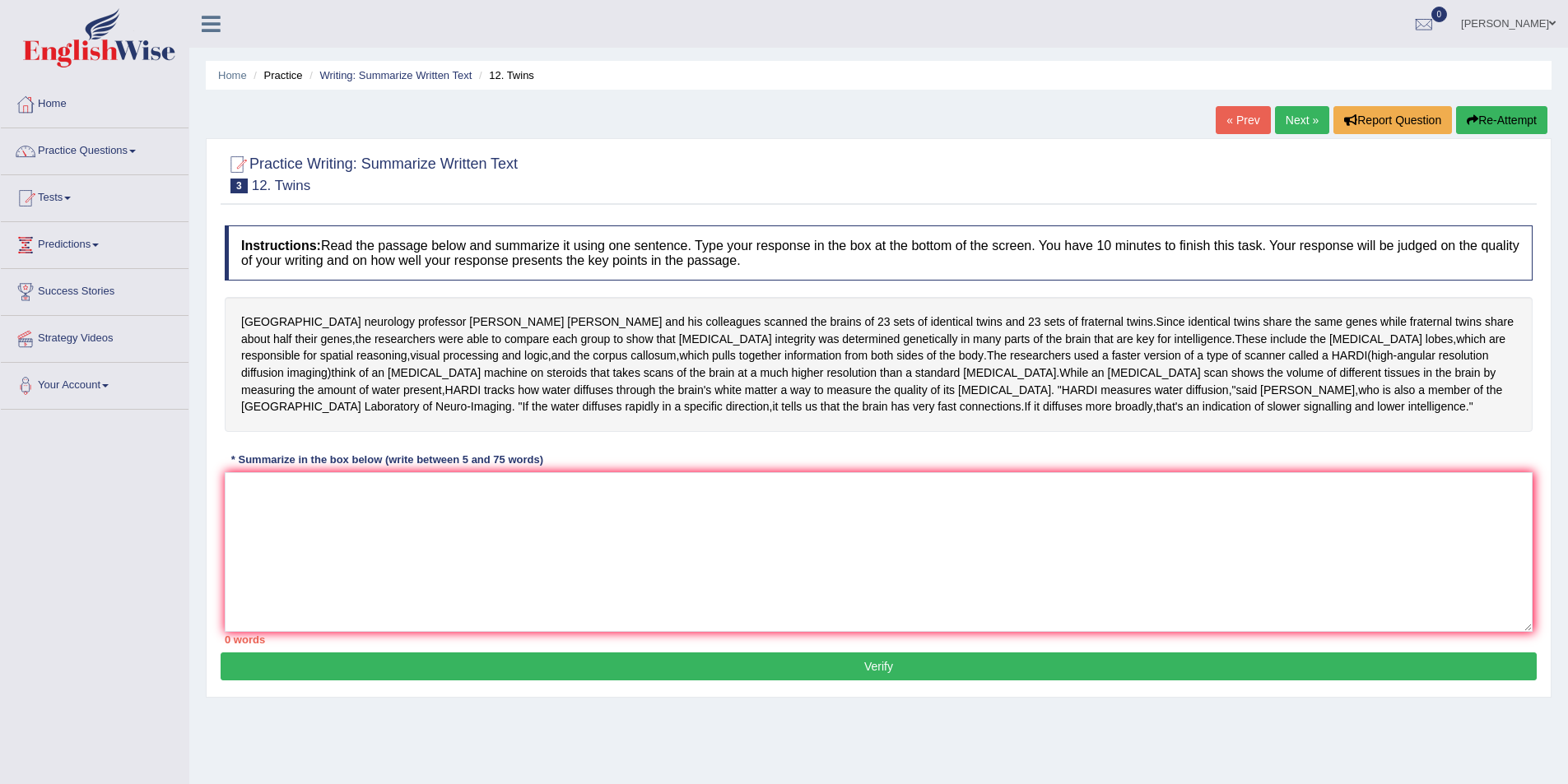
click at [1298, 125] on link "Next »" at bounding box center [1303, 120] width 55 height 28
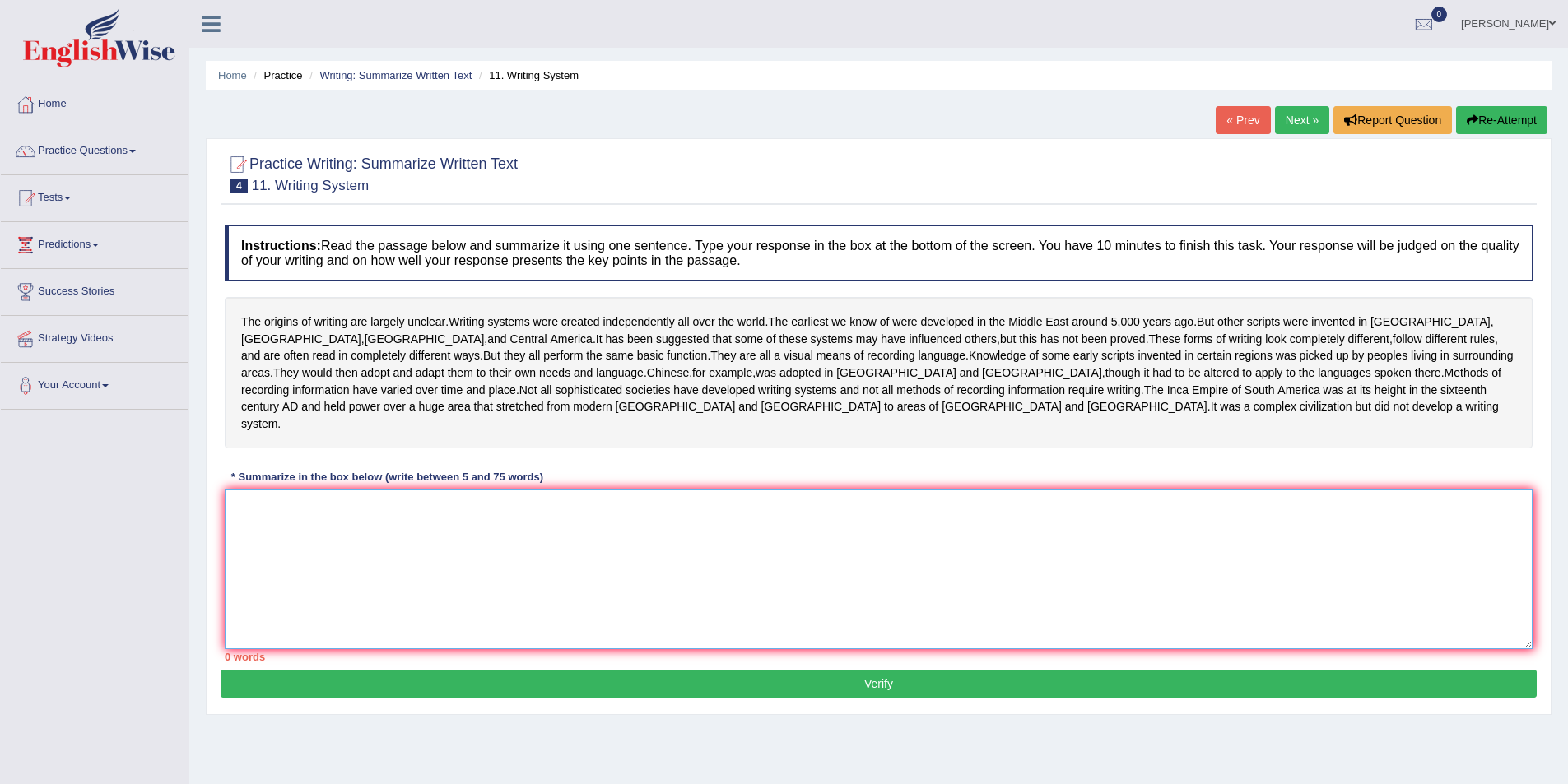
click at [479, 583] on textarea at bounding box center [879, 570] width 1308 height 160
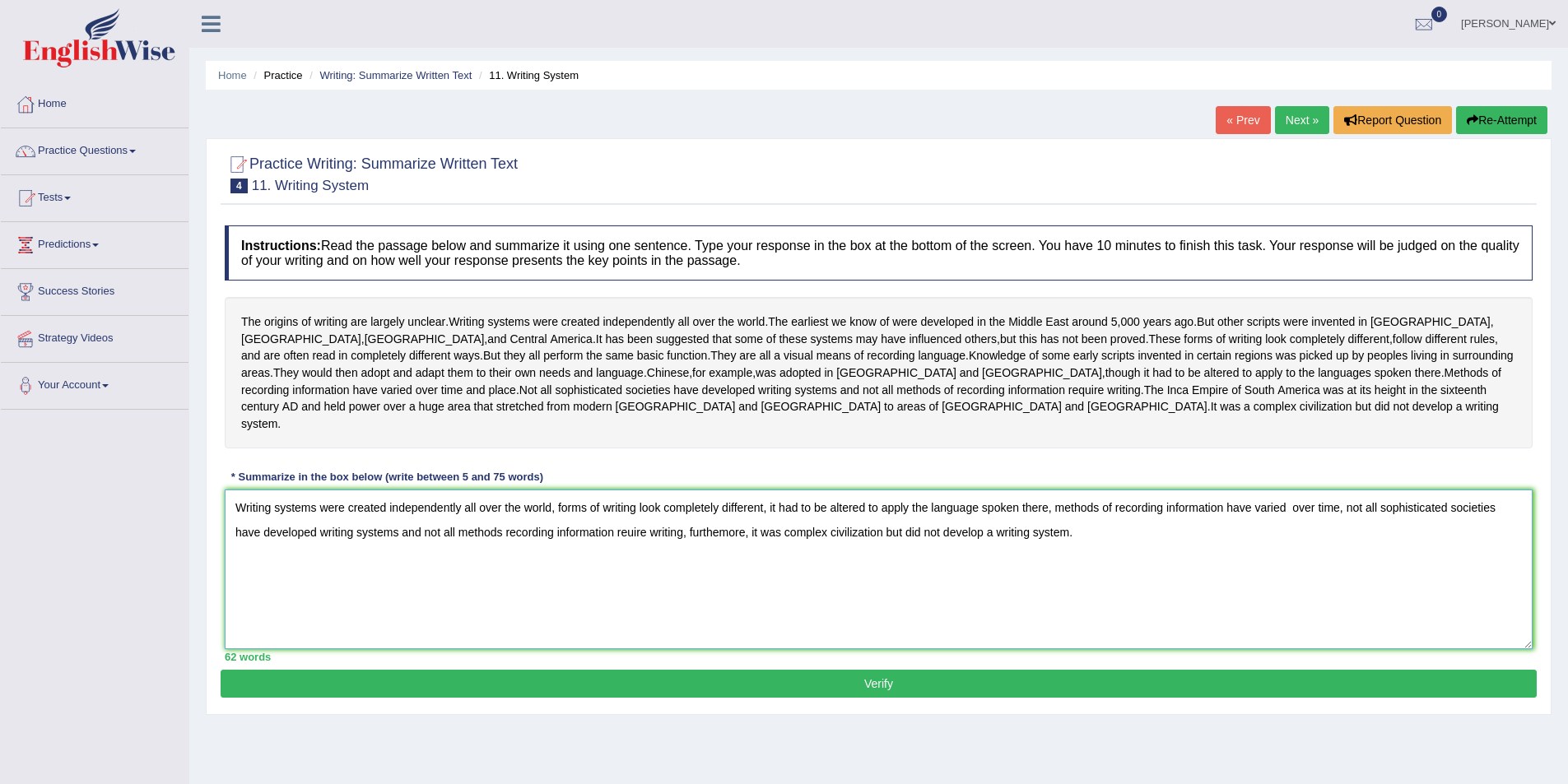
click at [1292, 492] on textarea "Writing systems were created independently all over the world, forms of writing…" at bounding box center [879, 570] width 1308 height 160
click at [475, 513] on textarea "Writing systems were created independently all over the world, forms of writing…" at bounding box center [879, 570] width 1308 height 160
click at [630, 517] on textarea "Writing systems were created independently all over the world, forms of writing…" at bounding box center [879, 570] width 1308 height 160
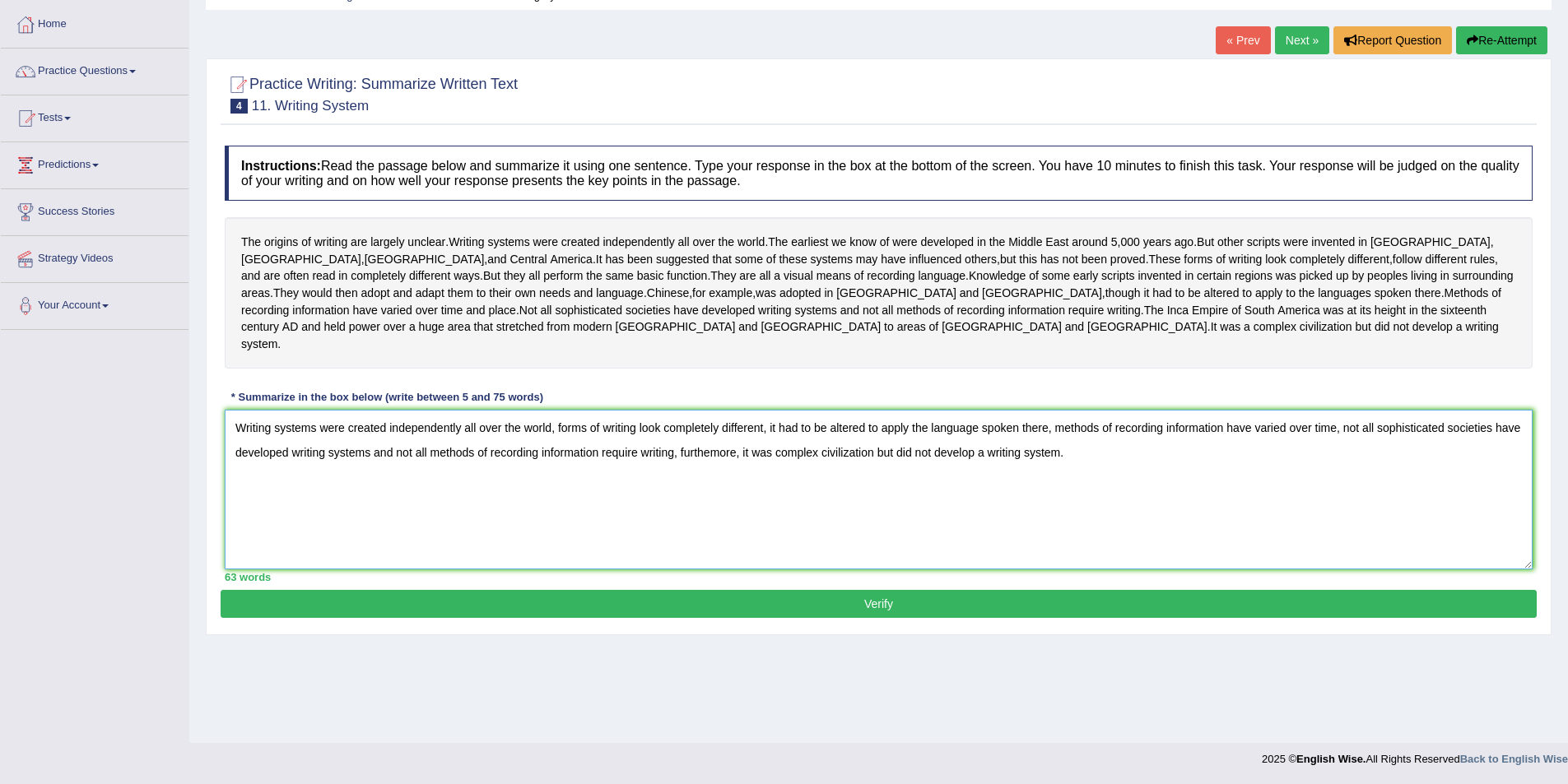
type textarea "Writing systems were created independently all over the world, forms of writing…"
click at [875, 590] on button "Verify" at bounding box center [879, 604] width 1316 height 28
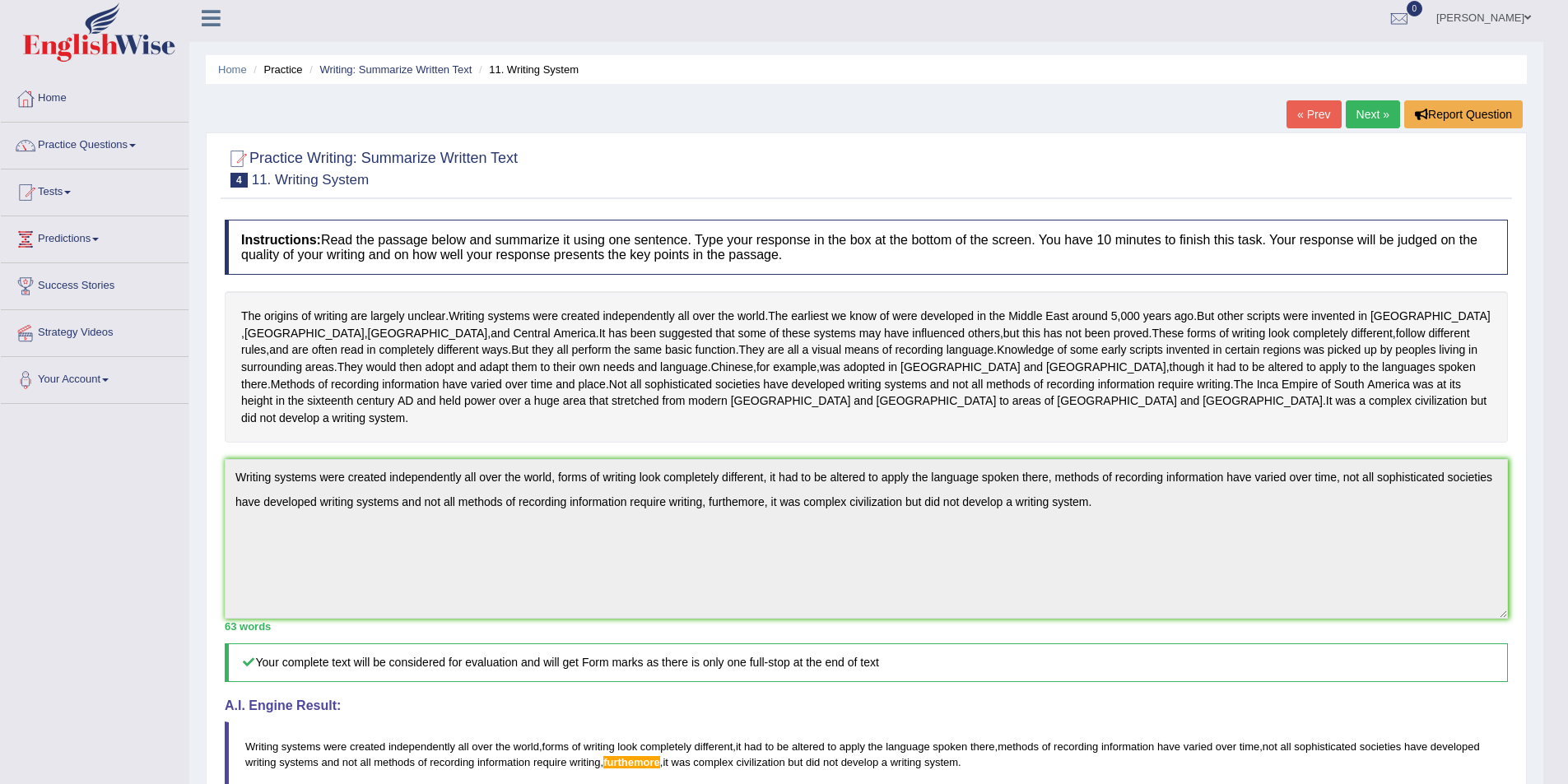
scroll to position [0, 0]
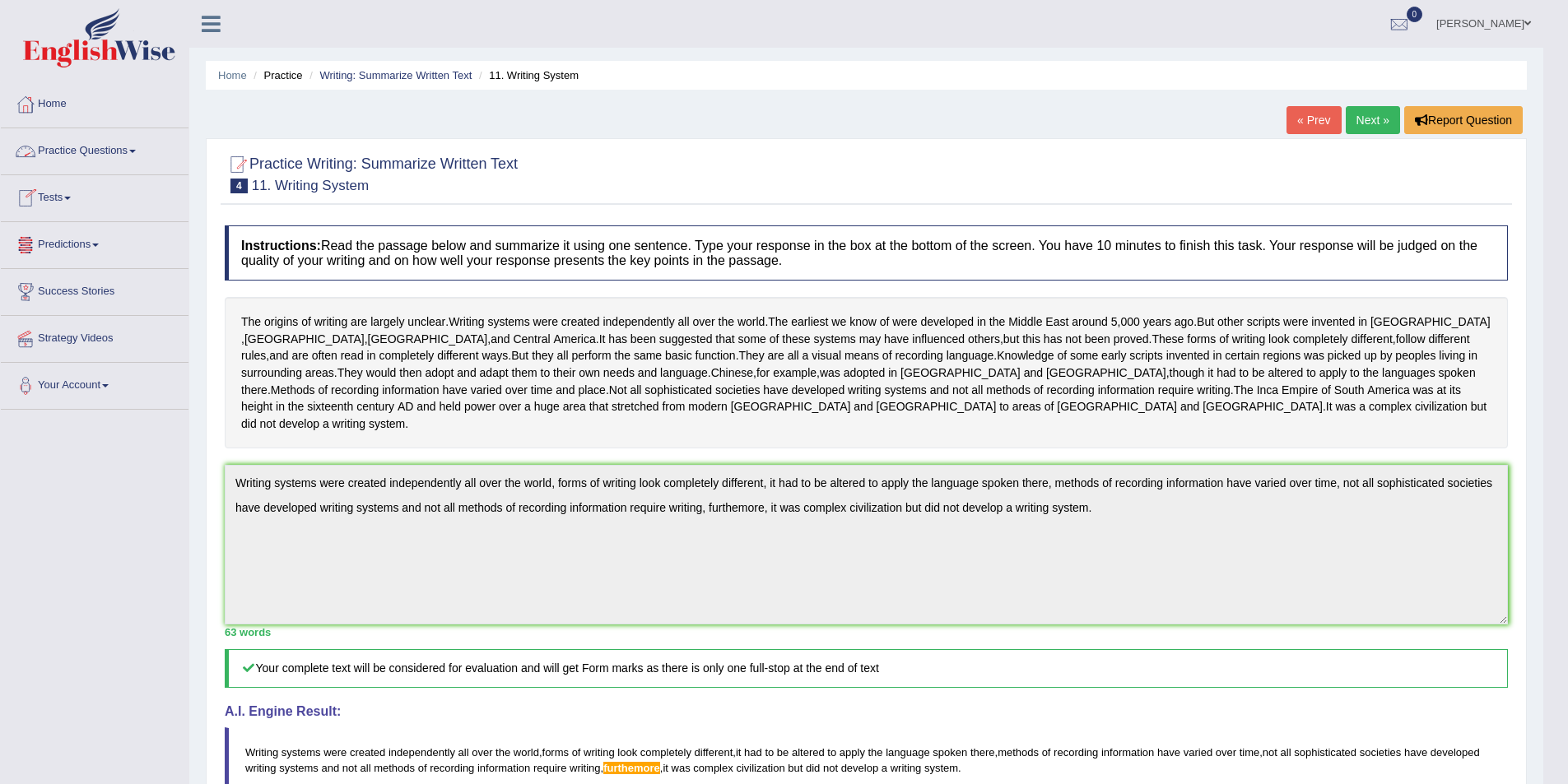
click at [122, 144] on link "Practice Questions" at bounding box center [94, 149] width 188 height 41
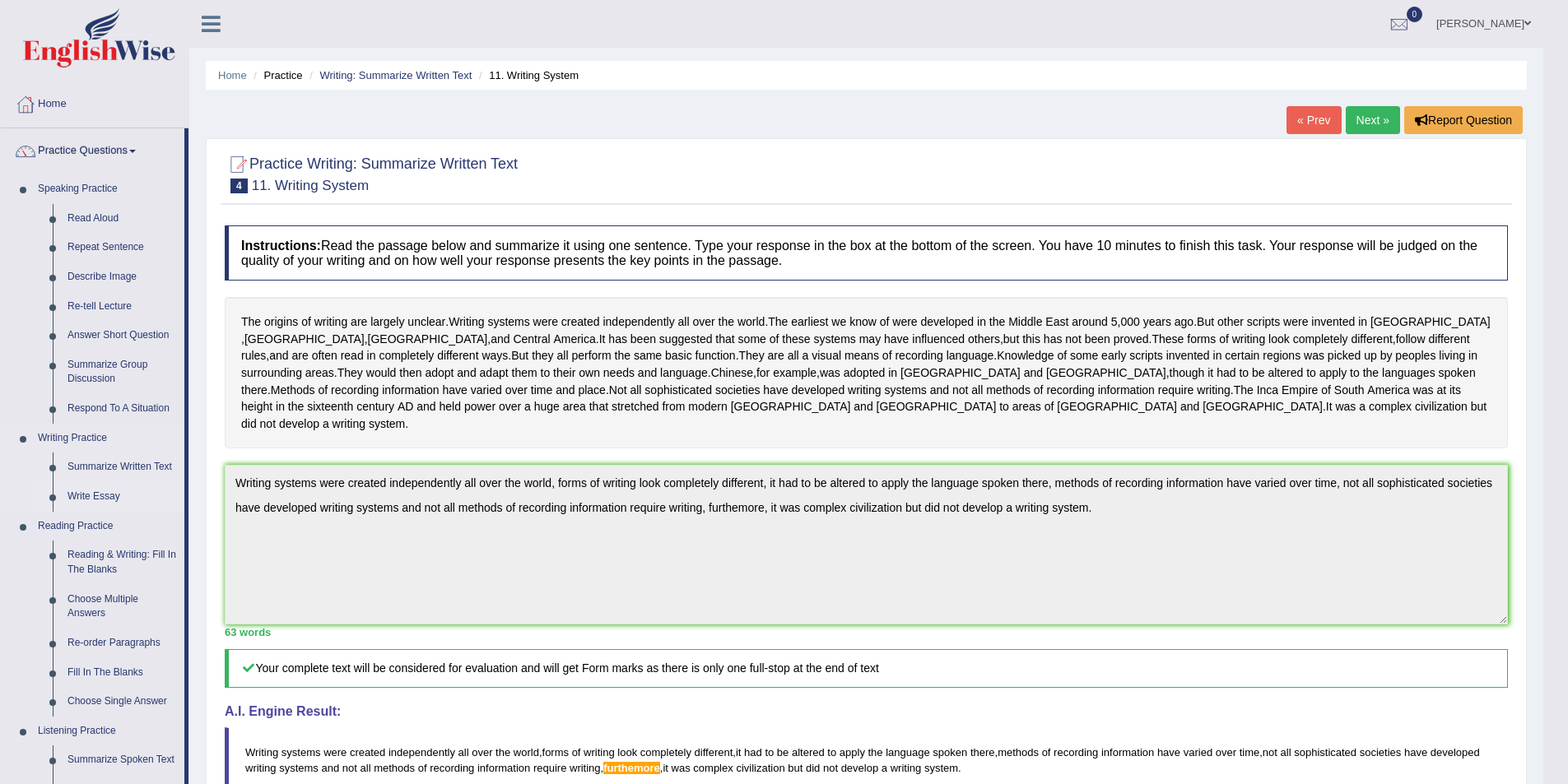
click at [103, 491] on link "Write Essay" at bounding box center [122, 497] width 124 height 30
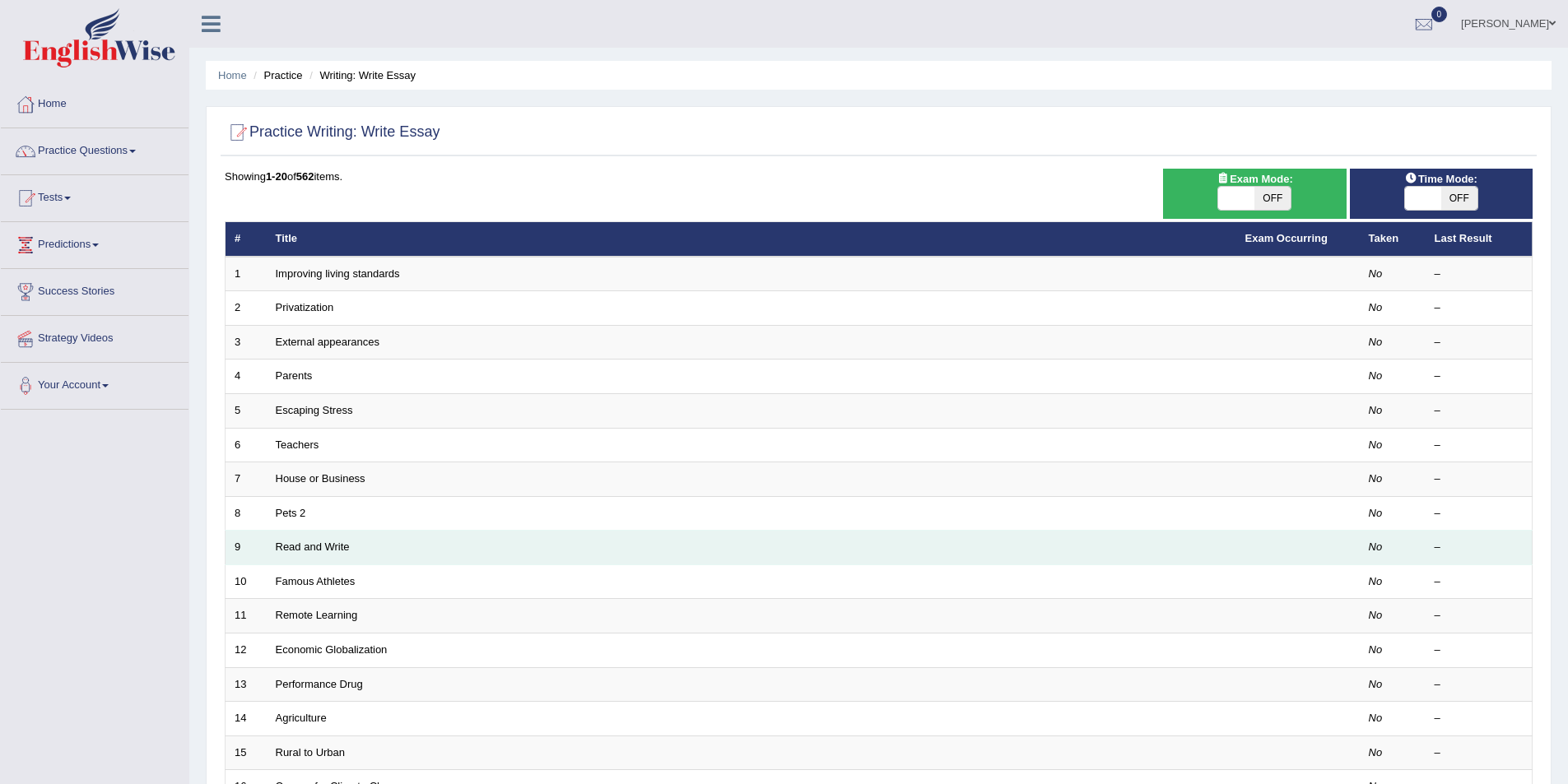
click at [289, 556] on td "Read and Write" at bounding box center [751, 547] width 969 height 34
click at [326, 545] on link "Read and Write" at bounding box center [313, 546] width 74 height 12
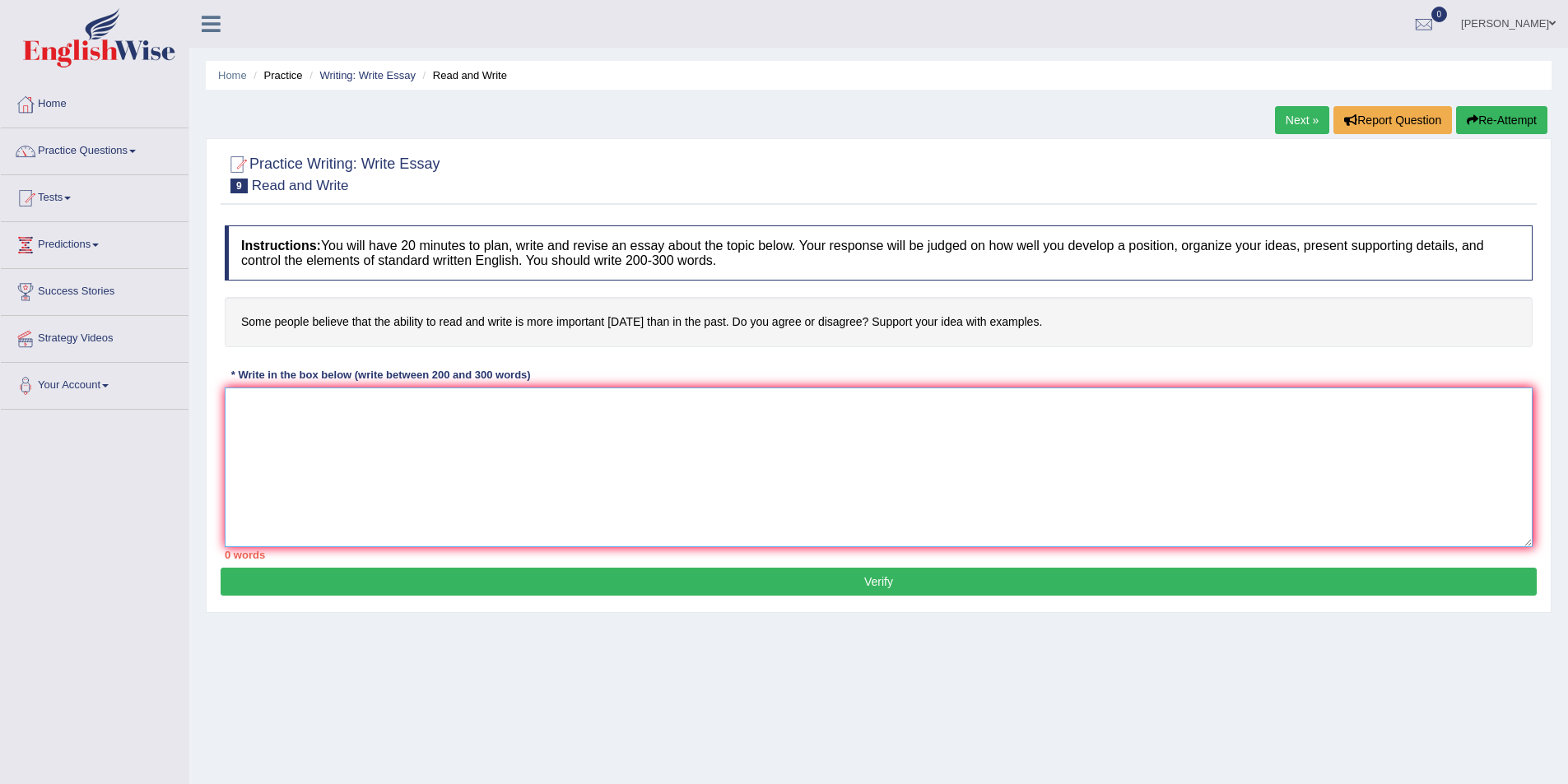
click at [264, 427] on textarea at bounding box center [879, 467] width 1308 height 160
type textarea "t"
type textarea "T"
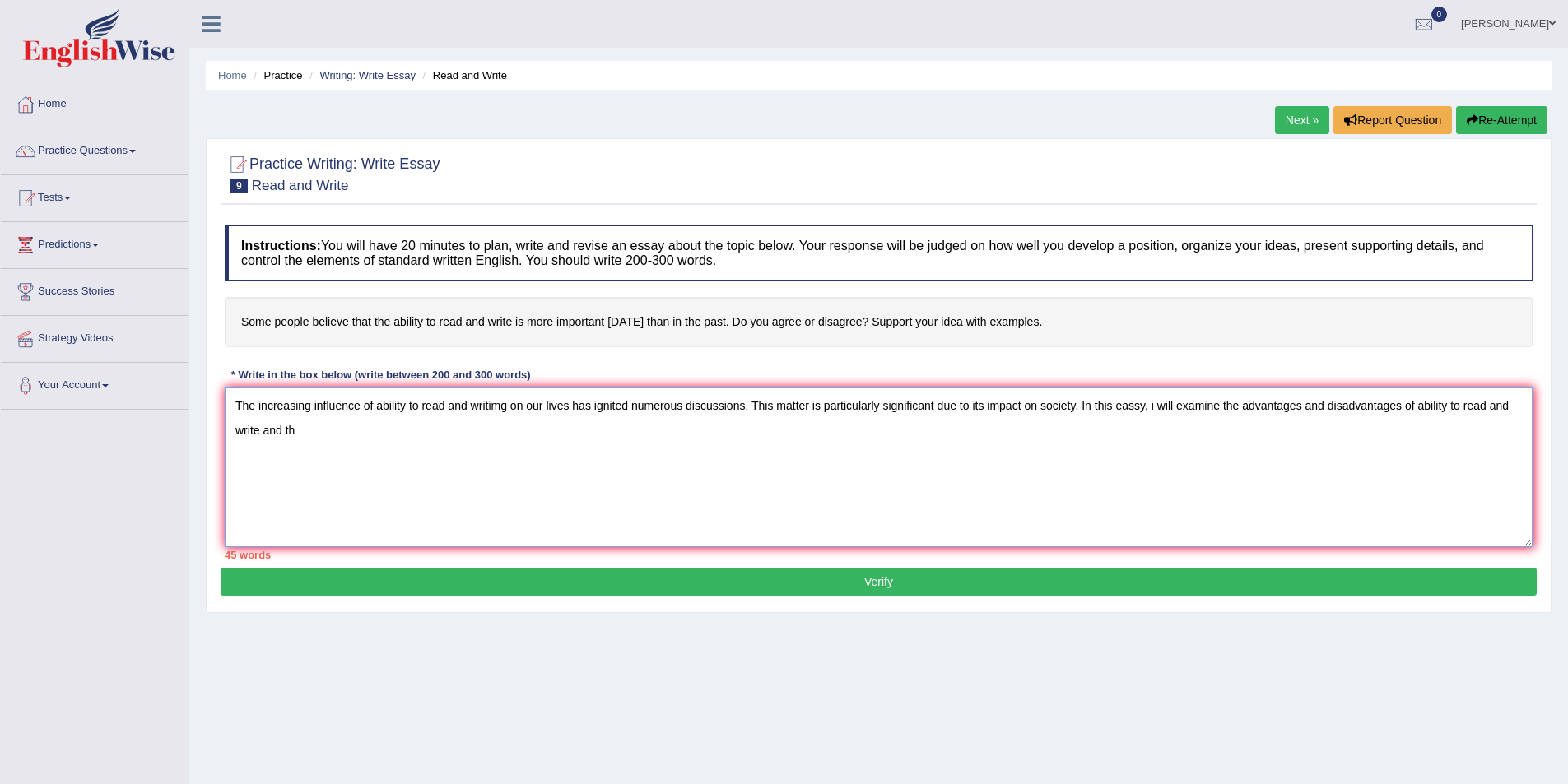
click at [1487, 407] on textarea "The increasing influence of ability to read and writimg on our lives has ignite…" at bounding box center [879, 467] width 1308 height 160
click at [498, 405] on textarea "The increasing influence of ability to read and writimg on our lives has ignite…" at bounding box center [879, 467] width 1308 height 160
click at [443, 409] on textarea "The increasing influence of ability to read and writing on our lives has ignite…" at bounding box center [879, 467] width 1308 height 160
click at [279, 432] on textarea "The increasing influence of ability to reading and writing on our lives has ign…" at bounding box center [879, 467] width 1308 height 160
click at [352, 445] on textarea "The increasing influence of ability to reading and writing on our lives has ign…" at bounding box center [879, 467] width 1308 height 160
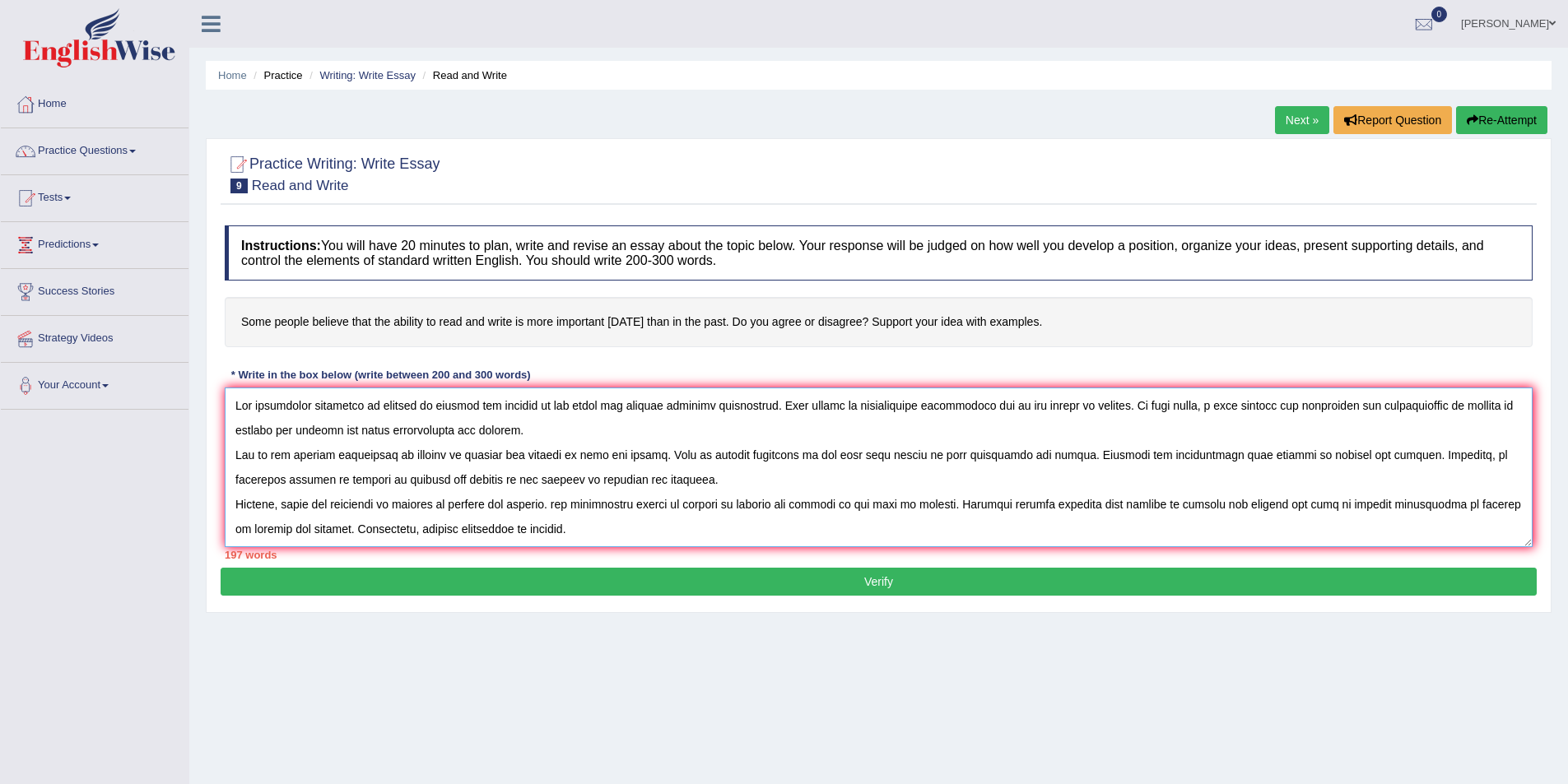
click at [450, 457] on textarea at bounding box center [879, 467] width 1308 height 160
click at [452, 456] on textarea at bounding box center [879, 467] width 1308 height 160
click at [1033, 459] on textarea at bounding box center [879, 467] width 1308 height 160
click at [1279, 457] on textarea at bounding box center [879, 467] width 1308 height 160
click at [327, 480] on textarea at bounding box center [879, 467] width 1308 height 160
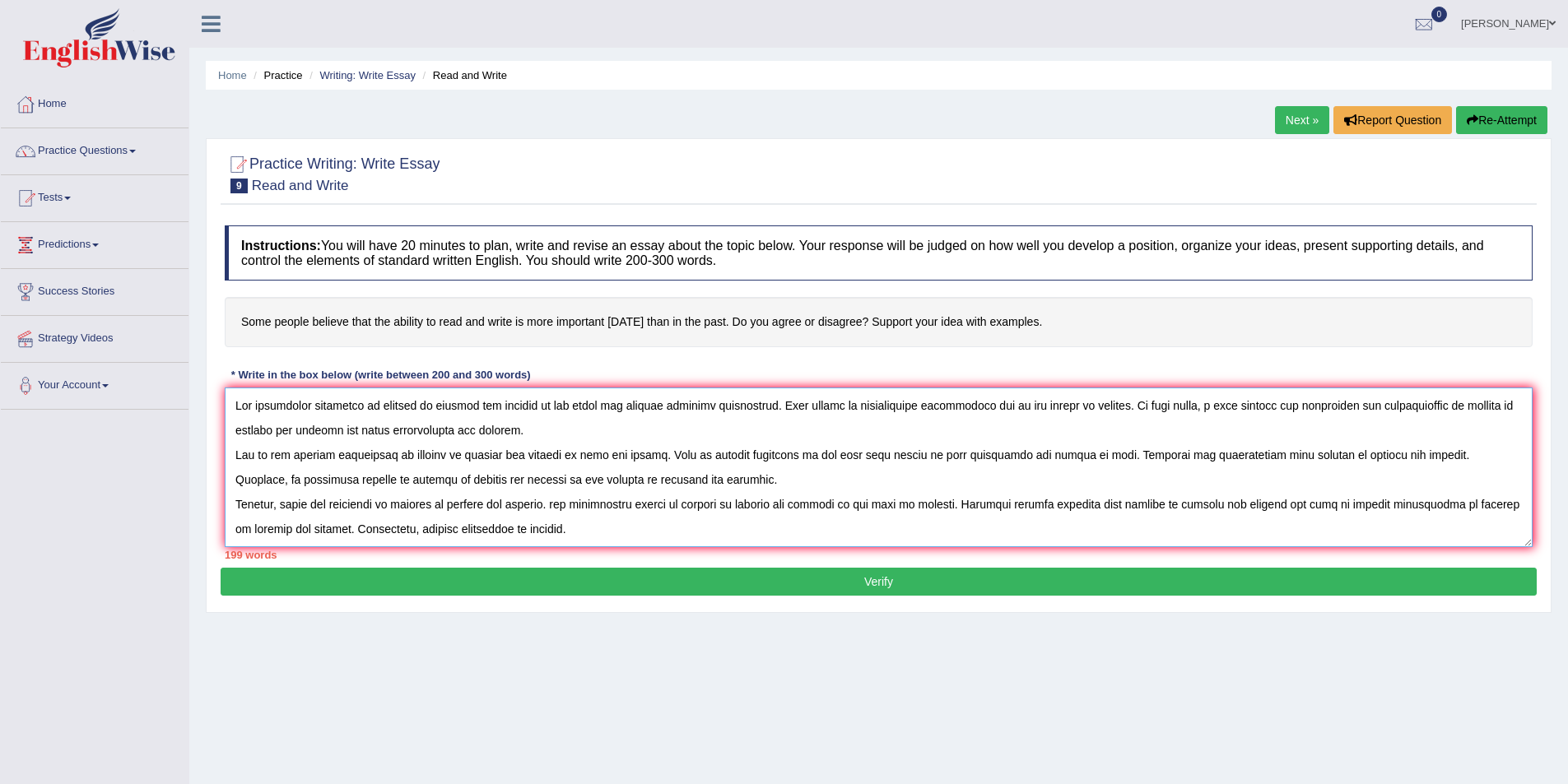
scroll to position [49, 0]
click at [286, 459] on textarea at bounding box center [879, 467] width 1308 height 160
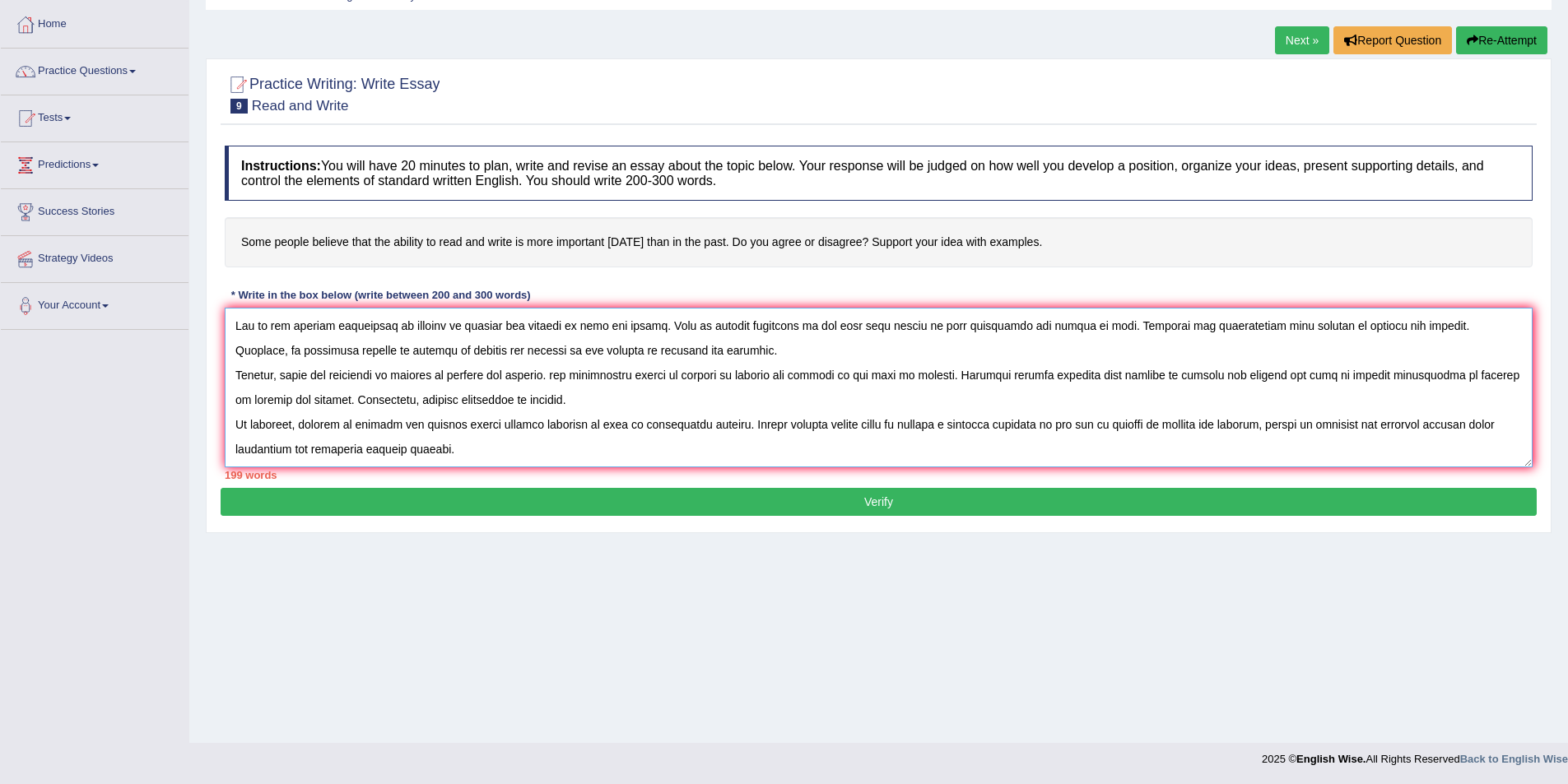
type textarea "The increasing influence of ability to reading and writing on our lives has ign…"
drag, startPoint x: 857, startPoint y: 492, endPoint x: 865, endPoint y: 499, distance: 10.6
click at [857, 492] on button "Verify" at bounding box center [879, 502] width 1316 height 28
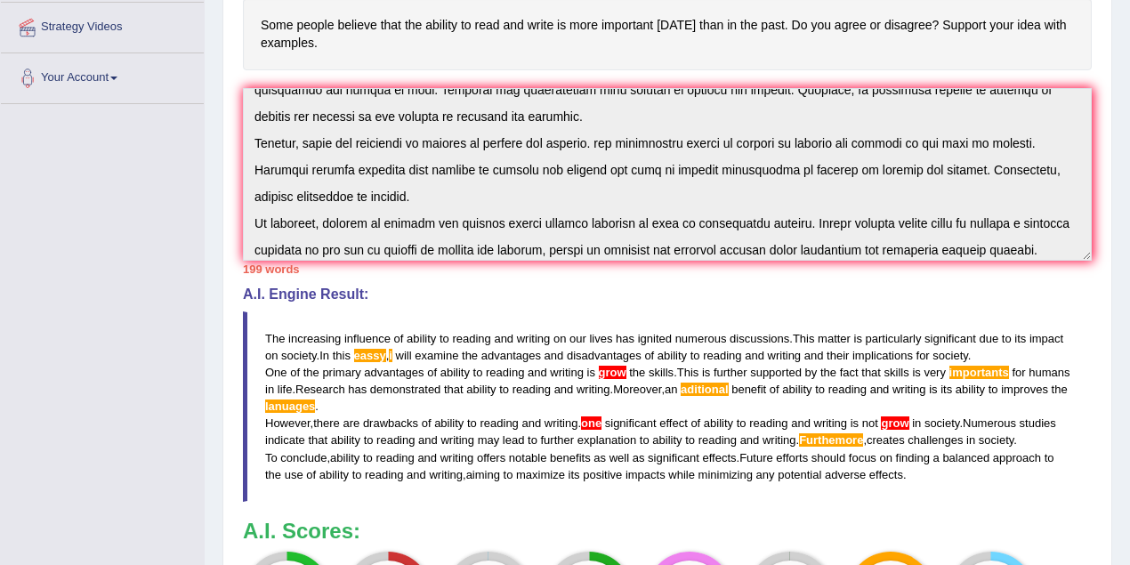
scroll to position [133, 0]
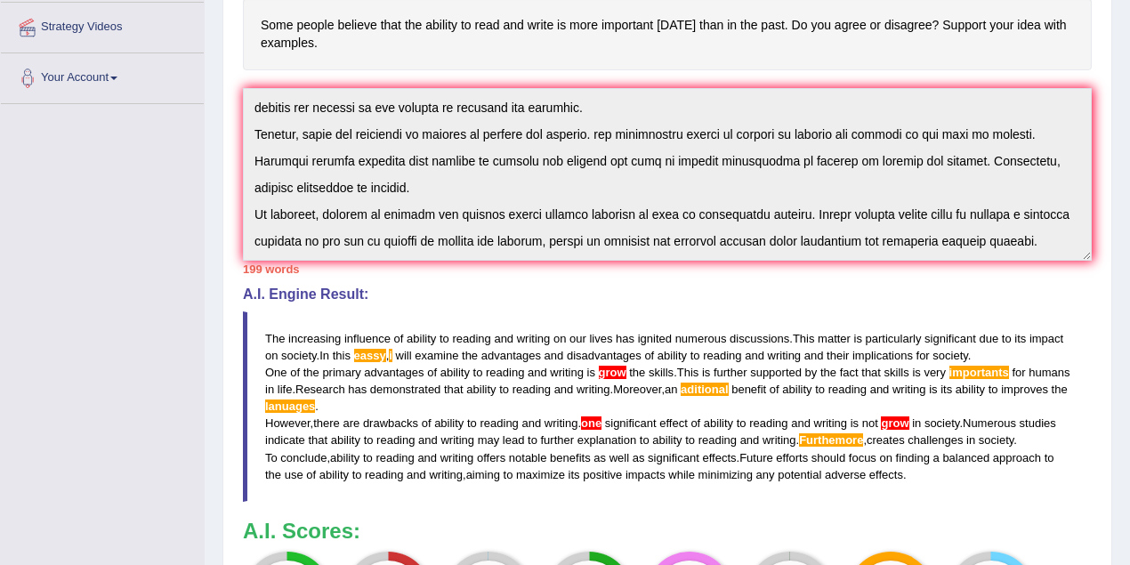
click at [717, 394] on blockquote "The increasing influence of ability to reading and writing on our lives has ign…" at bounding box center [667, 406] width 849 height 190
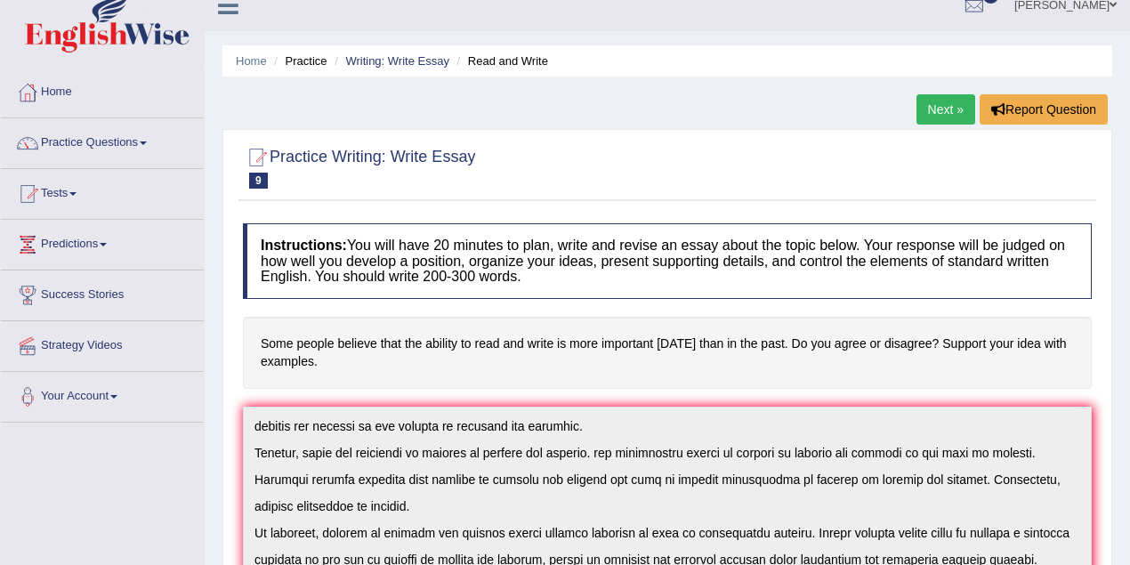
scroll to position [0, 0]
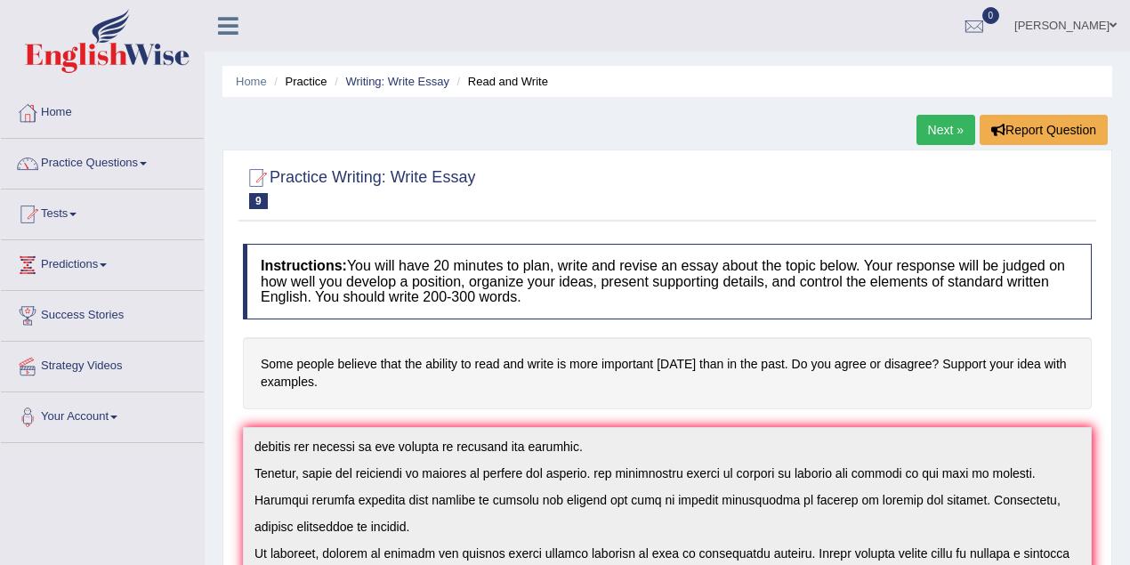
click at [1105, 25] on link "kulvinder singh" at bounding box center [1065, 23] width 129 height 46
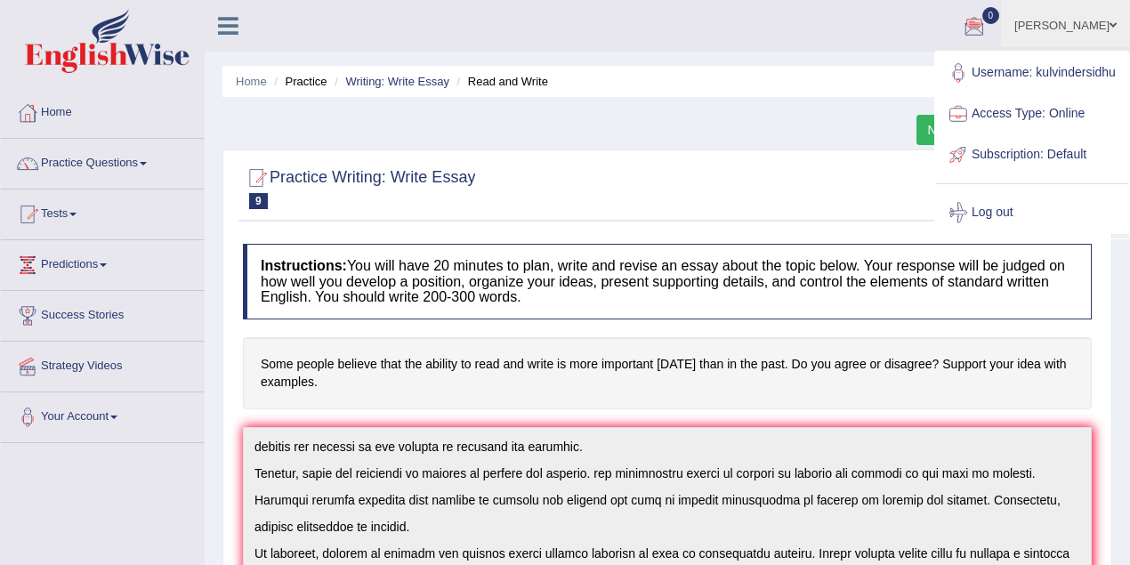
click at [1112, 27] on span at bounding box center [1113, 26] width 7 height 12
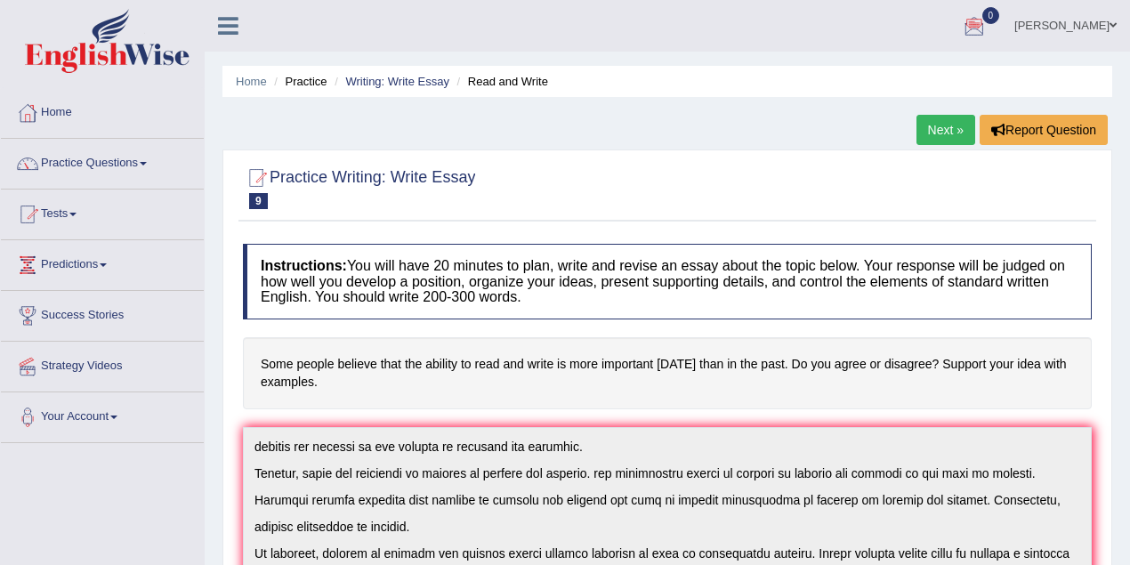
click at [1119, 21] on link "kulvinder singh" at bounding box center [1065, 23] width 129 height 46
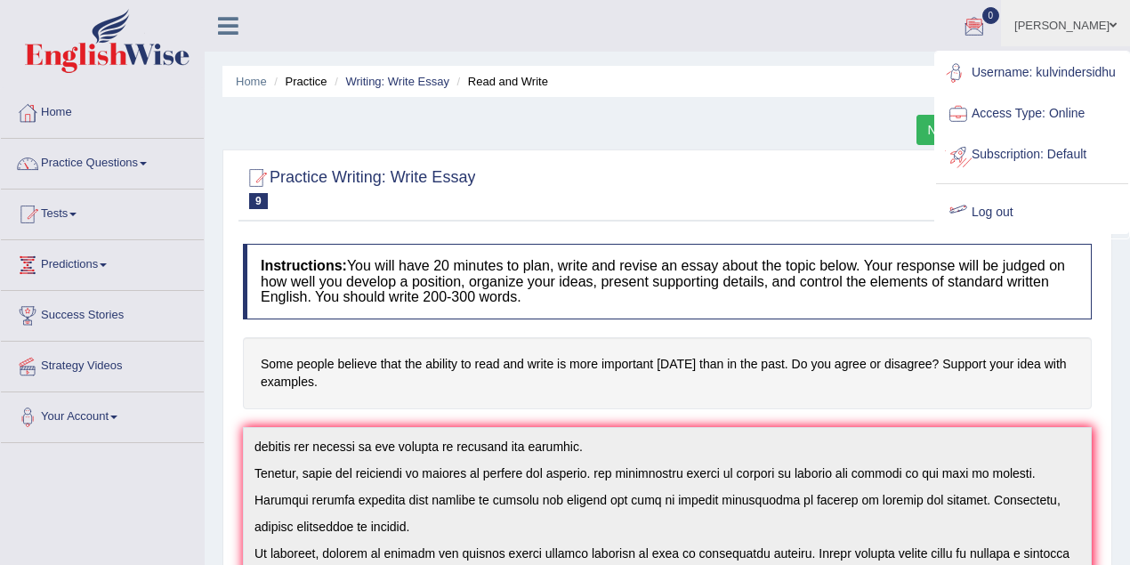
click at [1013, 214] on link "Log out" at bounding box center [1032, 212] width 192 height 41
